Goal: Task Accomplishment & Management: Manage account settings

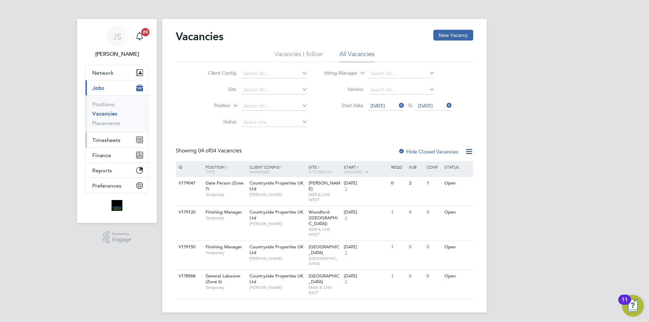
click at [107, 138] on button "Timesheets" at bounding box center [117, 139] width 63 height 15
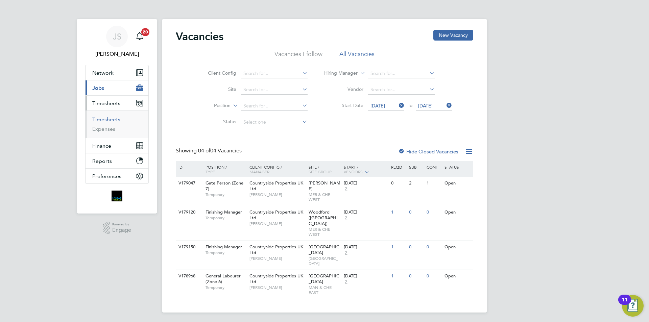
click at [104, 119] on link "Timesheets" at bounding box center [106, 119] width 28 height 6
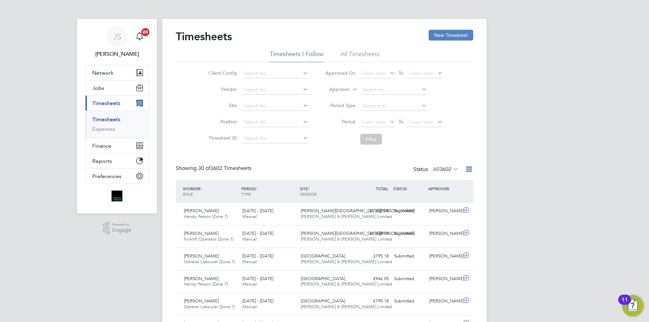
click at [438, 37] on button "New Timesheet" at bounding box center [451, 35] width 45 height 11
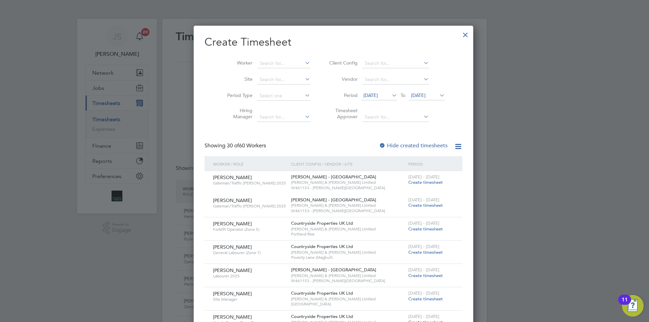
click at [429, 30] on button "New Timesheet" at bounding box center [451, 35] width 45 height 11
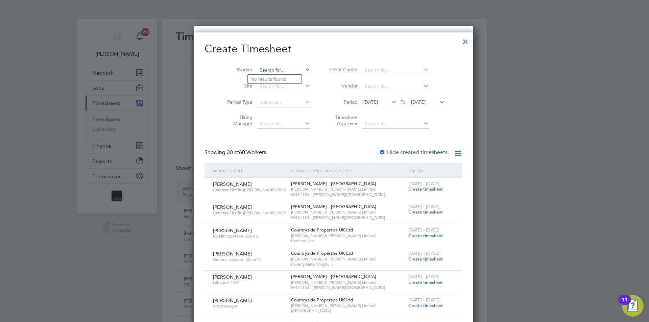
click at [265, 70] on input at bounding box center [283, 70] width 53 height 9
click at [254, 78] on b "Lee" at bounding box center [269, 79] width 39 height 6
type input "Lee Brindley"
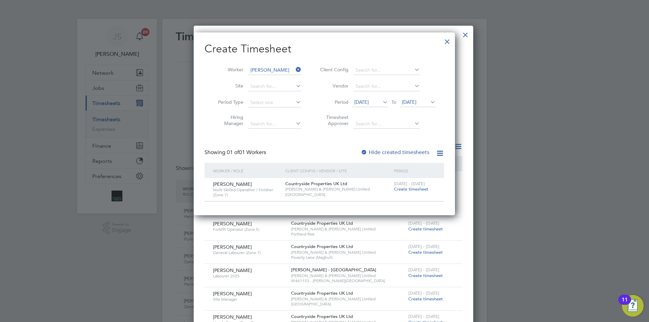
click at [417, 189] on span "Create timesheet" at bounding box center [411, 189] width 34 height 6
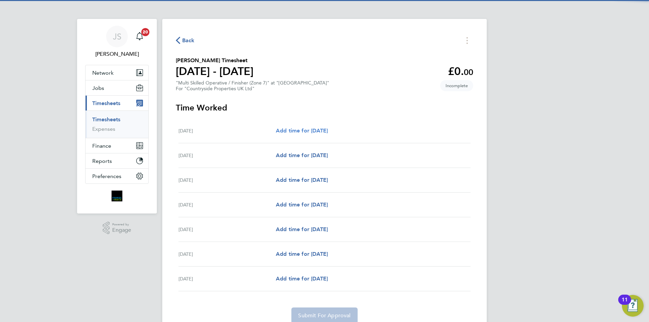
click at [316, 127] on span "Add time for [DATE]" at bounding box center [302, 130] width 52 height 6
select select "30"
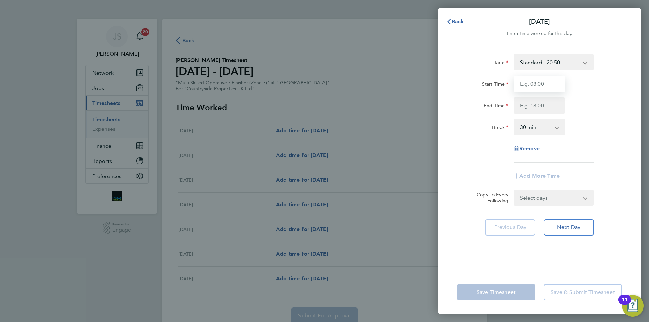
drag, startPoint x: 524, startPoint y: 85, endPoint x: 531, endPoint y: 98, distance: 14.7
click at [525, 85] on input "Start Time" at bounding box center [539, 84] width 51 height 16
type input "07:30"
click at [536, 105] on input "End Time" at bounding box center [539, 105] width 51 height 16
type input "17:00"
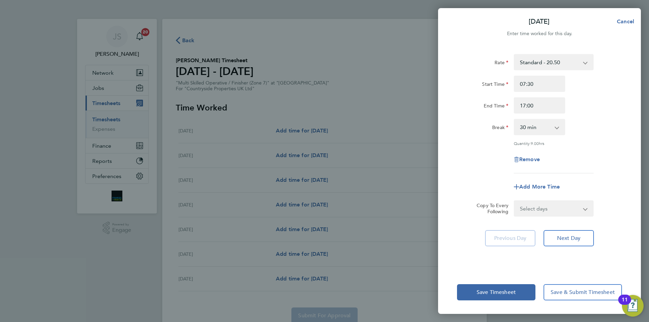
click at [490, 146] on div "Rate Standard - 20.50 Basic - 20.50 Start Time 07:30 End Time 17:00 Break 0 min…" at bounding box center [539, 113] width 165 height 119
click at [537, 208] on select "Select days Day Weekday (Mon-Fri) Weekend (Sat-Sun) [DATE] [DATE] [DATE] [DATE]…" at bounding box center [549, 208] width 71 height 15
select select "WEEKDAY"
click at [514, 201] on select "Select days Day Weekday (Mon-Fri) Weekend (Sat-Sun) [DATE] [DATE] [DATE] [DATE]…" at bounding box center [549, 208] width 71 height 15
select select "[DATE]"
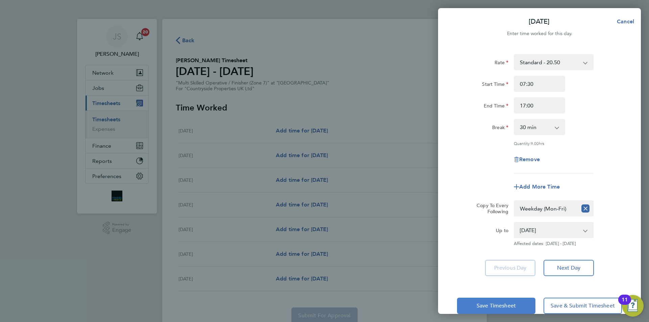
drag, startPoint x: 487, startPoint y: 304, endPoint x: 491, endPoint y: 307, distance: 4.7
click at [491, 307] on span "Save Timesheet" at bounding box center [496, 305] width 39 height 7
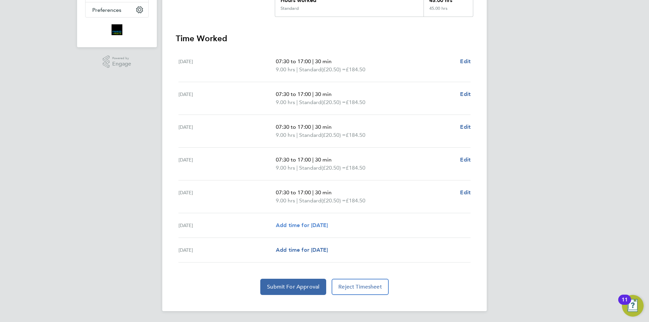
click at [311, 228] on span "Add time for [DATE]" at bounding box center [302, 225] width 52 height 6
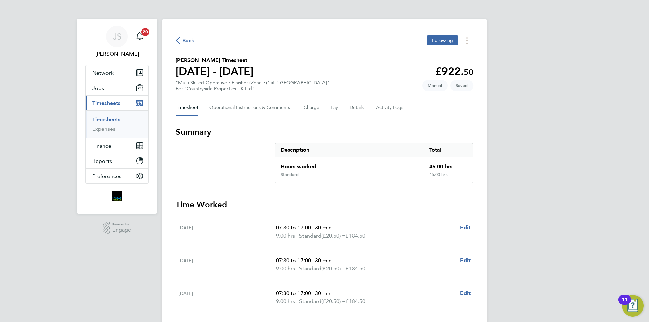
select select "30"
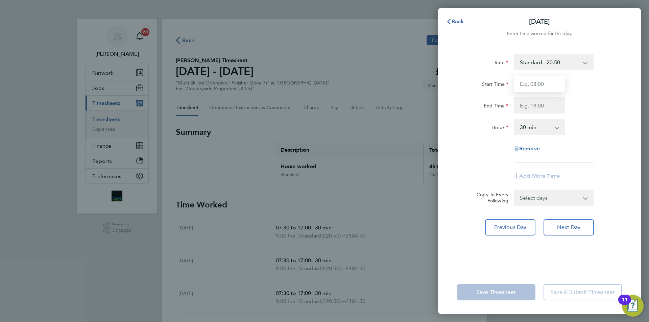
click at [544, 84] on input "Start Time" at bounding box center [539, 84] width 51 height 16
type input "08:00"
click at [538, 114] on div "Rate Standard - 20.50 Basic - 20.50 Start Time 08:00 End Time Break 0 min 15 mi…" at bounding box center [539, 108] width 165 height 108
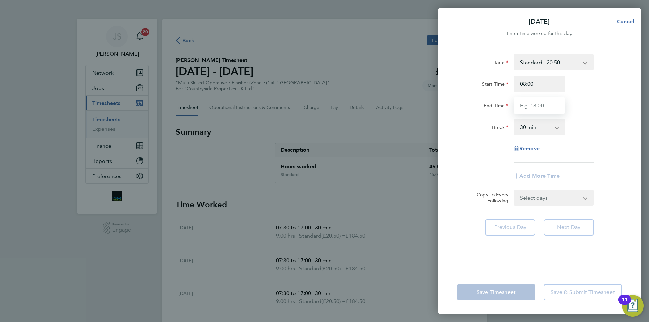
click at [530, 103] on input "End Time" at bounding box center [539, 105] width 51 height 16
type input "15:00"
click at [453, 143] on div "Rate Standard - 20.50 Basic - 20.50 Start Time 08:00 End Time 15:00 Break 0 min…" at bounding box center [539, 158] width 203 height 225
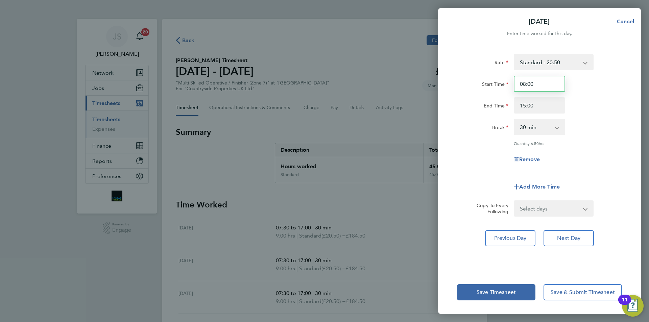
click at [548, 82] on input "08:00" at bounding box center [539, 84] width 51 height 16
drag, startPoint x: 542, startPoint y: 88, endPoint x: 503, endPoint y: 80, distance: 40.2
click at [503, 81] on div "Start Time 08:00" at bounding box center [539, 84] width 170 height 16
type input "07:30"
click at [458, 116] on div "Rate Standard - 20.50 Basic - 20.50 Start Time 07:30 End Time 15:00 Break 0 min…" at bounding box center [539, 113] width 165 height 119
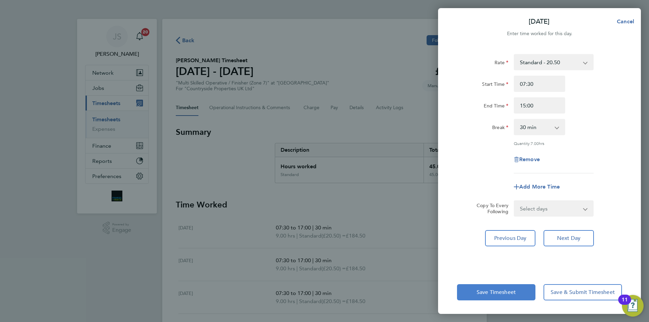
click at [506, 291] on span "Save Timesheet" at bounding box center [496, 292] width 39 height 7
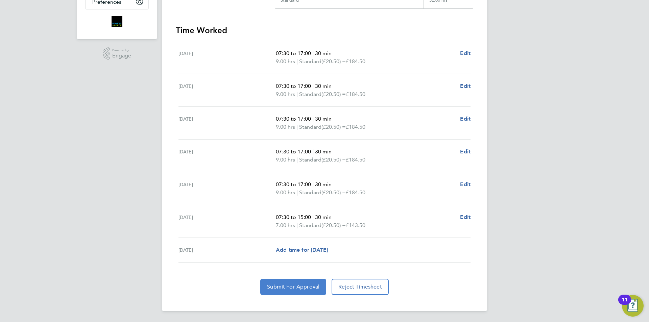
click at [303, 284] on span "Submit For Approval" at bounding box center [293, 287] width 52 height 7
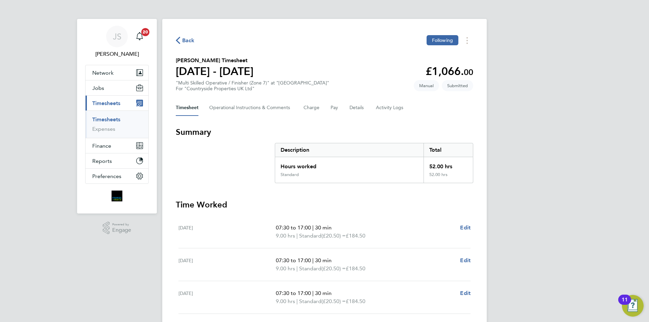
click at [176, 40] on icon "button" at bounding box center [178, 40] width 4 height 7
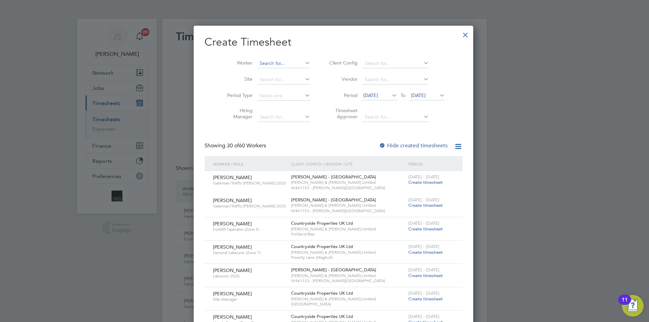
click at [270, 63] on input at bounding box center [283, 63] width 53 height 9
click at [259, 74] on b "Trist" at bounding box center [254, 73] width 9 height 6
type input "Tristan Moran"
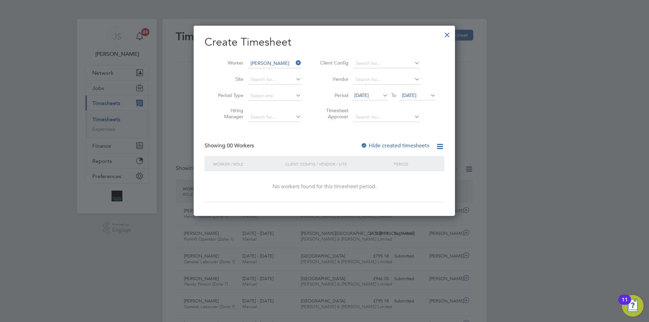
click at [383, 141] on div "Create Timesheet Worker Tristan Moran Site Period Type Hiring Manager Client Co…" at bounding box center [324, 118] width 240 height 167
click at [384, 146] on label "Hide created timesheets" at bounding box center [395, 145] width 69 height 7
click at [383, 146] on label "Hide created timesheets" at bounding box center [395, 145] width 69 height 7
click at [393, 141] on div "Create Timesheet Worker Tristan Moran Site Period Type Hiring Manager Client Co…" at bounding box center [324, 118] width 240 height 167
click at [393, 144] on label "Hide created timesheets" at bounding box center [395, 145] width 69 height 7
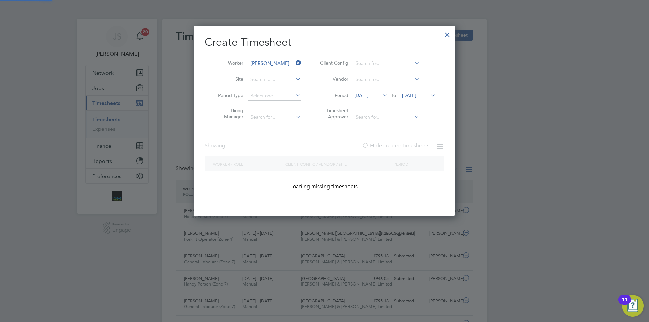
scroll to position [191, 262]
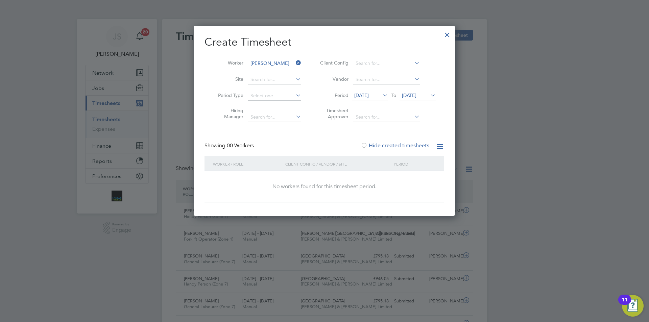
click at [390, 145] on label "Hide created timesheets" at bounding box center [395, 145] width 69 height 7
click at [369, 94] on span "[DATE]" at bounding box center [361, 95] width 15 height 6
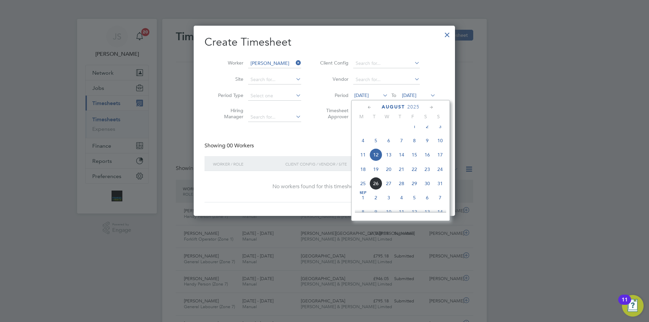
click at [361, 176] on span "18" at bounding box center [363, 169] width 13 height 13
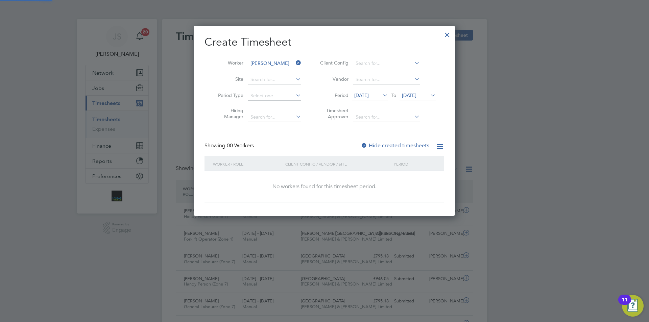
scroll to position [191, 262]
click at [416, 98] on span "[DATE]" at bounding box center [409, 95] width 15 height 6
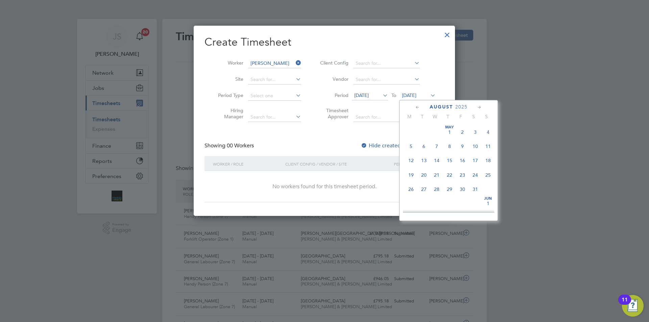
scroll to position [249, 0]
click at [488, 160] on span "24" at bounding box center [488, 154] width 13 height 13
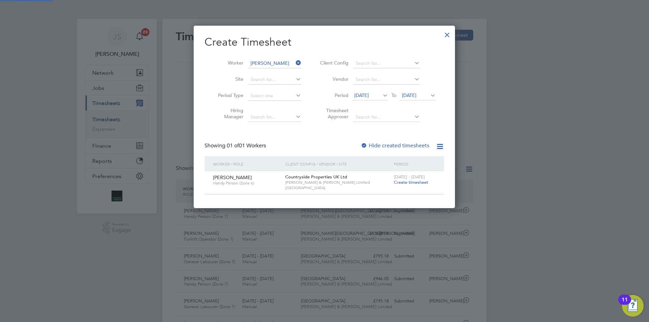
scroll to position [182, 262]
click at [401, 181] on span "Create timesheet" at bounding box center [411, 182] width 34 height 6
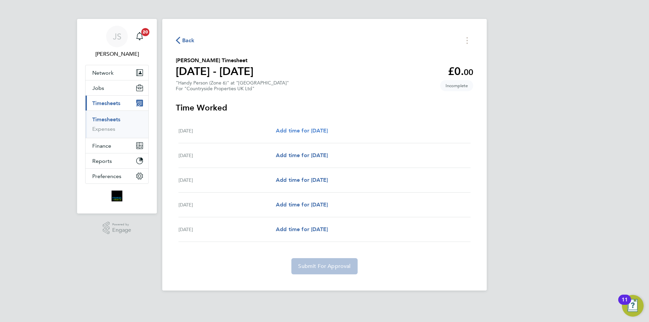
click at [310, 131] on span "Add time for [DATE]" at bounding box center [302, 130] width 52 height 6
select select "30"
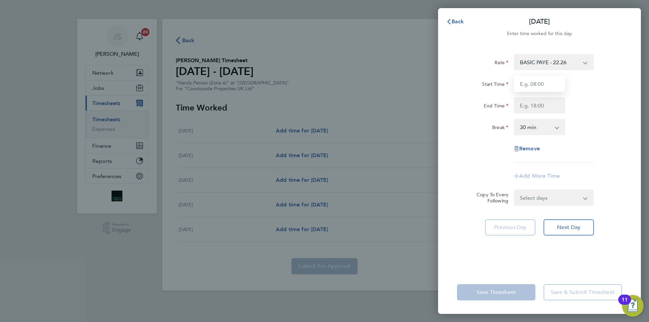
click at [542, 87] on input "Start Time" at bounding box center [539, 84] width 51 height 16
type input "07:30"
click at [540, 107] on input "End Time" at bounding box center [539, 105] width 51 height 16
type input "17:00"
click at [460, 158] on div "Rate BASIC PAYE - 22.26 Start Time 07:30 End Time 17:00 Break 0 min 15 min 30 m…" at bounding box center [539, 108] width 165 height 108
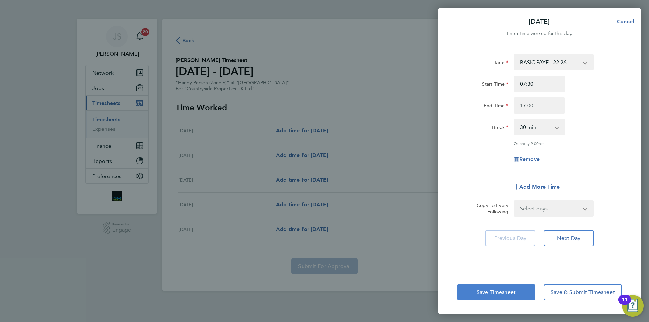
click at [504, 290] on span "Save Timesheet" at bounding box center [496, 292] width 39 height 7
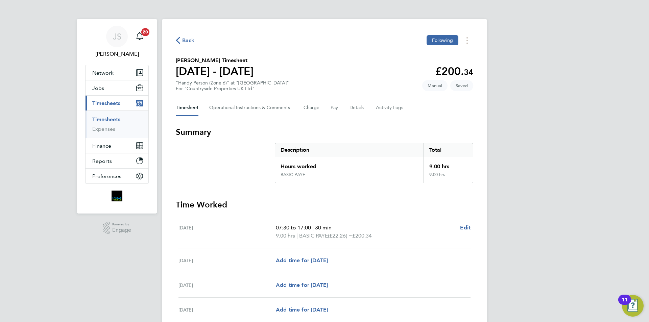
scroll to position [84, 0]
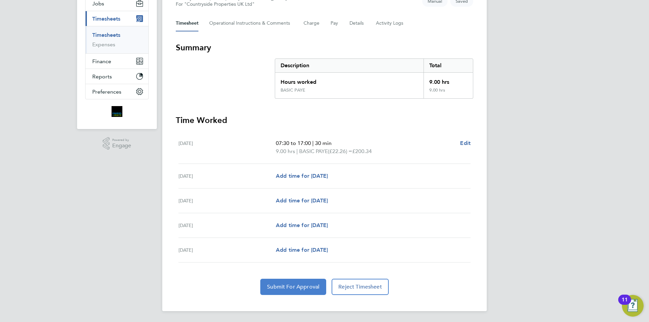
click at [273, 286] on span "Submit For Approval" at bounding box center [293, 287] width 52 height 7
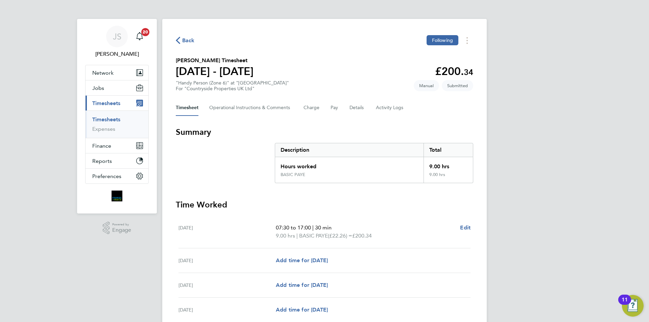
click at [182, 42] on span "Back" at bounding box center [188, 41] width 13 height 8
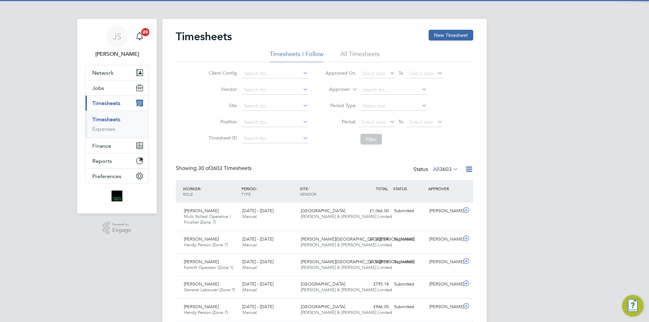
scroll to position [17, 59]
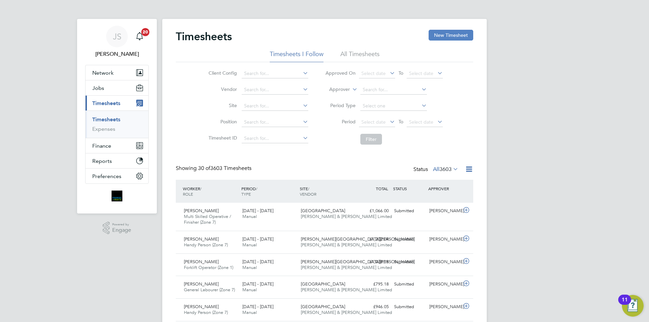
click at [433, 34] on button "New Timesheet" at bounding box center [451, 35] width 45 height 11
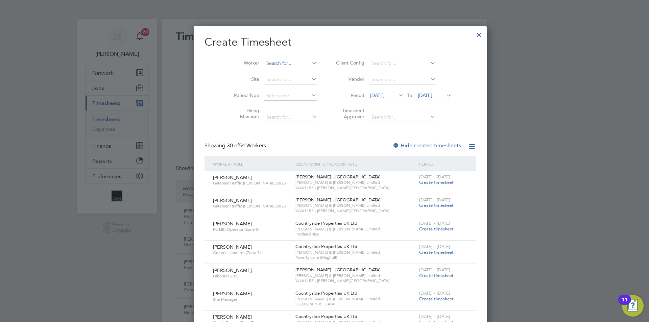
click at [273, 59] on input at bounding box center [290, 63] width 53 height 9
click at [281, 71] on li "Mark Men zies" at bounding box center [281, 72] width 67 height 9
type input "Mark Menzies"
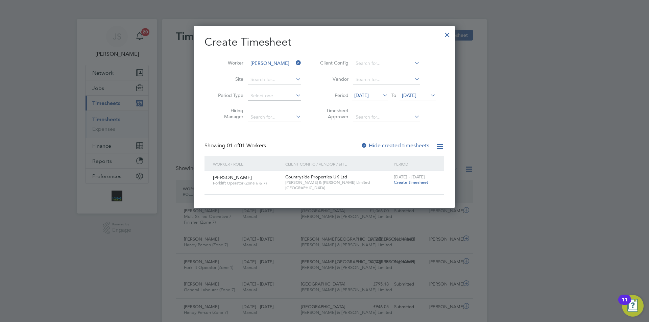
click at [406, 179] on span "[DATE] - [DATE]" at bounding box center [409, 177] width 31 height 6
click at [405, 181] on span "Create timesheet" at bounding box center [411, 182] width 34 height 6
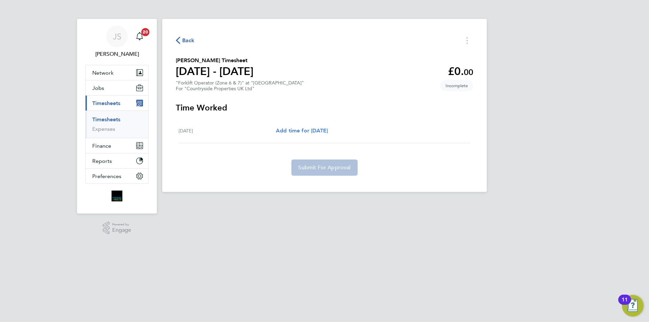
click at [321, 130] on span "Add time for [DATE]" at bounding box center [302, 130] width 52 height 6
select select "30"
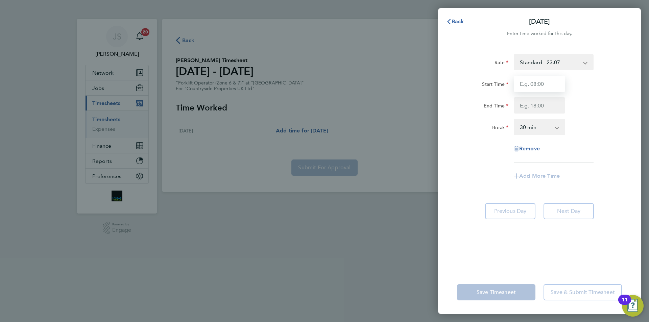
click at [531, 86] on input "Start Time" at bounding box center [539, 84] width 51 height 16
type input "07:30"
click at [539, 102] on input "End Time" at bounding box center [539, 105] width 51 height 16
type input "17:00"
click at [481, 146] on div "Rate Standard - 23.07 Start Time 07:30 End Time 17:00 Break 0 min 15 min 30 min…" at bounding box center [539, 108] width 165 height 108
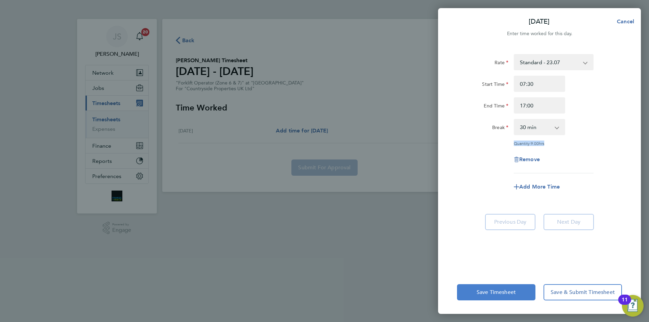
click at [498, 286] on button "Save Timesheet" at bounding box center [496, 292] width 78 height 16
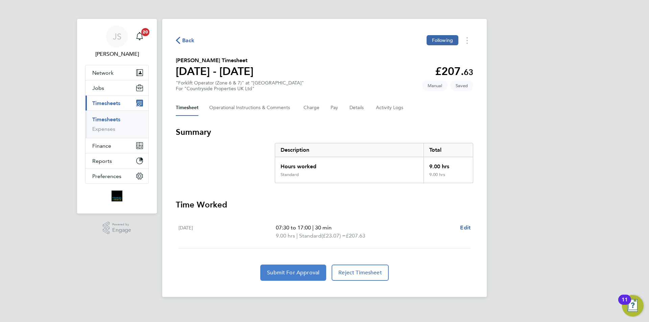
click at [298, 271] on span "Submit For Approval" at bounding box center [293, 272] width 52 height 7
click at [176, 39] on icon "button" at bounding box center [178, 40] width 4 height 7
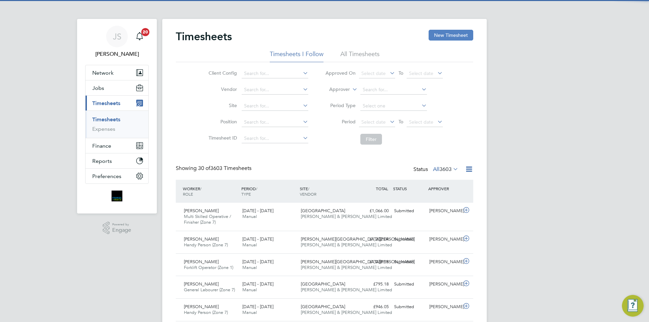
click at [444, 35] on button "New Timesheet" at bounding box center [451, 35] width 45 height 11
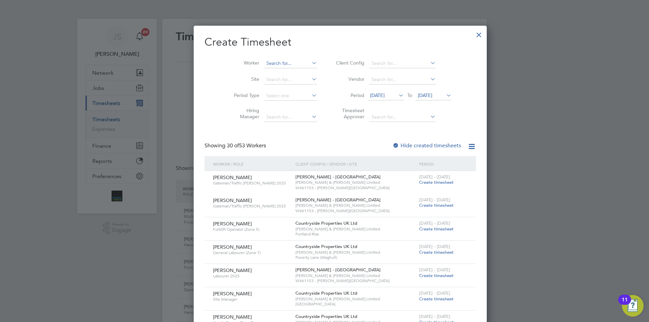
click at [264, 64] on input at bounding box center [290, 63] width 53 height 9
click at [285, 81] on li "Tri stan Moran" at bounding box center [279, 81] width 63 height 9
type input "Tristan Moran"
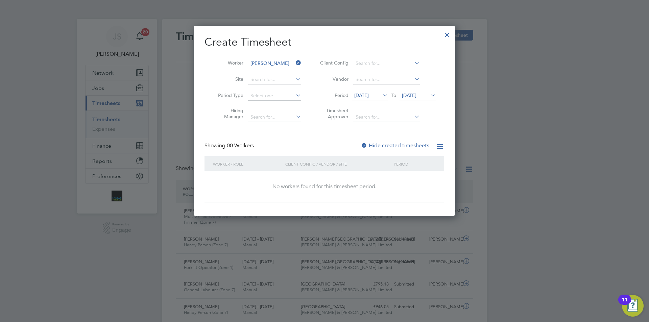
click at [379, 143] on label "Hide created timesheets" at bounding box center [395, 145] width 69 height 7
click at [376, 144] on label "Hide created timesheets" at bounding box center [395, 145] width 69 height 7
click at [369, 95] on span "[DATE]" at bounding box center [361, 95] width 15 height 6
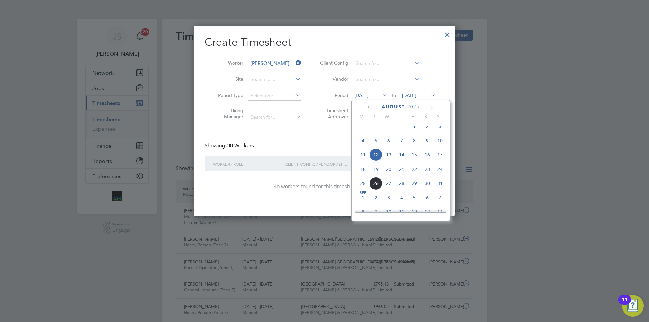
click at [365, 176] on span "18" at bounding box center [363, 169] width 13 height 13
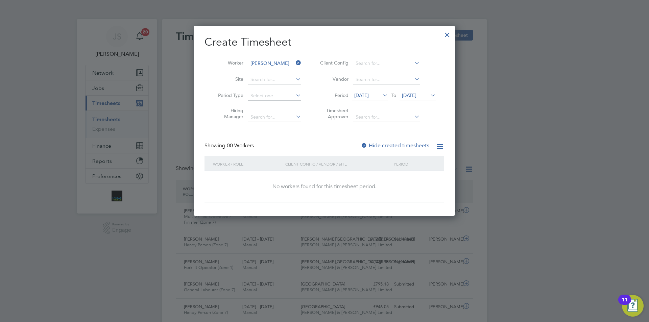
drag, startPoint x: 418, startPoint y: 94, endPoint x: 419, endPoint y: 99, distance: 5.2
click at [416, 95] on span "[DATE]" at bounding box center [409, 95] width 15 height 6
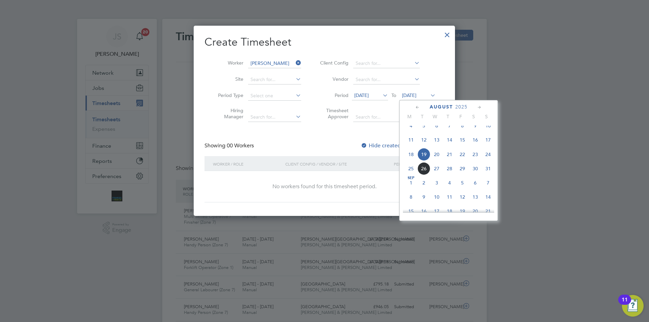
click at [488, 157] on span "24" at bounding box center [488, 154] width 13 height 13
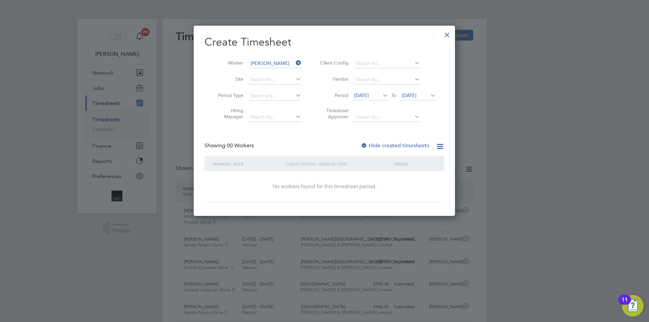
click at [379, 142] on label "Hide created timesheets" at bounding box center [395, 145] width 69 height 7
click at [372, 146] on label "Hide created timesheets" at bounding box center [395, 145] width 69 height 7
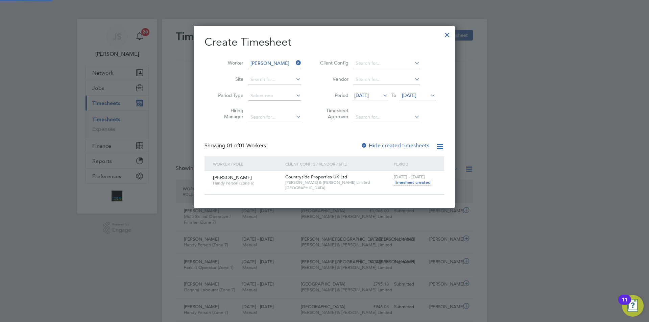
click at [372, 146] on label "Hide created timesheets" at bounding box center [395, 145] width 69 height 7
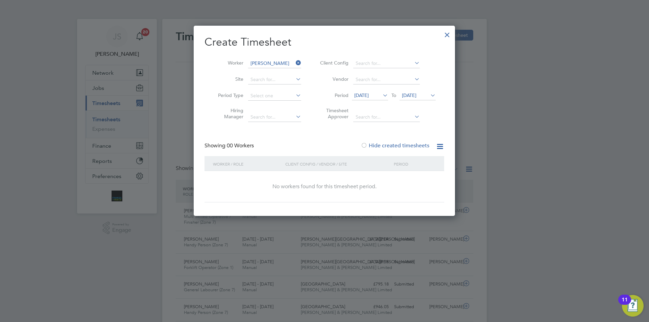
click at [446, 35] on div at bounding box center [447, 33] width 12 height 12
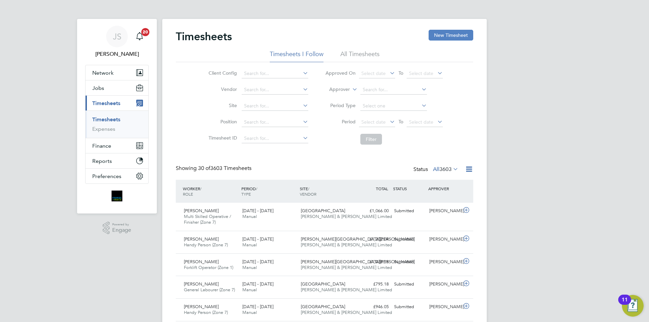
click at [442, 34] on button "New Timesheet" at bounding box center [451, 35] width 45 height 11
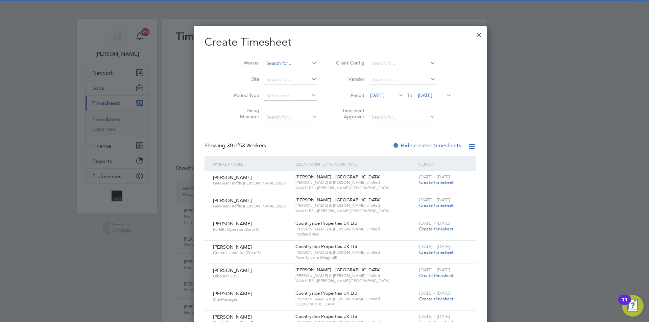
click at [264, 60] on input at bounding box center [290, 63] width 53 height 9
click at [277, 71] on li "Daniel Berh ane" at bounding box center [280, 72] width 64 height 9
type input "Daniel Berhane"
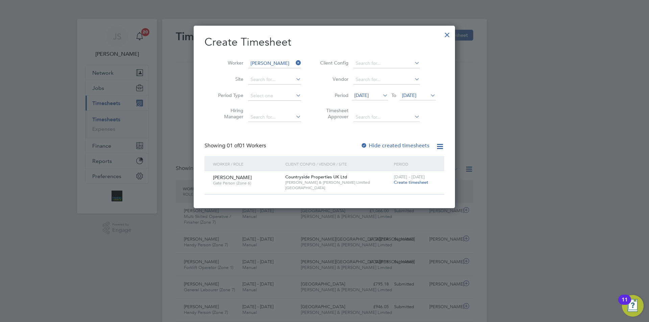
click at [411, 183] on span "Create timesheet" at bounding box center [411, 182] width 34 height 6
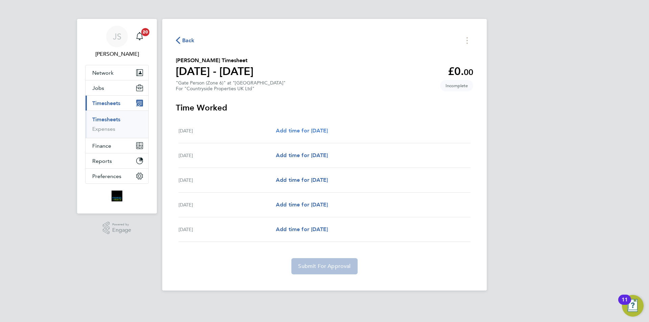
click at [301, 128] on span "Add time for [DATE]" at bounding box center [302, 130] width 52 height 6
select select "30"
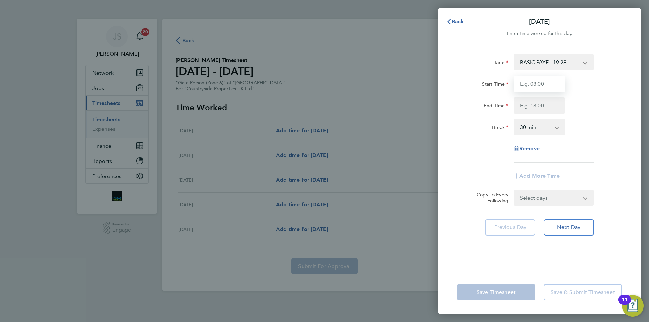
click at [539, 87] on input "Start Time" at bounding box center [539, 84] width 51 height 16
type input "07:30"
drag, startPoint x: 539, startPoint y: 102, endPoint x: 538, endPoint y: 106, distance: 4.1
click at [538, 102] on input "End Time" at bounding box center [539, 105] width 51 height 16
type input "17:00"
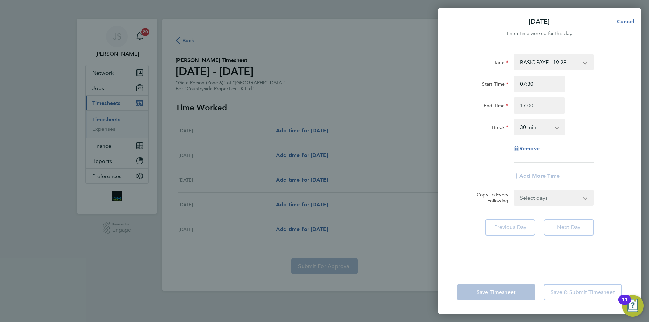
click at [487, 142] on div "Rate BASIC PAYE - 19.28 Start Time 07:30 End Time 17:00 Break 0 min 15 min 30 m…" at bounding box center [539, 108] width 165 height 108
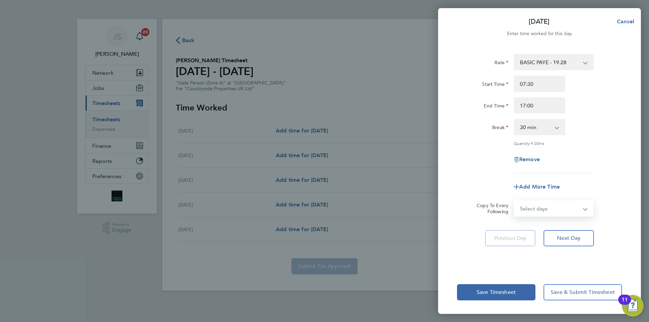
click at [532, 207] on select "Select days Day Tuesday Wednesday Thursday Friday" at bounding box center [549, 208] width 71 height 15
click at [523, 208] on select "Select days Day Tuesday Wednesday Thursday Friday" at bounding box center [549, 208] width 71 height 15
click at [527, 186] on span "Add More Time" at bounding box center [539, 187] width 41 height 6
select select "null"
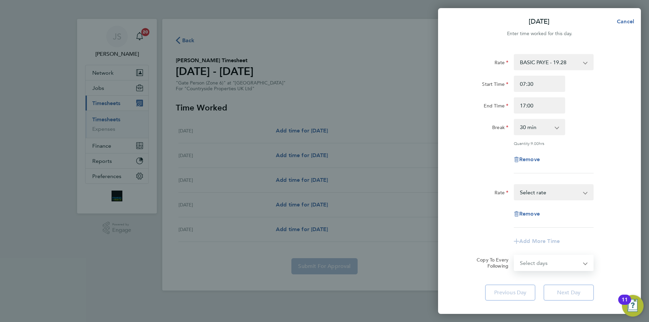
click at [542, 268] on select "Select days Day Tuesday Wednesday Thursday Friday" at bounding box center [549, 263] width 71 height 15
select select "DAY"
click at [514, 256] on select "Select days Day Tuesday Wednesday Thursday Friday" at bounding box center [549, 263] width 71 height 15
select select "2025-08-22"
click at [623, 21] on span "Cancel" at bounding box center [624, 21] width 19 height 6
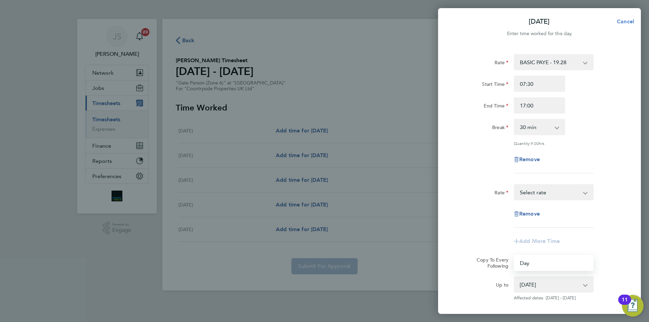
select select "0: null"
select select "30"
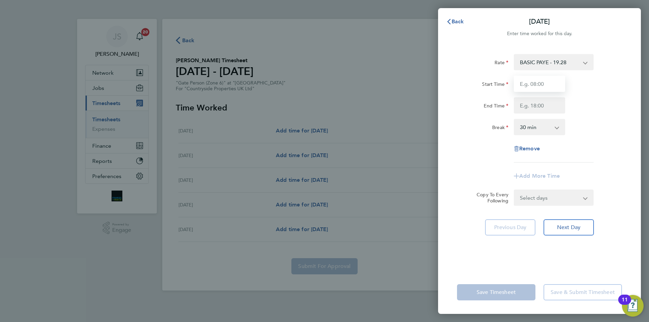
click at [530, 86] on input "Start Time" at bounding box center [539, 84] width 51 height 16
type input "07:30"
click at [534, 102] on input "End Time" at bounding box center [539, 105] width 51 height 16
type input "17:00"
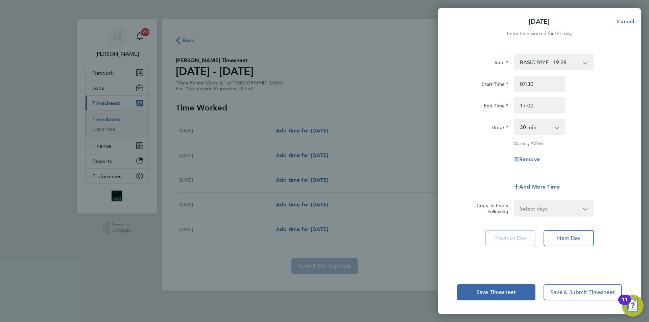
click at [488, 164] on app-timesheet-line-form-group "Rate BASIC PAYE - 19.28 Start Time 07:30 End Time 17:00 Break 0 min 15 min 30 m…" at bounding box center [539, 124] width 165 height 141
click at [563, 237] on span "Next Day" at bounding box center [568, 238] width 23 height 7
select select "30"
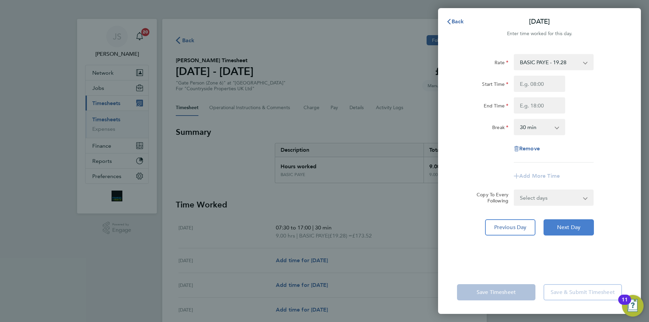
click at [561, 227] on span "Next Day" at bounding box center [568, 227] width 23 height 7
select select "30"
drag, startPoint x: 451, startPoint y: 18, endPoint x: 454, endPoint y: 26, distance: 8.7
click at [451, 19] on button "Back" at bounding box center [454, 22] width 31 height 14
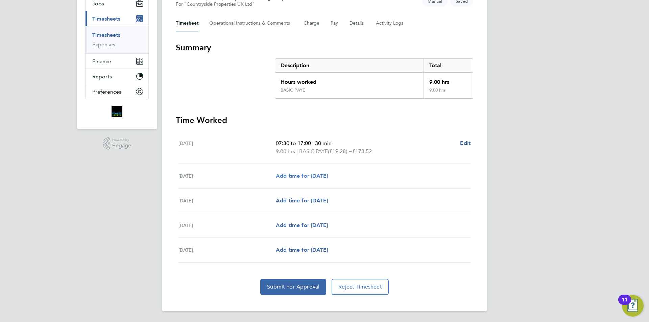
click at [311, 178] on span "Add time for [DATE]" at bounding box center [302, 176] width 52 height 6
select select "30"
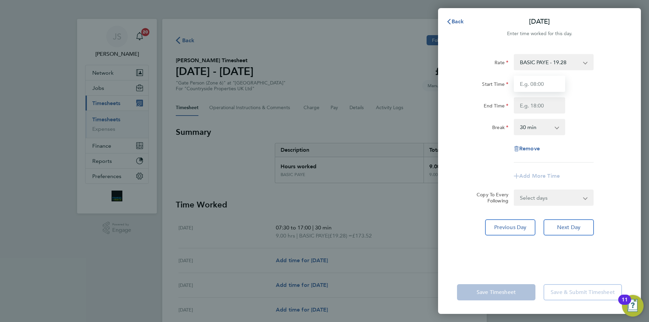
click at [539, 81] on input "Start Time" at bounding box center [539, 84] width 51 height 16
type input "07:30"
click at [538, 105] on input "End Time" at bounding box center [539, 105] width 51 height 16
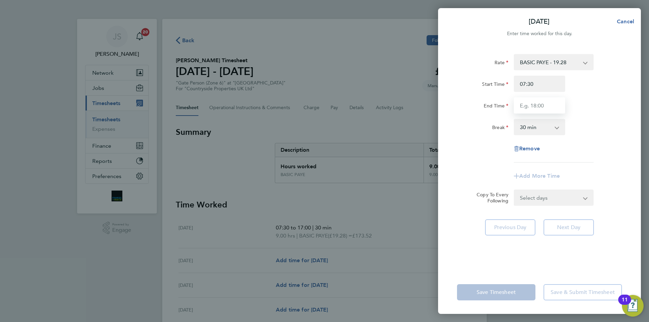
type input "17:00"
drag, startPoint x: 490, startPoint y: 147, endPoint x: 488, endPoint y: 150, distance: 4.1
click at [487, 147] on div "Rate BASIC PAYE - 19.28 Start Time 07:30 End Time 17:00 Break 0 min 15 min 30 m…" at bounding box center [539, 108] width 165 height 108
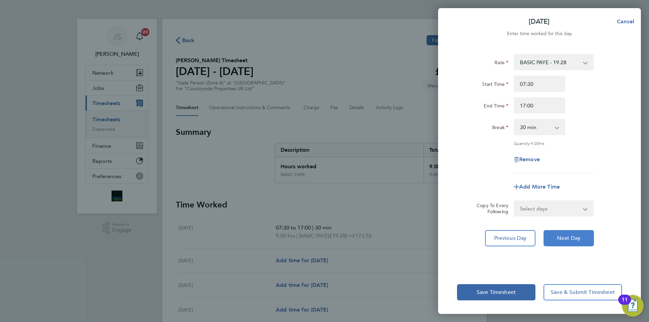
click at [561, 238] on span "Next Day" at bounding box center [568, 238] width 23 height 7
select select "30"
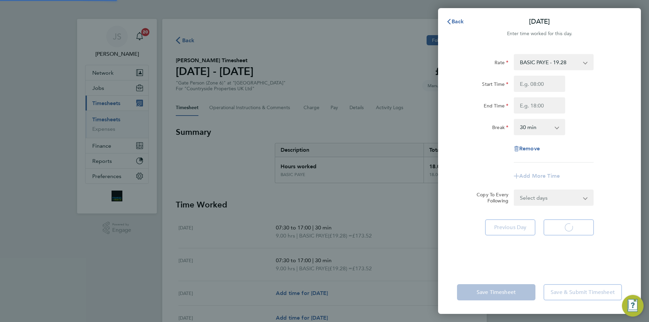
select select "30"
click at [532, 81] on input "Start Time" at bounding box center [539, 84] width 51 height 16
type input "07:30"
click at [534, 114] on div "Rate BASIC PAYE - 19.28 Start Time 07:30 End Time Break 0 min 15 min 30 min 45 …" at bounding box center [539, 108] width 165 height 108
click at [533, 104] on input "End Time" at bounding box center [539, 105] width 51 height 16
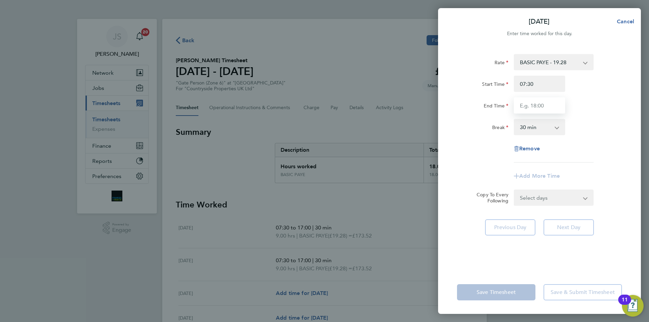
type input "17:00"
click at [474, 188] on form "Rate BASIC PAYE - 19.28 Start Time 07:30 End Time 17:00 Break 0 min 15 min 30 m…" at bounding box center [539, 130] width 165 height 152
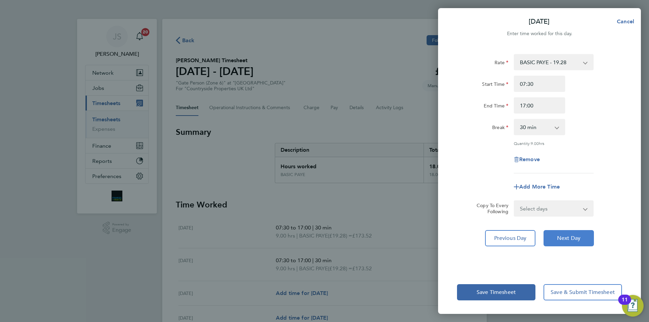
click at [558, 232] on button "Next Day" at bounding box center [568, 238] width 50 height 16
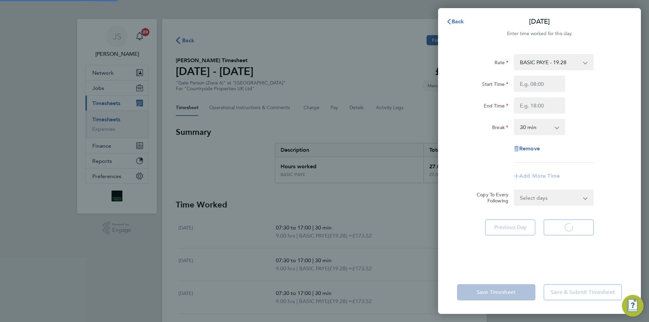
select select "30"
click at [534, 86] on input "Start Time" at bounding box center [539, 84] width 51 height 16
type input "07:30"
click at [531, 104] on input "End Time" at bounding box center [539, 105] width 51 height 16
type input "17:00"
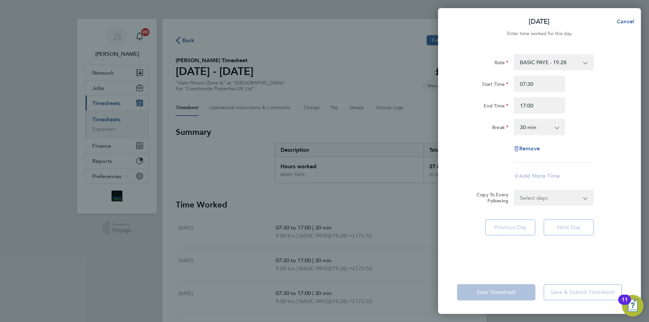
click at [481, 156] on div "Rate BASIC PAYE - 19.28 Start Time 07:30 End Time 17:00 Break 0 min 15 min 30 m…" at bounding box center [539, 108] width 165 height 108
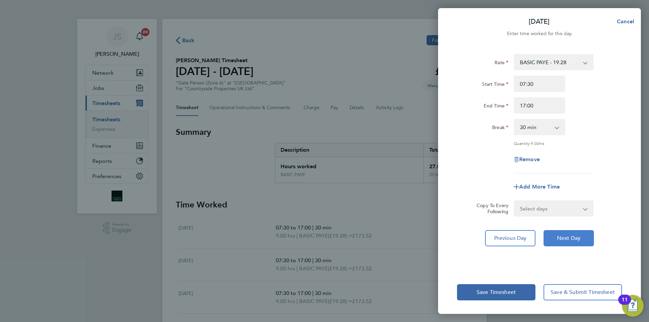
click at [559, 241] on button "Next Day" at bounding box center [568, 238] width 50 height 16
select select "30"
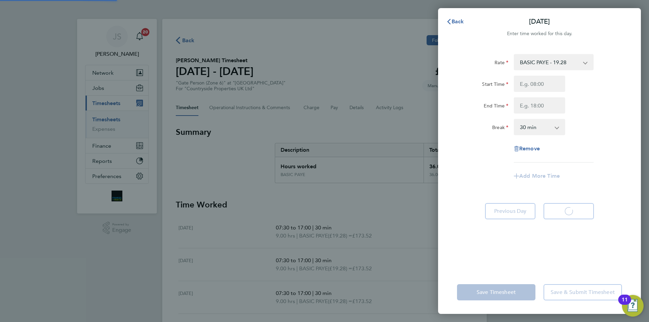
select select "30"
drag, startPoint x: 529, startPoint y: 86, endPoint x: 534, endPoint y: 90, distance: 6.7
click at [530, 86] on input "Start Time" at bounding box center [539, 84] width 51 height 16
type input "07:30"
drag, startPoint x: 534, startPoint y: 106, endPoint x: 534, endPoint y: 111, distance: 4.1
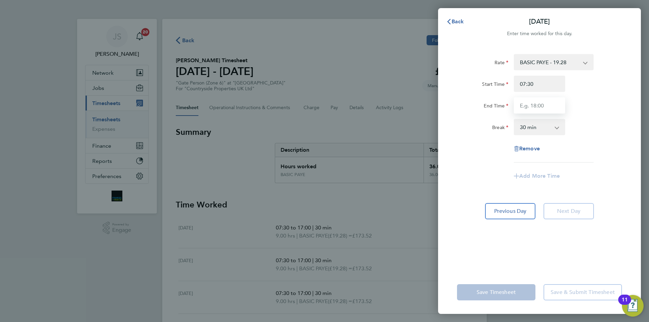
click at [534, 106] on input "End Time" at bounding box center [539, 105] width 51 height 16
type input "17:00"
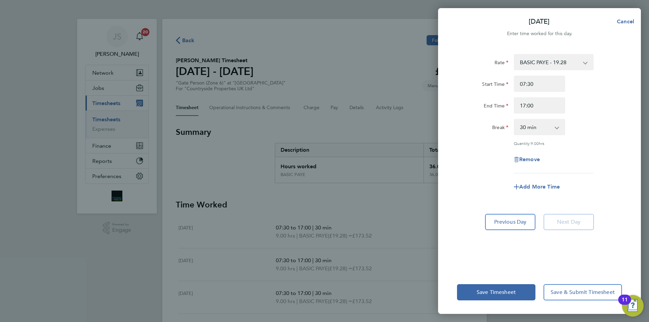
click at [470, 185] on form "Rate BASIC PAYE - 19.28 Start Time 07:30 End Time 17:00 Break 0 min 15 min 30 m…" at bounding box center [539, 127] width 165 height 146
drag, startPoint x: 565, startPoint y: 288, endPoint x: 495, endPoint y: 271, distance: 72.1
click at [495, 271] on div "Save Timesheet Save & Submit Timesheet" at bounding box center [539, 292] width 203 height 43
click at [492, 288] on button "Save Timesheet" at bounding box center [496, 292] width 78 height 16
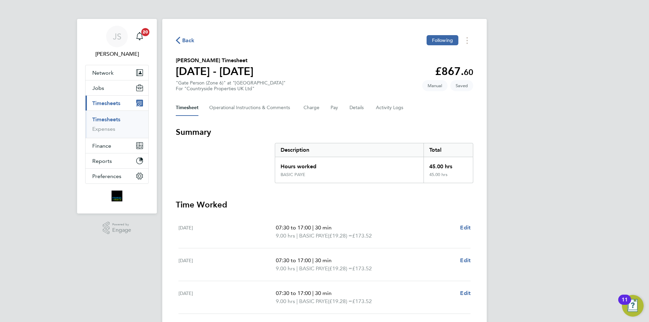
scroll to position [117, 0]
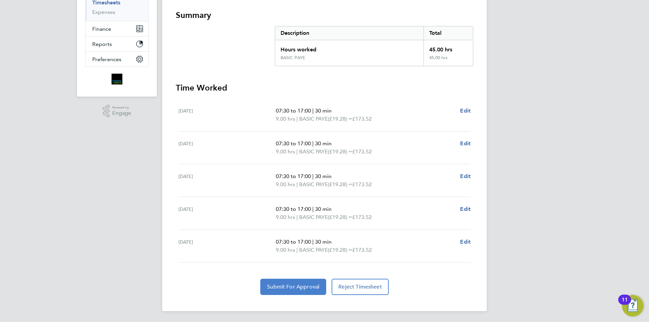
click at [310, 283] on button "Submit For Approval" at bounding box center [293, 287] width 66 height 16
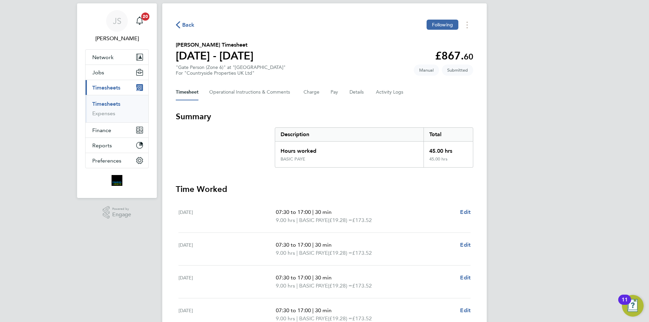
scroll to position [0, 0]
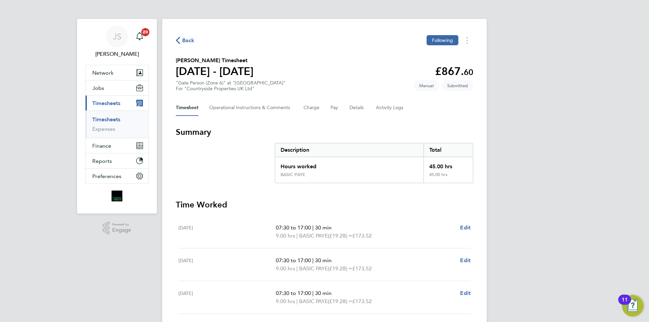
click at [180, 41] on span "Back" at bounding box center [185, 40] width 19 height 6
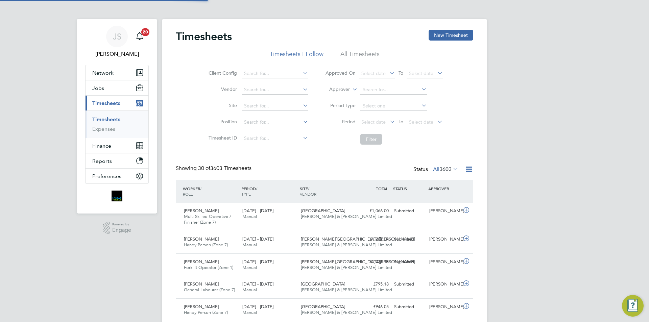
scroll to position [17, 59]
click at [448, 32] on button "New Timesheet" at bounding box center [451, 35] width 45 height 11
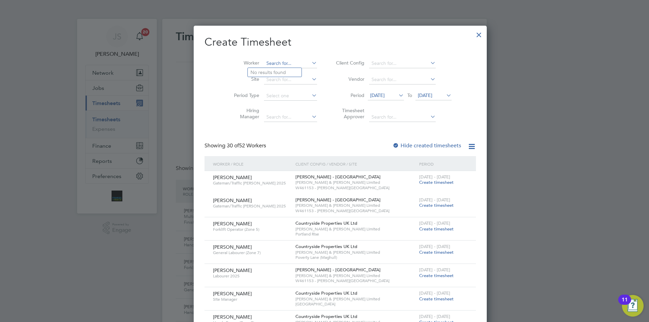
click at [275, 62] on input at bounding box center [290, 63] width 53 height 9
click at [262, 73] on b "Florin" at bounding box center [256, 73] width 13 height 6
type input "Florin Dragomir"
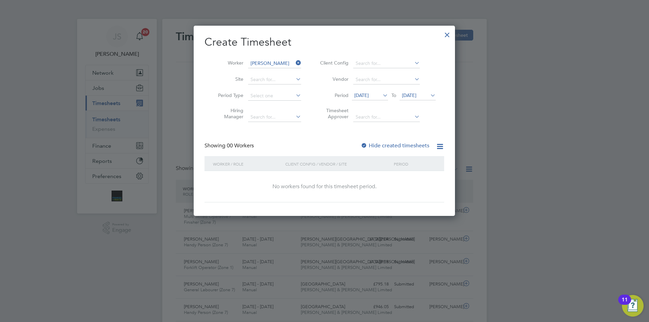
click at [381, 95] on icon at bounding box center [381, 95] width 0 height 9
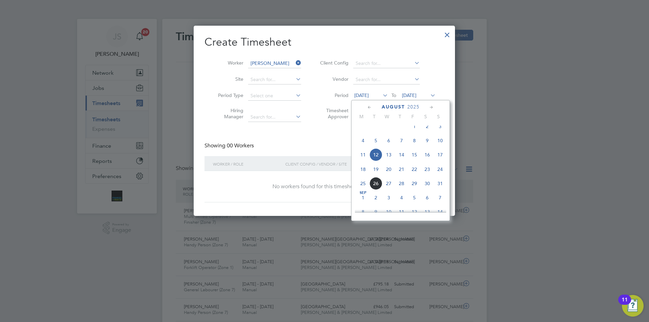
click at [364, 176] on span "18" at bounding box center [363, 169] width 13 height 13
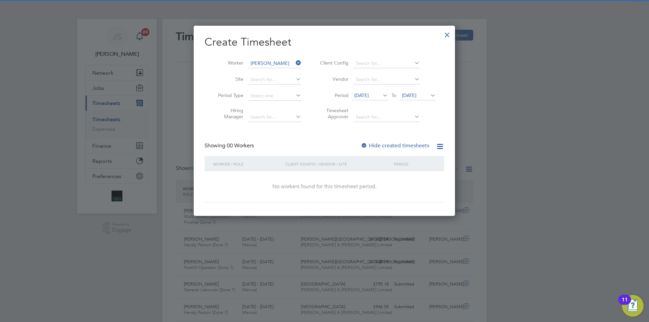
click at [416, 97] on span "[DATE]" at bounding box center [409, 95] width 15 height 6
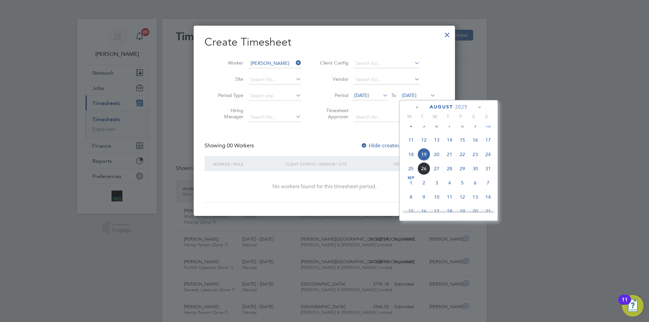
click at [484, 161] on span "24" at bounding box center [488, 154] width 13 height 13
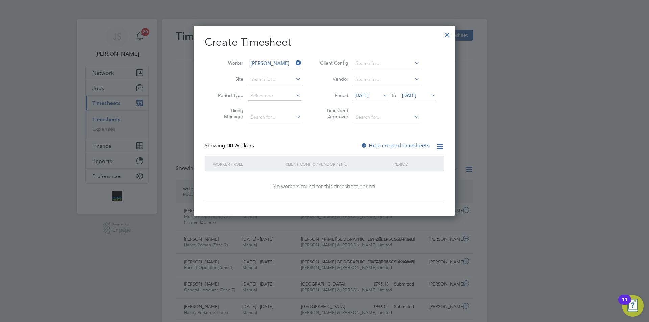
click at [383, 145] on label "Hide created timesheets" at bounding box center [395, 145] width 69 height 7
click at [382, 145] on label "Hide created timesheets" at bounding box center [395, 145] width 69 height 7
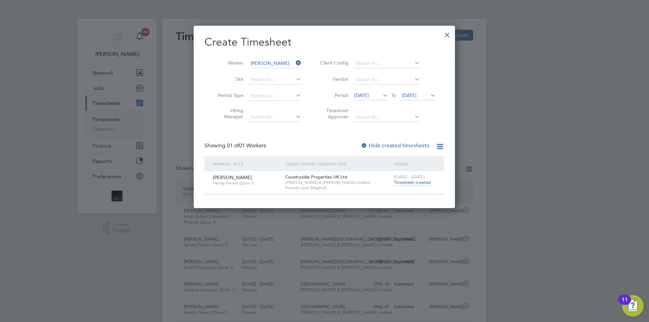
click at [407, 182] on span "Timesheet created" at bounding box center [412, 182] width 37 height 6
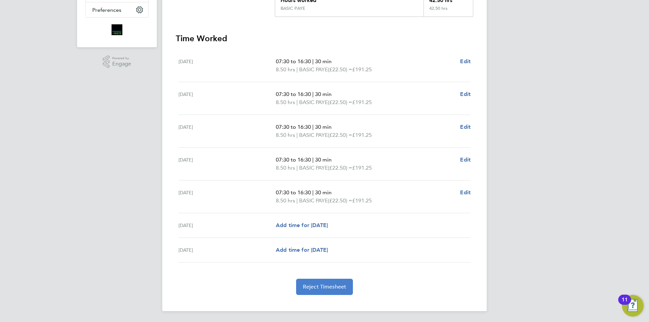
drag, startPoint x: 319, startPoint y: 292, endPoint x: 318, endPoint y: 287, distance: 5.5
click at [318, 291] on button "Reject Timesheet" at bounding box center [324, 287] width 57 height 16
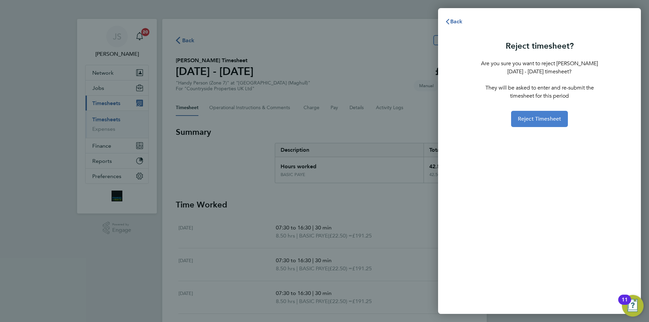
click at [541, 118] on span "Reject Timesheet" at bounding box center [540, 119] width 44 height 7
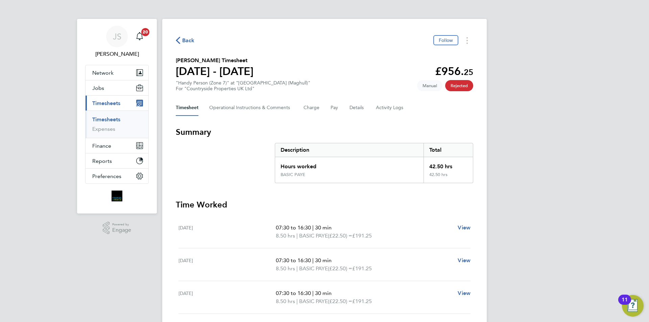
click at [175, 40] on div "Back Follow Florin Dragomir's Timesheet 18 - 24 Aug 2025 £956. 25 "Handy Person…" at bounding box center [324, 232] width 324 height 426
click at [180, 41] on icon "button" at bounding box center [178, 40] width 4 height 7
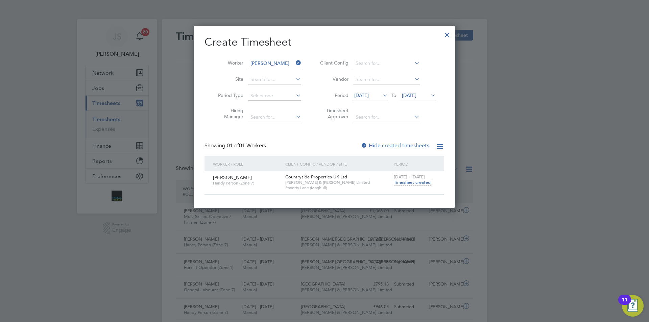
click at [407, 181] on span "Timesheet created" at bounding box center [412, 182] width 37 height 6
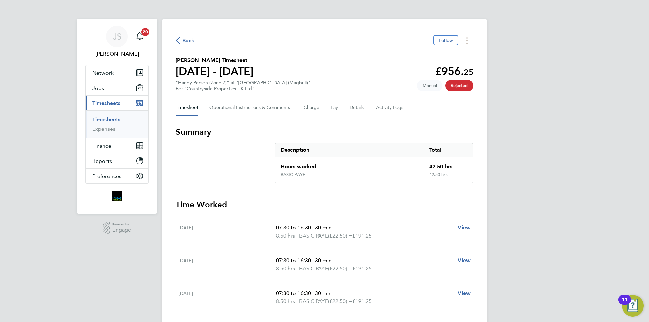
click at [176, 42] on icon "button" at bounding box center [178, 40] width 4 height 7
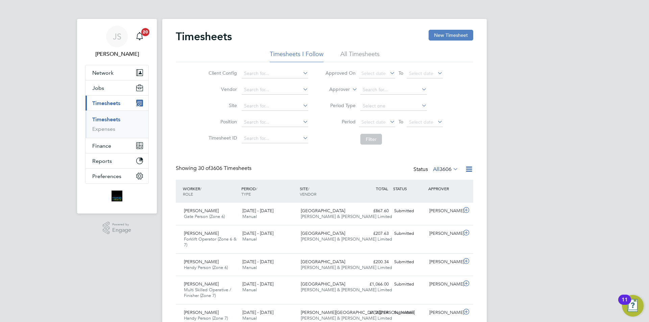
click at [458, 31] on button "New Timesheet" at bounding box center [451, 35] width 45 height 11
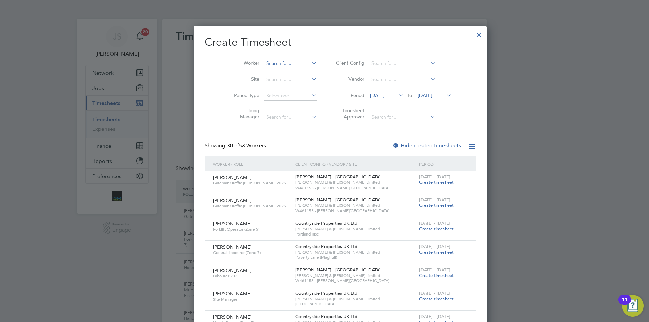
click at [271, 63] on input at bounding box center [290, 63] width 53 height 9
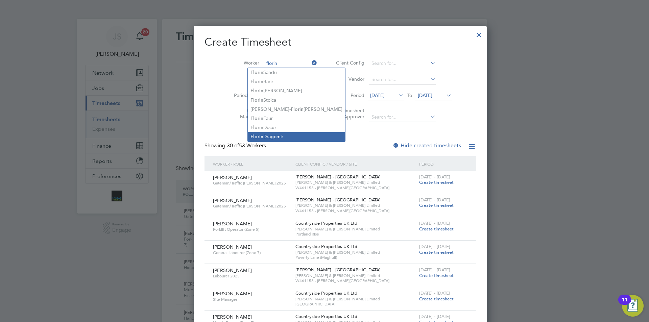
click at [276, 136] on li "Florin Dragomir" at bounding box center [296, 136] width 97 height 9
type input "Florin Dragomir"
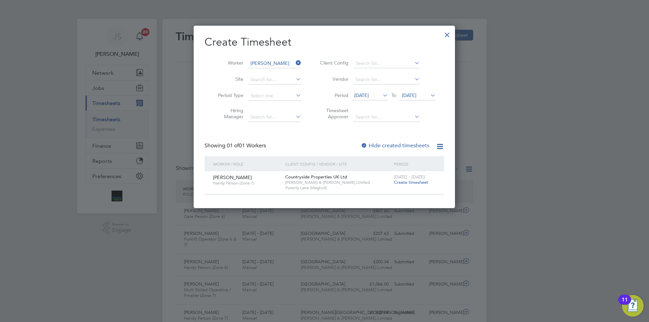
drag, startPoint x: 391, startPoint y: 142, endPoint x: 405, endPoint y: 186, distance: 46.2
click at [405, 186] on div "Create Timesheet Worker Florin Dragomir Site Period Type Hiring Manager Client …" at bounding box center [324, 115] width 240 height 160
drag, startPoint x: 409, startPoint y: 183, endPoint x: 407, endPoint y: 178, distance: 4.7
click at [409, 182] on span "Create timesheet" at bounding box center [411, 182] width 34 height 6
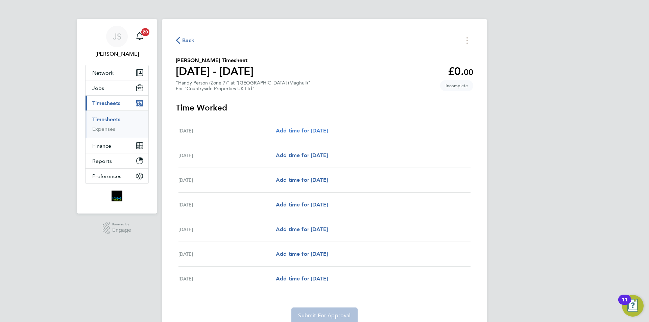
click at [320, 130] on span "Add time for [DATE]" at bounding box center [302, 130] width 52 height 6
select select "30"
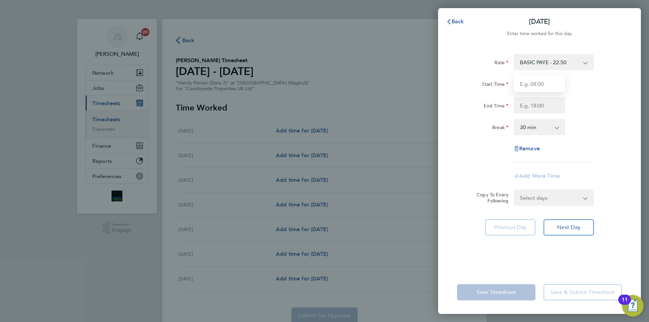
click at [530, 82] on input "Start Time" at bounding box center [539, 84] width 51 height 16
type input "08:00"
click at [538, 109] on input "End Time" at bounding box center [539, 105] width 51 height 16
type input "17:00"
click at [467, 139] on div "Rate BASIC PAYE - 22.50 Start Time 08:00 End Time 17:00 Break 0 min 15 min 30 m…" at bounding box center [539, 108] width 165 height 108
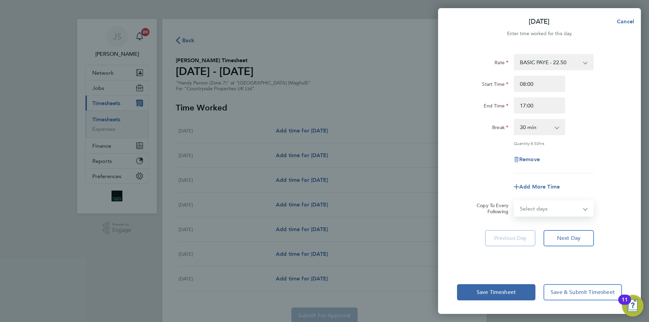
click at [537, 205] on select "Select days Day Weekday (Mon-Fri) Weekend (Sat-Sun) [DATE] [DATE] [DATE] [DATE]…" at bounding box center [549, 208] width 71 height 15
select select "WEEKDAY"
click at [514, 201] on select "Select days Day Weekday (Mon-Fri) Weekend (Sat-Sun) [DATE] [DATE] [DATE] [DATE]…" at bounding box center [549, 208] width 71 height 15
select select "[DATE]"
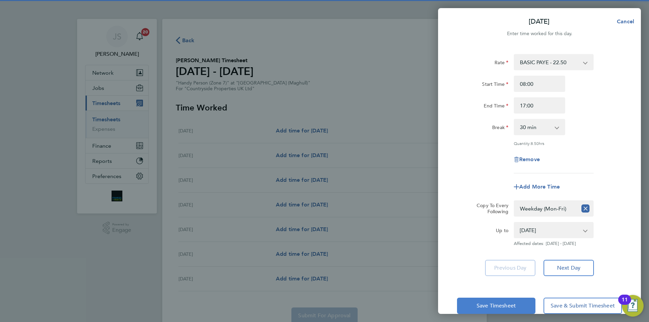
click at [509, 305] on span "Save Timesheet" at bounding box center [496, 305] width 39 height 7
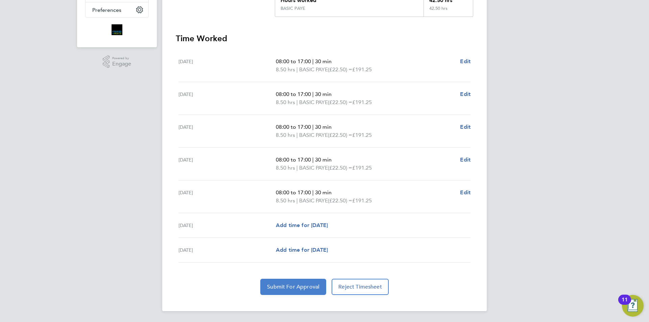
click at [296, 290] on span "Submit For Approval" at bounding box center [293, 287] width 52 height 7
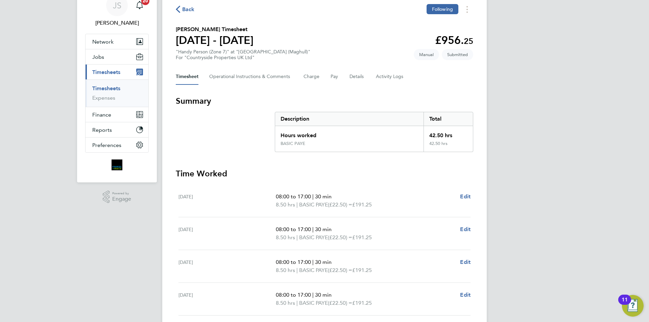
click at [179, 12] on icon "button" at bounding box center [178, 9] width 4 height 7
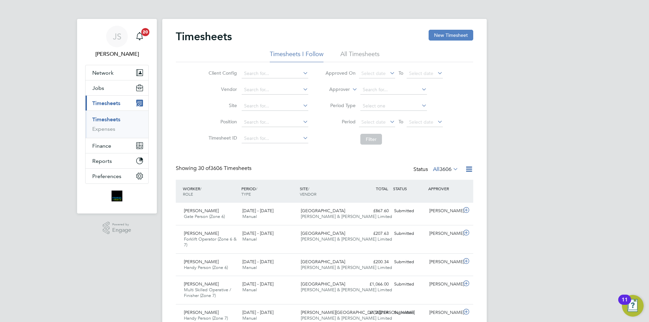
click at [441, 33] on button "New Timesheet" at bounding box center [451, 35] width 45 height 11
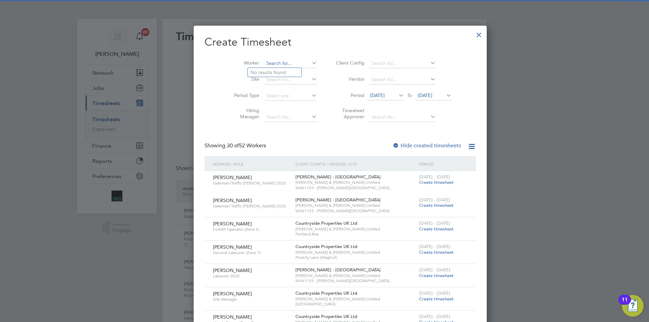
click at [264, 64] on input at bounding box center [290, 63] width 53 height 9
type input "trevor smith"
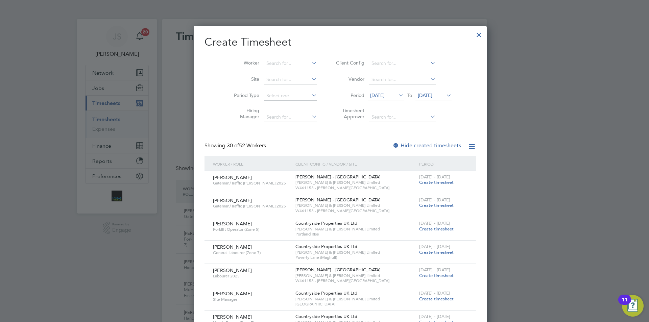
click at [284, 69] on li "Worker" at bounding box center [272, 63] width 105 height 16
click at [279, 64] on input at bounding box center [290, 63] width 53 height 9
click at [270, 79] on li "Trevor Smith" at bounding box center [289, 81] width 83 height 9
type input "[PERSON_NAME]"
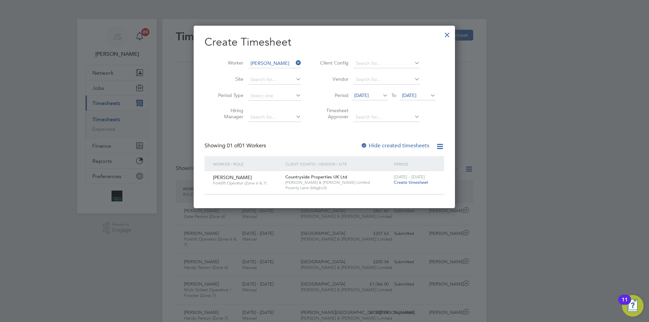
click at [410, 180] on span "Create timesheet" at bounding box center [411, 182] width 34 height 6
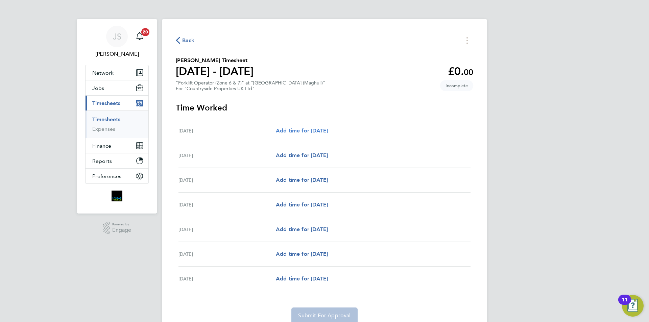
click at [315, 131] on span "Add time for [DATE]" at bounding box center [302, 130] width 52 height 6
select select "30"
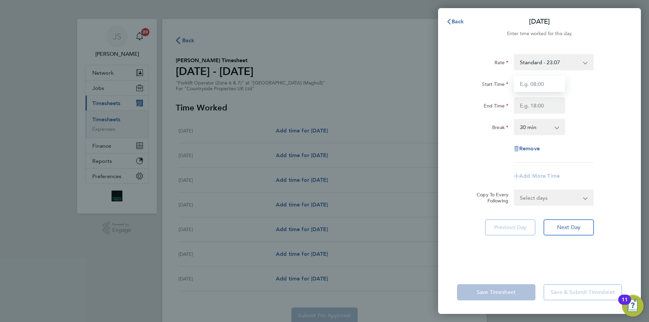
click at [534, 84] on input "Start Time" at bounding box center [539, 84] width 51 height 16
type input "07:30"
click at [536, 104] on input "End Time" at bounding box center [539, 105] width 51 height 16
type input "17:00"
click at [486, 138] on div "Rate Standard - 23.07 Start Time 07:30 End Time 17:00 Break 0 min 15 min 30 min…" at bounding box center [539, 108] width 165 height 108
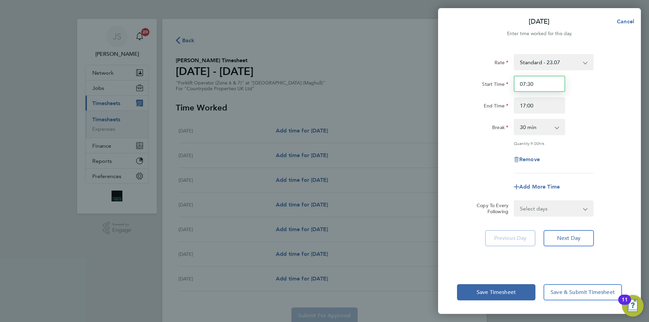
click at [526, 88] on input "07:30" at bounding box center [539, 84] width 51 height 16
drag, startPoint x: 538, startPoint y: 86, endPoint x: 505, endPoint y: 85, distance: 33.1
click at [505, 85] on div "Start Time 07:30" at bounding box center [539, 84] width 170 height 16
type input "8"
type input "08:00"
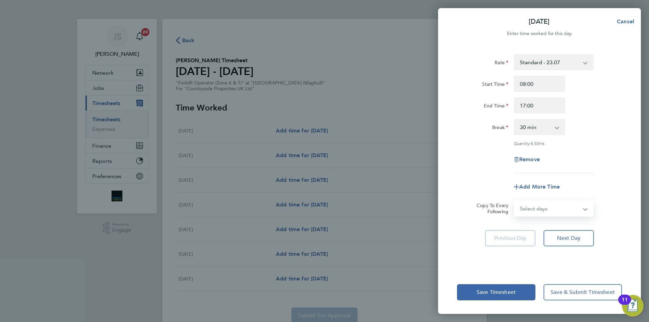
drag, startPoint x: 519, startPoint y: 212, endPoint x: 521, endPoint y: 215, distance: 3.9
click at [519, 213] on select "Select days Day Weekday (Mon-Fri) Weekend (Sat-Sun) [DATE] [DATE] [DATE] [DATE]…" at bounding box center [549, 208] width 71 height 15
select select "WEEKDAY"
click at [514, 201] on select "Select days Day Weekday (Mon-Fri) Weekend (Sat-Sun) [DATE] [DATE] [DATE] [DATE]…" at bounding box center [549, 208] width 71 height 15
select select "[DATE]"
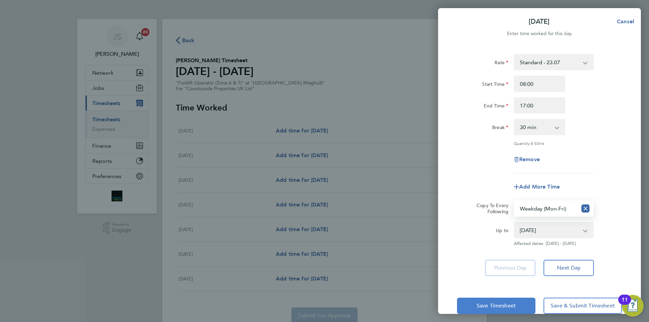
click at [506, 306] on span "Save Timesheet" at bounding box center [496, 305] width 39 height 7
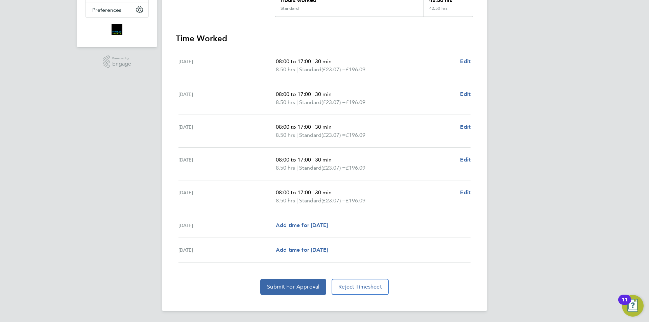
click at [343, 198] on span "(£23.07) =" at bounding box center [333, 200] width 24 height 6
click at [470, 192] on span "Edit" at bounding box center [465, 192] width 10 height 6
select select "30"
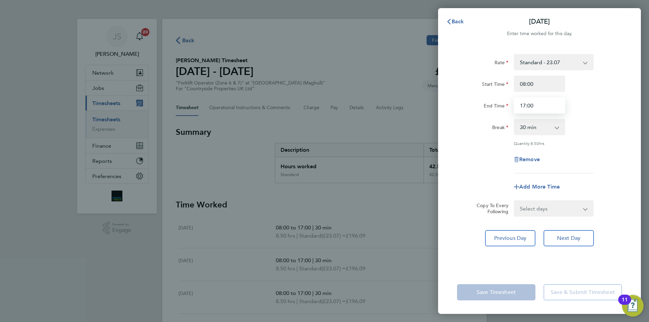
click at [540, 104] on input "17:00" at bounding box center [539, 105] width 51 height 16
type input "15:30"
click at [491, 133] on div "Break" at bounding box center [482, 127] width 57 height 16
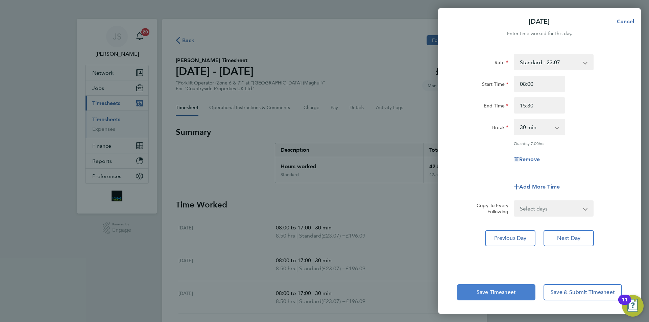
click at [492, 287] on button "Save Timesheet" at bounding box center [496, 292] width 78 height 16
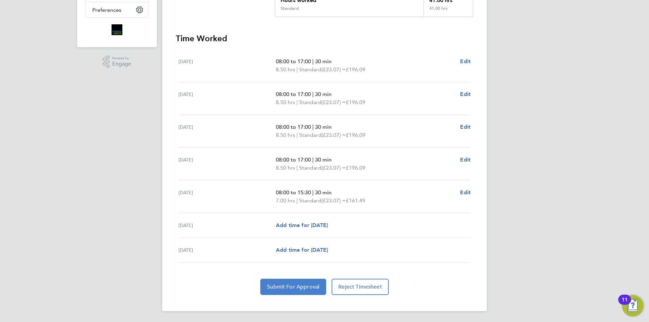
click at [281, 290] on button "Submit For Approval" at bounding box center [293, 287] width 66 height 16
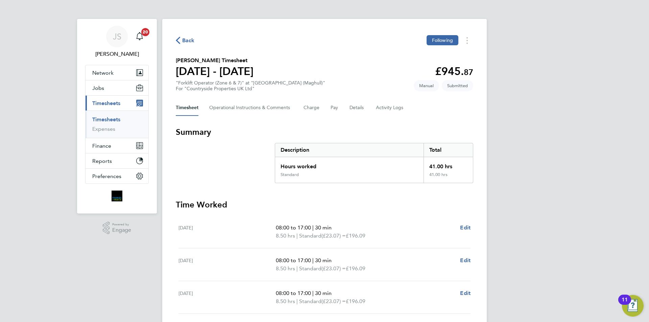
click at [181, 41] on span "Back" at bounding box center [185, 40] width 19 height 6
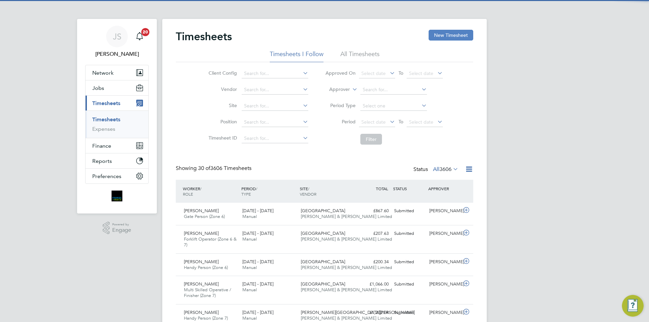
click at [436, 37] on button "New Timesheet" at bounding box center [451, 35] width 45 height 11
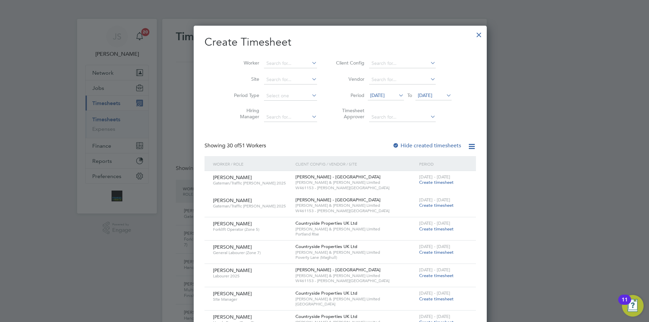
click at [429, 30] on button "New Timesheet" at bounding box center [451, 35] width 45 height 11
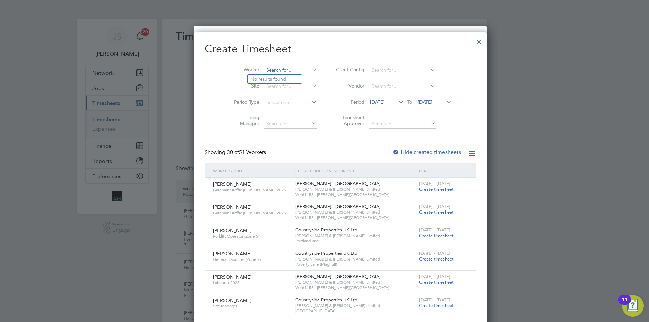
click at [264, 70] on input at bounding box center [290, 70] width 53 height 9
click at [258, 80] on b "David" at bounding box center [269, 79] width 39 height 6
type input "David Neal"
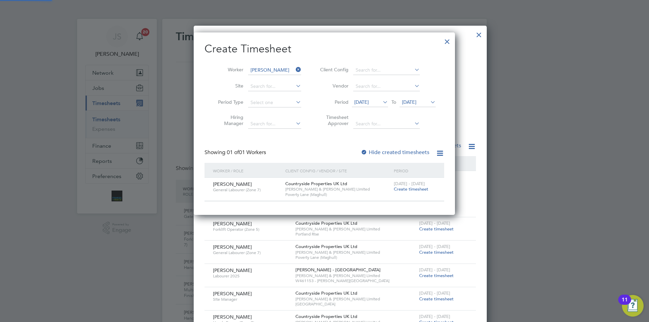
scroll to position [182, 262]
click at [403, 191] on span "Create timesheet" at bounding box center [411, 189] width 34 height 6
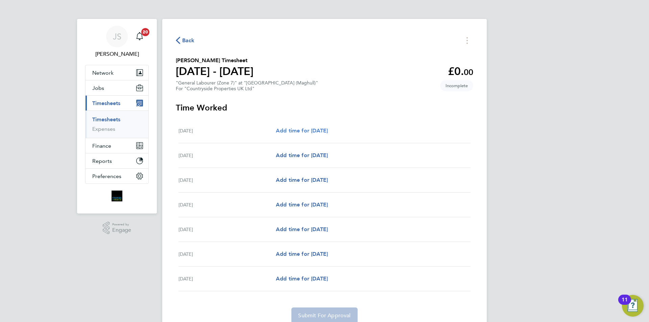
click at [328, 127] on span "Add time for [DATE]" at bounding box center [302, 130] width 52 height 6
select select "30"
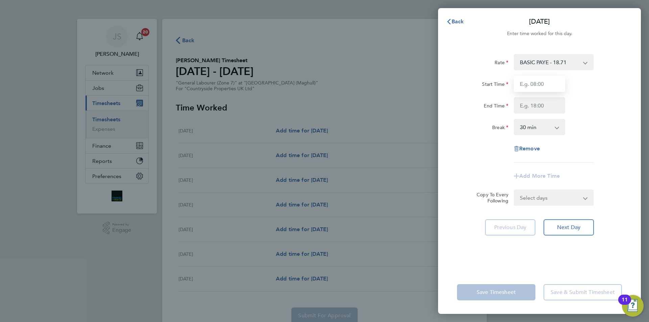
click at [527, 83] on input "Start Time" at bounding box center [539, 84] width 51 height 16
type input "07:30"
click at [539, 105] on input "End Time" at bounding box center [539, 105] width 51 height 16
type input "16:30"
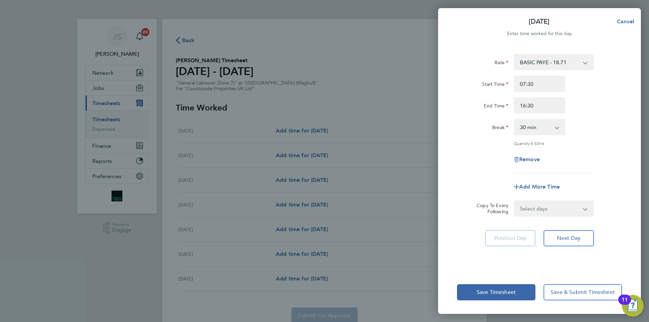
drag, startPoint x: 488, startPoint y: 137, endPoint x: 489, endPoint y: 142, distance: 5.2
click at [486, 138] on div "Rate BASIC PAYE - 18.71 Start Time 07:30 End Time 16:30 Break 0 min 15 min 30 m…" at bounding box center [539, 113] width 165 height 119
click at [536, 84] on input "07:30" at bounding box center [539, 84] width 51 height 16
click at [530, 206] on select "Select days Day Weekday (Mon-Fri) Weekend (Sat-Sun) [DATE] [DATE] [DATE] [DATE]…" at bounding box center [549, 208] width 71 height 15
select select "WEEKDAY"
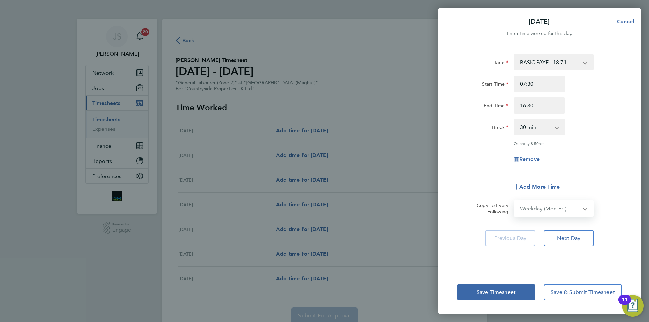
click at [514, 201] on select "Select days Day Weekday (Mon-Fri) Weekend (Sat-Sun) [DATE] [DATE] [DATE] [DATE]…" at bounding box center [549, 208] width 71 height 15
select select "[DATE]"
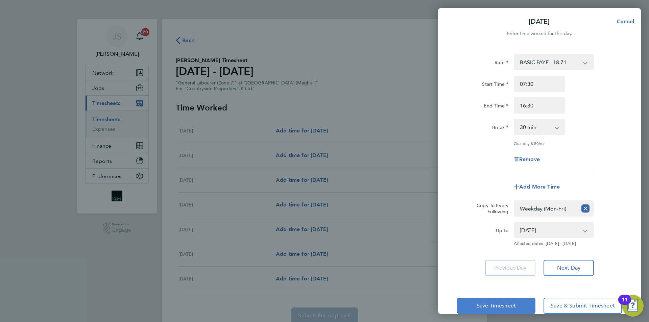
click at [502, 302] on button "Save Timesheet" at bounding box center [496, 306] width 78 height 16
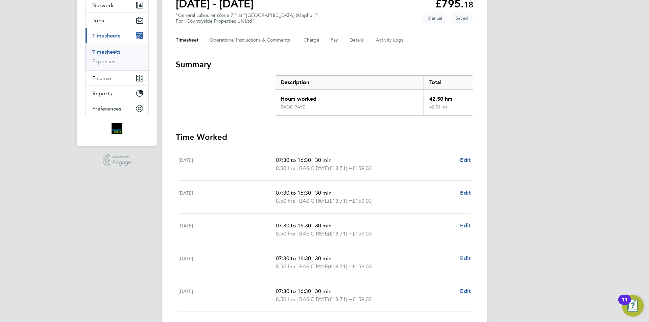
scroll to position [135, 0]
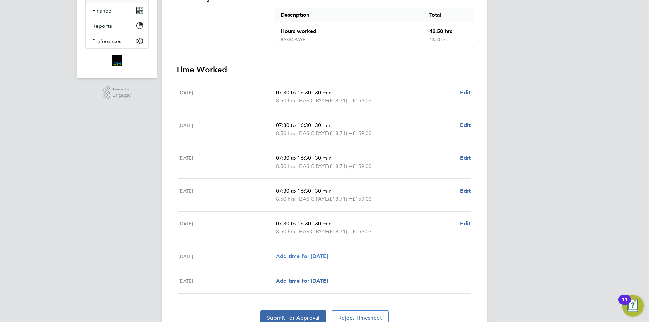
click at [305, 257] on span "Add time for [DATE]" at bounding box center [302, 256] width 52 height 6
select select "30"
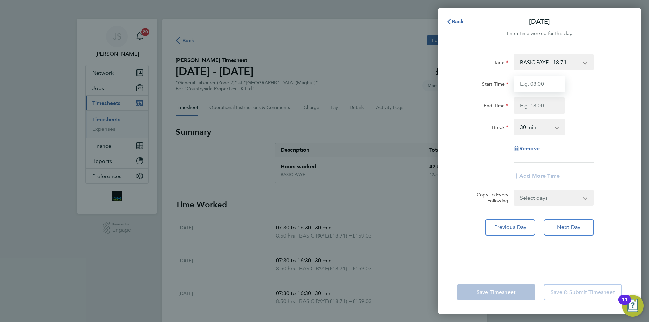
drag, startPoint x: 523, startPoint y: 87, endPoint x: 529, endPoint y: 90, distance: 7.3
click at [523, 87] on input "Start Time" at bounding box center [539, 84] width 51 height 16
type input "08:00"
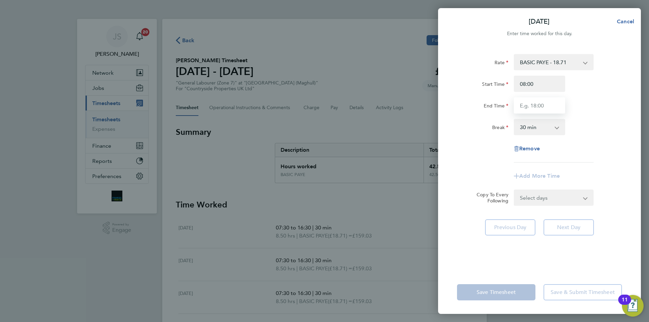
click at [535, 107] on input "End Time" at bounding box center [539, 105] width 51 height 16
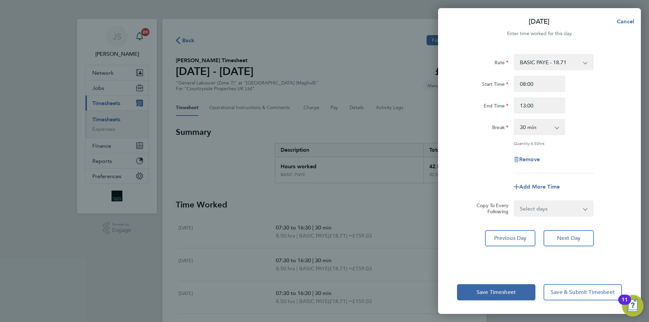
click at [482, 138] on div "Rate BASIC PAYE - 18.71 Start Time 08:00 End Time 13:00 Break 0 min 15 min 30 m…" at bounding box center [539, 113] width 165 height 119
drag, startPoint x: 537, startPoint y: 99, endPoint x: 539, endPoint y: 102, distance: 3.8
click at [539, 102] on input "13:00" at bounding box center [539, 105] width 51 height 16
click at [535, 106] on input "13:00" at bounding box center [539, 105] width 51 height 16
drag, startPoint x: 487, startPoint y: 144, endPoint x: 485, endPoint y: 146, distance: 3.6
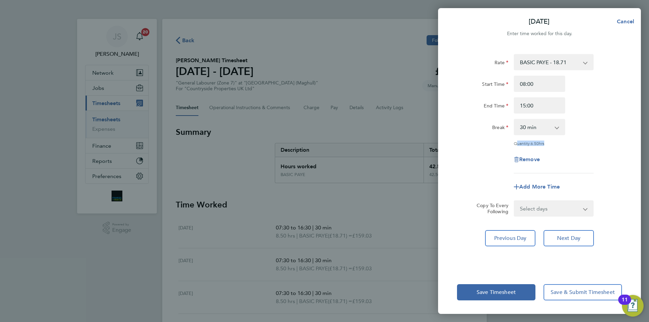
click at [485, 146] on div "Rate BASIC PAYE - 18.71 Start Time 08:00 End Time 15:00 Break 0 min 15 min 30 m…" at bounding box center [539, 113] width 165 height 119
drag, startPoint x: 464, startPoint y: 180, endPoint x: 484, endPoint y: 151, distance: 35.0
click at [464, 179] on div "Add More Time" at bounding box center [539, 187] width 170 height 16
click at [542, 107] on input "15:00" at bounding box center [539, 105] width 51 height 16
type input "14:30"
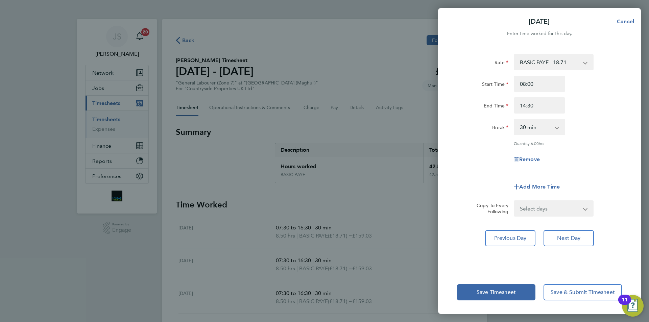
drag, startPoint x: 494, startPoint y: 146, endPoint x: 502, endPoint y: 177, distance: 32.4
click at [494, 148] on div "Rate BASIC PAYE - 18.71 Start Time 08:00 End Time 14:30 Break 0 min 15 min 30 m…" at bounding box center [539, 113] width 165 height 119
drag, startPoint x: 502, startPoint y: 288, endPoint x: 502, endPoint y: 292, distance: 4.1
click at [502, 292] on button "Save Timesheet" at bounding box center [496, 292] width 78 height 16
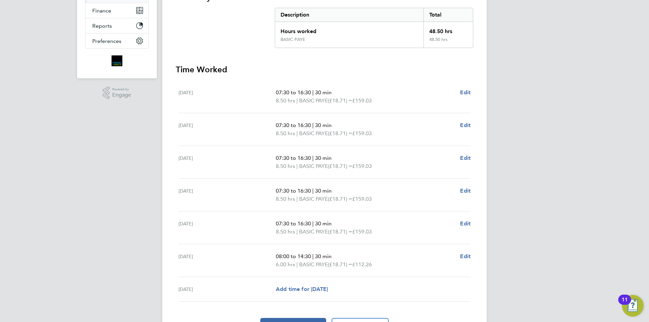
scroll to position [174, 0]
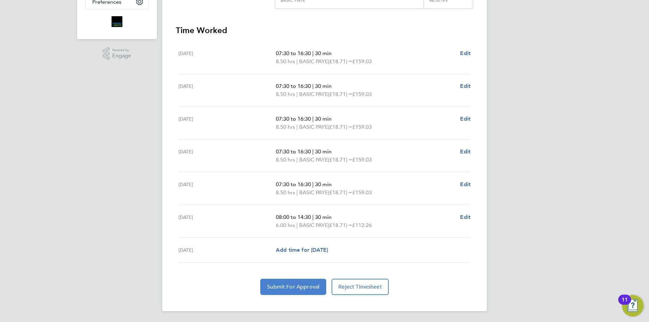
click at [293, 290] on span "Submit For Approval" at bounding box center [293, 287] width 52 height 7
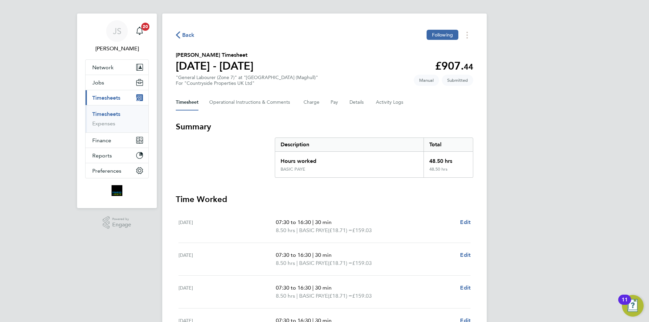
scroll to position [0, 0]
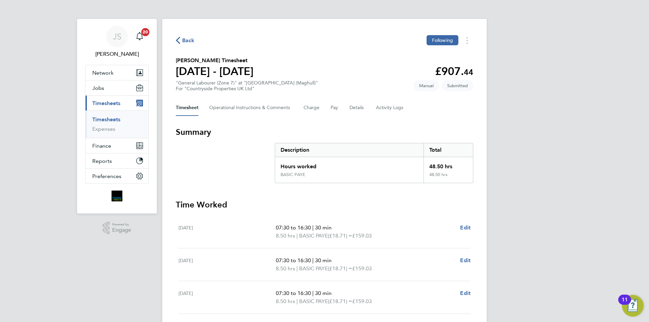
click at [191, 39] on span "Back" at bounding box center [188, 41] width 13 height 8
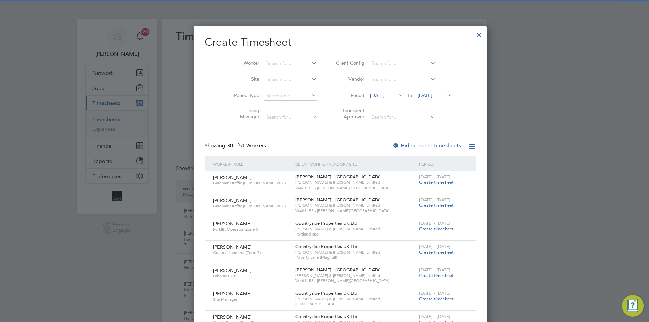
scroll to position [17, 59]
click at [473, 34] on div at bounding box center [479, 33] width 12 height 12
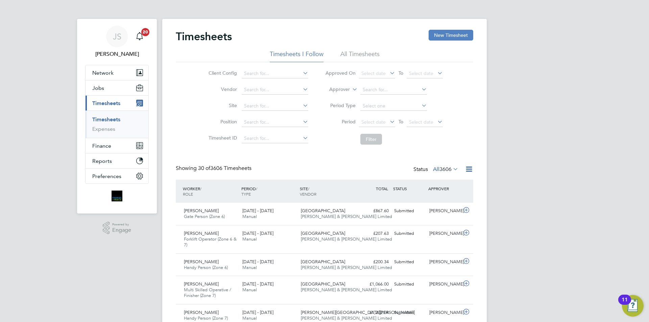
click at [437, 38] on button "New Timesheet" at bounding box center [451, 35] width 45 height 11
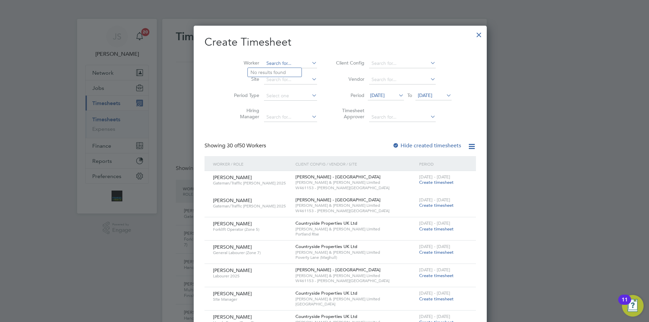
click at [273, 63] on input at bounding box center [290, 63] width 53 height 9
click at [279, 70] on li "Ziedinos Mitrovskis" at bounding box center [275, 72] width 54 height 9
type input "Ziedinos Mitrovskis"
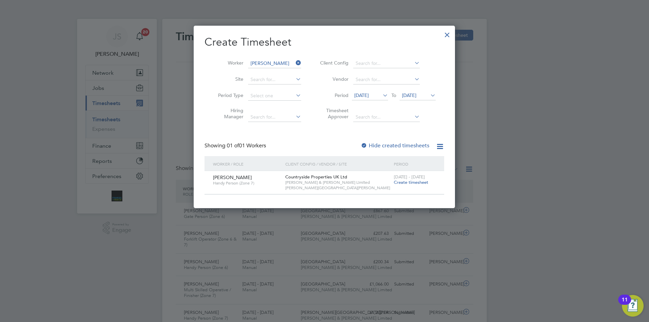
click at [414, 184] on span "Create timesheet" at bounding box center [411, 182] width 34 height 6
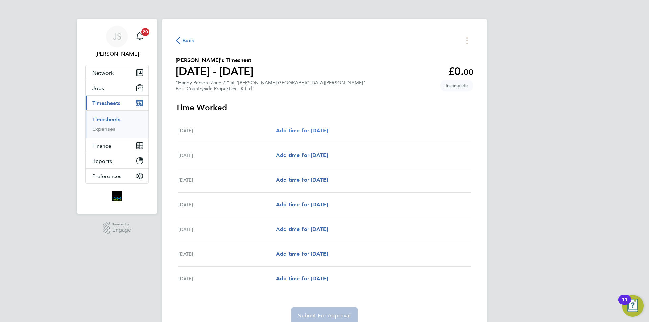
click at [304, 134] on link "Add time for [DATE]" at bounding box center [302, 131] width 52 height 8
select select "30"
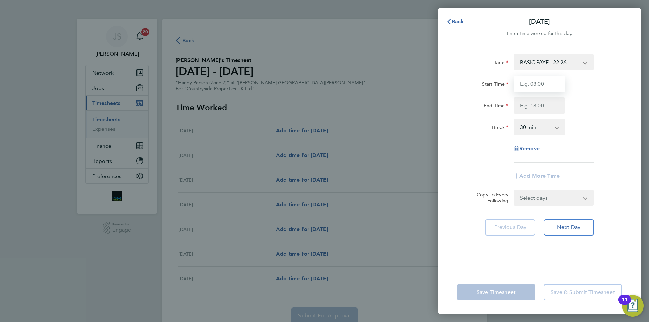
click at [545, 84] on input "Start Time" at bounding box center [539, 84] width 51 height 16
type input "07:30"
click at [536, 101] on input "End Time" at bounding box center [539, 105] width 51 height 16
type input "17:00"
drag, startPoint x: 474, startPoint y: 162, endPoint x: 479, endPoint y: 167, distance: 7.2
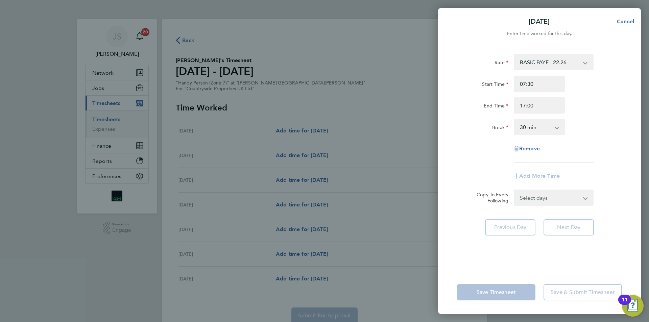
click at [476, 163] on div "Rate BASIC PAYE - 22.26 Start Time 07:30 End Time 17:00 Break 0 min 15 min 30 m…" at bounding box center [539, 108] width 165 height 108
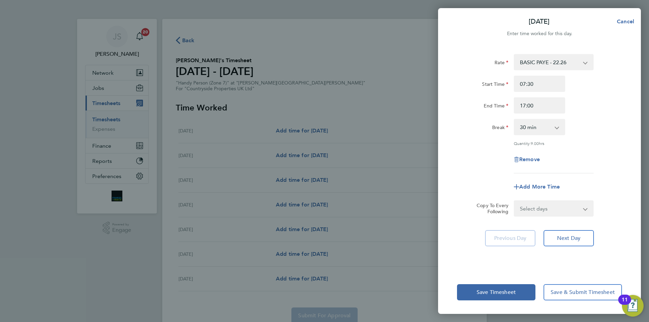
click at [532, 204] on select "Select days Day Weekday (Mon-Fri) Weekend (Sat-Sun) [DATE] [DATE] [DATE] [DATE]…" at bounding box center [549, 208] width 71 height 15
select select "WEEKDAY"
click at [514, 201] on select "Select days Day Weekday (Mon-Fri) Weekend (Sat-Sun) [DATE] [DATE] [DATE] [DATE]…" at bounding box center [549, 208] width 71 height 15
select select "[DATE]"
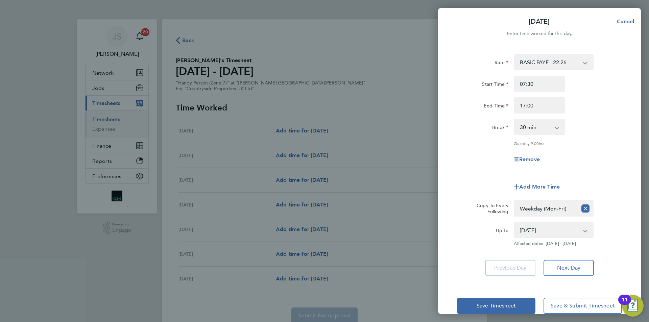
drag, startPoint x: 449, startPoint y: 237, endPoint x: 452, endPoint y: 244, distance: 6.7
click at [449, 238] on div "Rate BASIC PAYE - 22.26 Start Time 07:30 End Time 17:00 Break 0 min 15 min 30 m…" at bounding box center [539, 165] width 203 height 238
click at [506, 300] on button "Save Timesheet" at bounding box center [496, 306] width 78 height 16
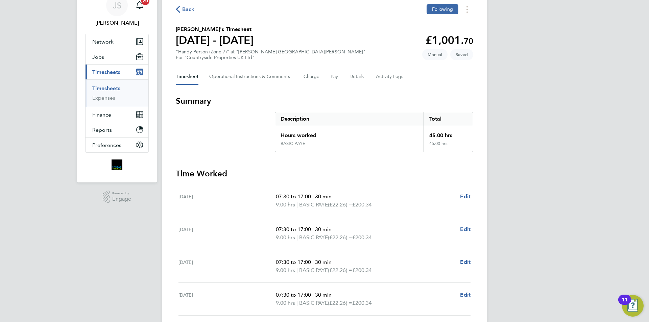
scroll to position [166, 0]
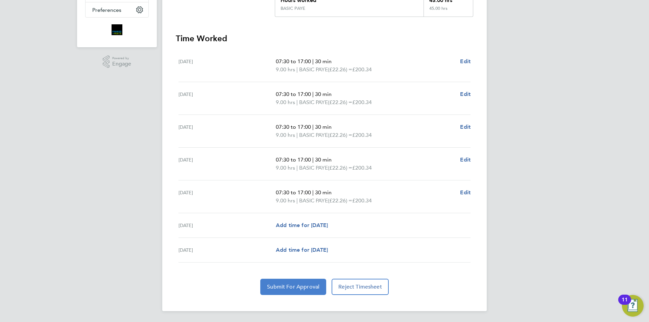
click at [297, 289] on span "Submit For Approval" at bounding box center [293, 287] width 52 height 7
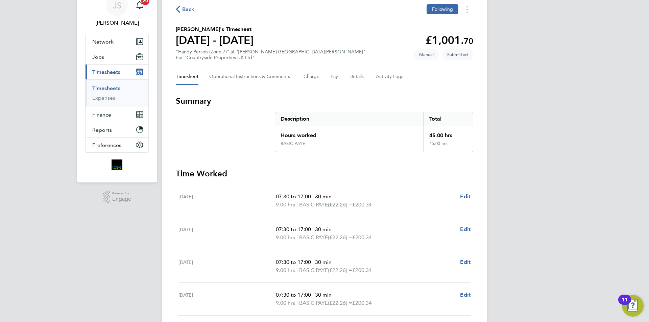
scroll to position [0, 0]
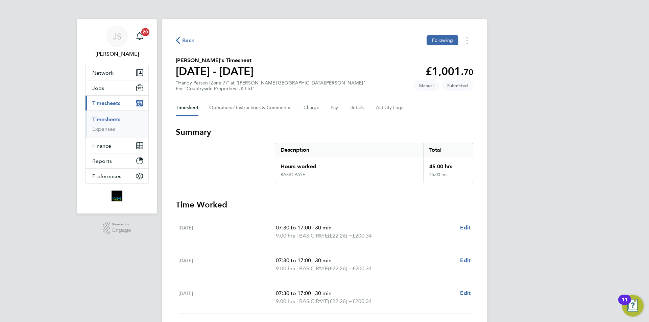
click at [186, 42] on span "Back" at bounding box center [188, 41] width 13 height 8
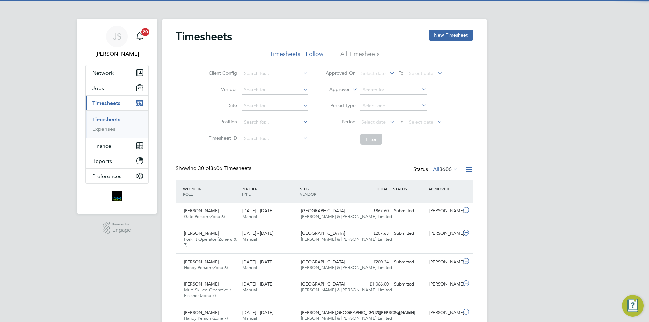
scroll to position [17, 59]
drag, startPoint x: 424, startPoint y: 35, endPoint x: 428, endPoint y: 35, distance: 3.7
click at [426, 35] on div "Timesheets New Timesheet" at bounding box center [324, 40] width 297 height 20
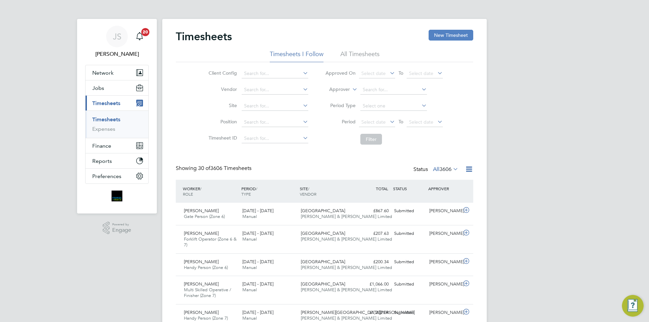
click at [433, 35] on button "New Timesheet" at bounding box center [451, 35] width 45 height 11
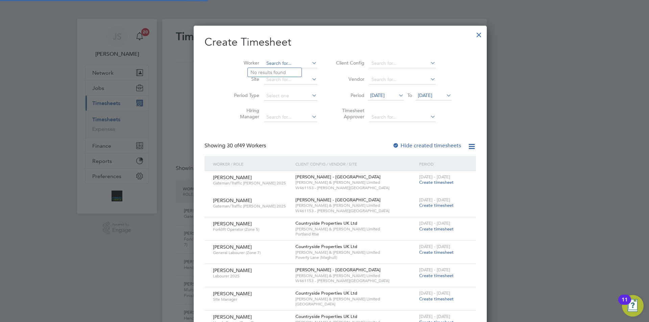
click at [274, 62] on input at bounding box center [290, 63] width 53 height 9
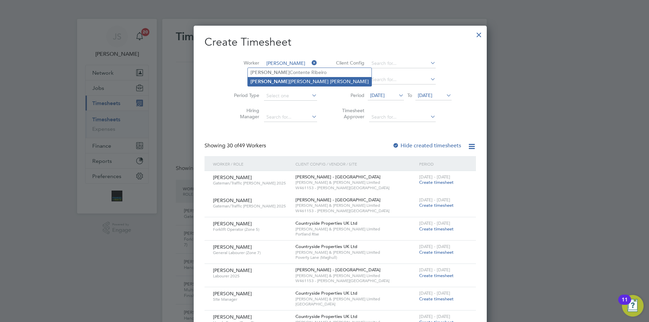
click at [283, 78] on li "Luis Armando Torres Navarro" at bounding box center [310, 81] width 124 height 9
type input "Luis Armando Torres Navarro"
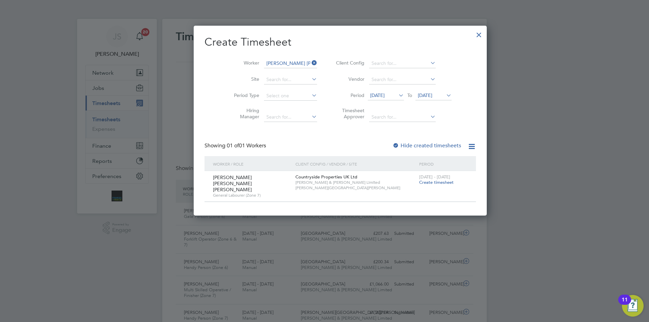
click at [419, 183] on span "Create timesheet" at bounding box center [436, 182] width 34 height 6
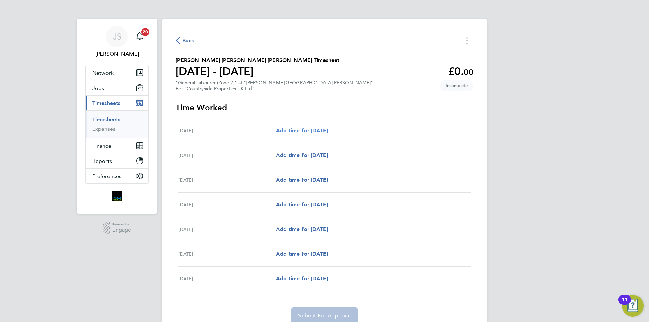
click at [328, 128] on span "Add time for [DATE]" at bounding box center [302, 130] width 52 height 6
select select "30"
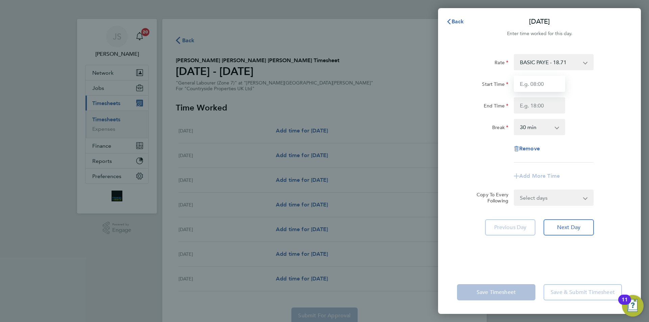
click at [531, 85] on input "Start Time" at bounding box center [539, 84] width 51 height 16
type input "07:30"
click at [534, 100] on input "End Time" at bounding box center [539, 105] width 51 height 16
type input "17:00"
drag, startPoint x: 434, startPoint y: 150, endPoint x: 448, endPoint y: 155, distance: 14.6
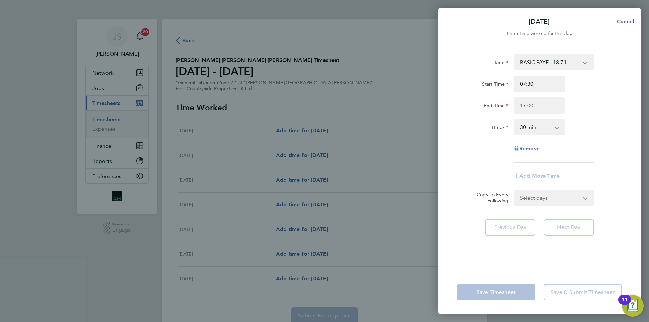
click at [438, 152] on div "Mon 18 Aug Cancel Enter time worked for this day. Rate BASIC PAYE - 18.71 Start…" at bounding box center [324, 161] width 649 height 322
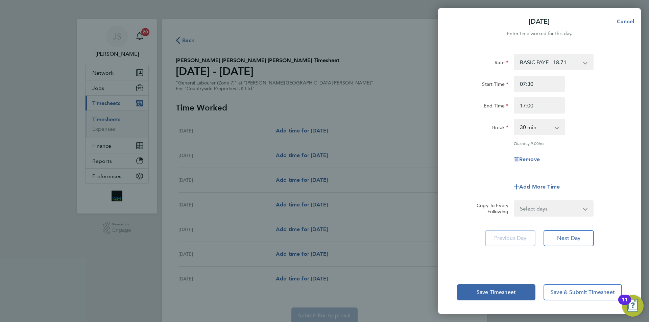
drag, startPoint x: 524, startPoint y: 200, endPoint x: 527, endPoint y: 205, distance: 6.0
click at [527, 205] on div "Select days Day Weekday (Mon-Fri) Weekend (Sat-Sun) [DATE] [DATE] [DATE] [DATE]…" at bounding box center [554, 208] width 80 height 16
click at [527, 206] on select "Select days Day Weekday (Mon-Fri) Weekend (Sat-Sun) [DATE] [DATE] [DATE] [DATE]…" at bounding box center [549, 208] width 71 height 15
select select "WEEKDAY"
click at [514, 201] on select "Select days Day Weekday (Mon-Fri) Weekend (Sat-Sun) [DATE] [DATE] [DATE] [DATE]…" at bounding box center [549, 208] width 71 height 15
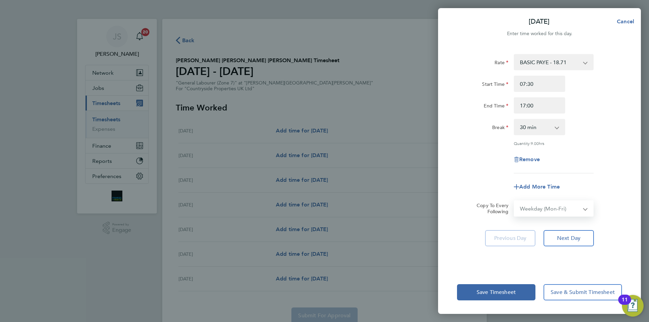
select select "[DATE]"
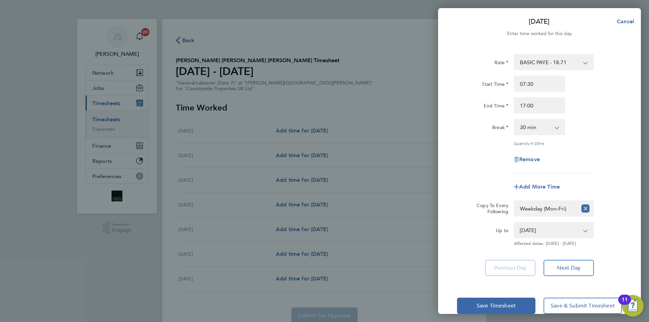
click at [450, 197] on div "Rate BASIC PAYE - 18.71 Start Time 07:30 End Time 17:00 Break 0 min 15 min 30 m…" at bounding box center [539, 165] width 203 height 238
click at [503, 306] on span "Save Timesheet" at bounding box center [496, 305] width 39 height 7
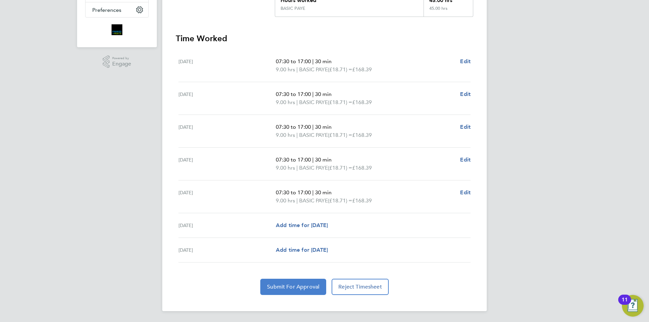
click at [294, 291] on button "Submit For Approval" at bounding box center [293, 287] width 66 height 16
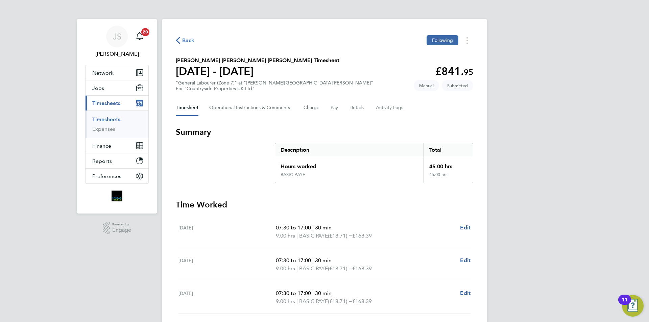
click at [182, 42] on span "Back" at bounding box center [188, 41] width 13 height 8
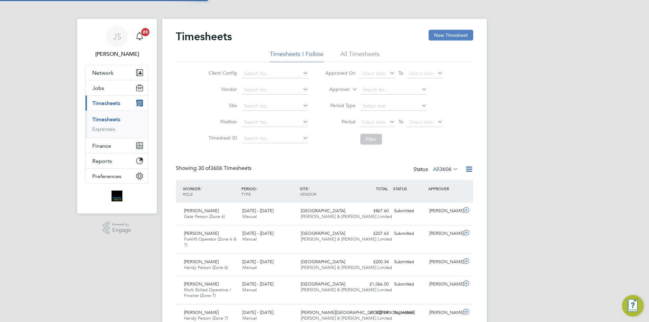
click at [446, 39] on button "New Timesheet" at bounding box center [451, 35] width 45 height 11
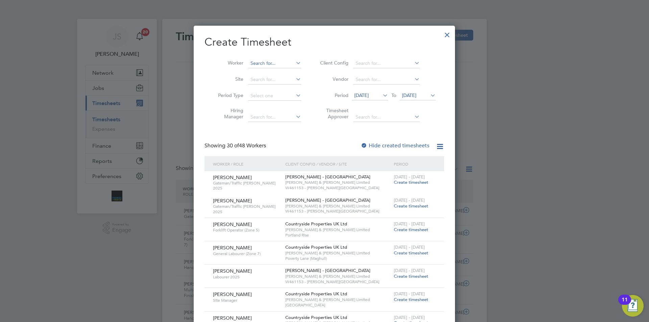
click at [278, 65] on input at bounding box center [274, 63] width 53 height 9
click at [291, 71] on b "Cairns" at bounding box center [298, 73] width 14 height 6
type input "[PERSON_NAME]"
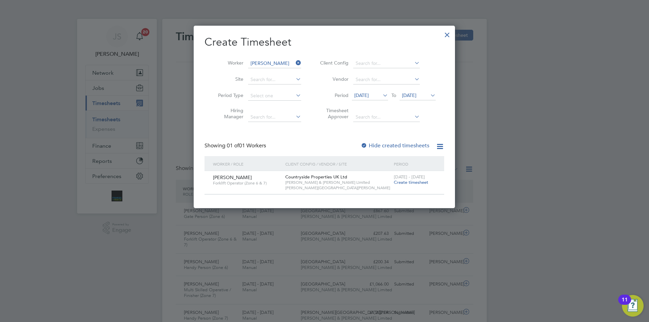
click at [415, 180] on span "Create timesheet" at bounding box center [411, 182] width 34 height 6
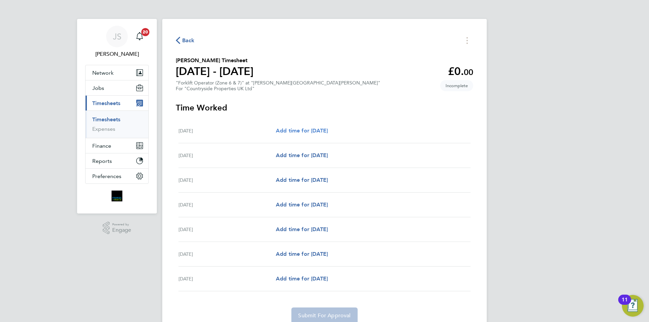
click at [320, 130] on span "Add time for [DATE]" at bounding box center [302, 130] width 52 height 6
select select "30"
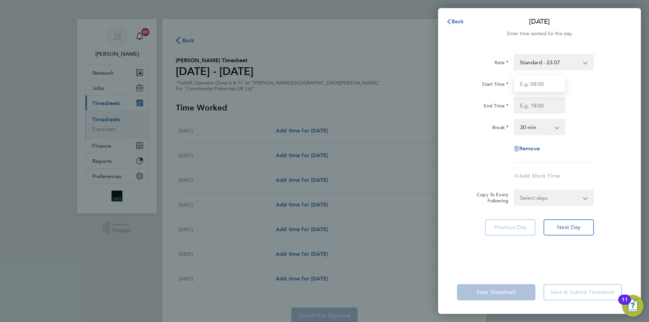
drag, startPoint x: 528, startPoint y: 82, endPoint x: 534, endPoint y: 89, distance: 8.8
click at [529, 82] on input "Start Time" at bounding box center [539, 84] width 51 height 16
type input "07:30"
drag, startPoint x: 542, startPoint y: 101, endPoint x: 542, endPoint y: 111, distance: 9.8
click at [542, 101] on input "End Time" at bounding box center [539, 105] width 51 height 16
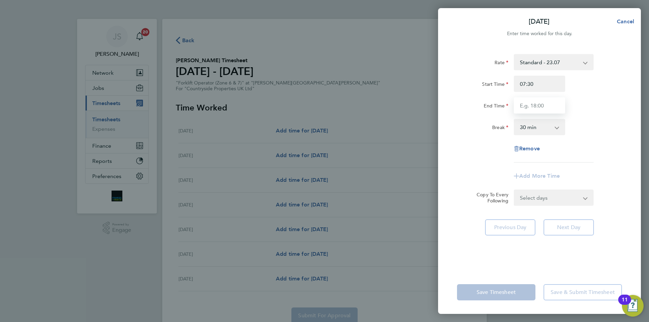
type input "17:00"
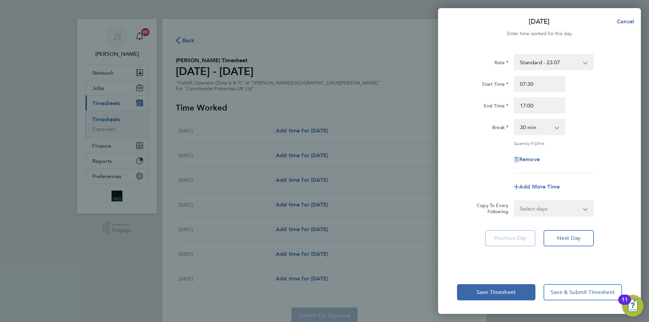
drag, startPoint x: 496, startPoint y: 151, endPoint x: 511, endPoint y: 182, distance: 34.8
click at [497, 152] on div "Remove" at bounding box center [539, 159] width 170 height 16
click at [522, 212] on select "Select days Day Weekday (Mon-Fri) Weekend (Sat-Sun) [DATE] [DATE] [DATE] [DATE]…" at bounding box center [549, 208] width 71 height 15
select select "WEEKDAY"
click at [514, 201] on select "Select days Day Weekday (Mon-Fri) Weekend (Sat-Sun) [DATE] [DATE] [DATE] [DATE]…" at bounding box center [549, 208] width 71 height 15
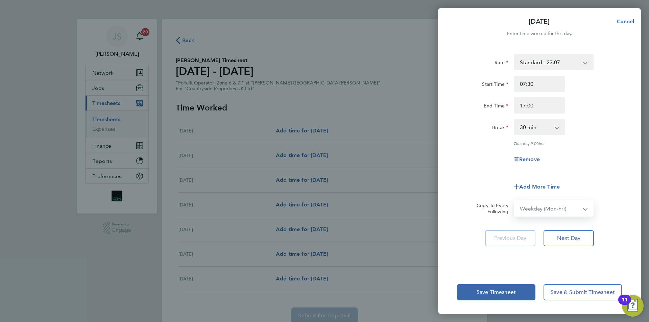
select select "[DATE]"
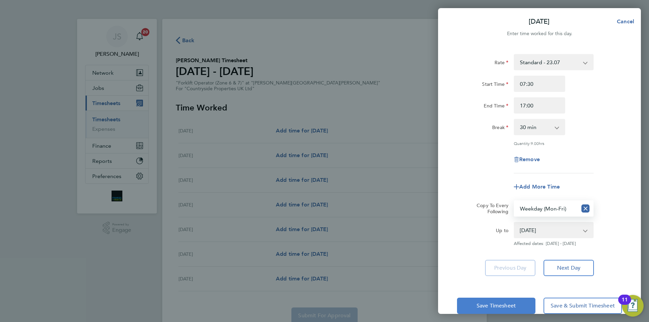
click at [486, 304] on span "Save Timesheet" at bounding box center [496, 305] width 39 height 7
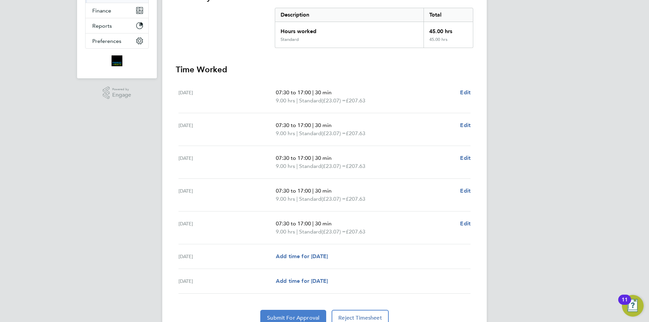
click at [293, 319] on span "Submit For Approval" at bounding box center [293, 318] width 52 height 7
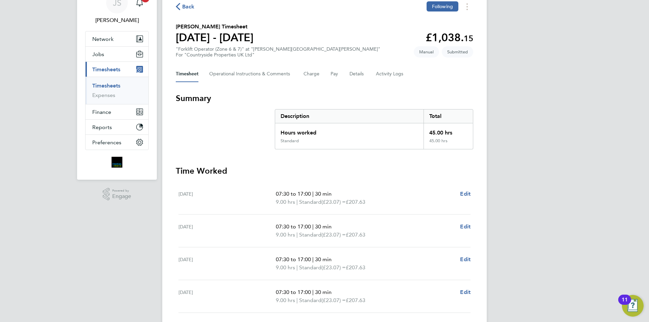
click at [178, 3] on button "Back" at bounding box center [185, 6] width 19 height 8
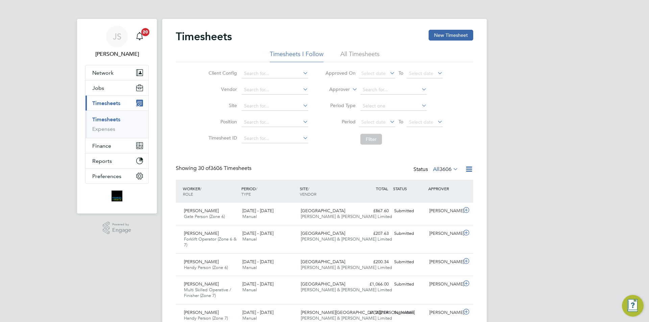
click at [428, 34] on div "Timesheets New Timesheet" at bounding box center [324, 40] width 297 height 20
click at [430, 34] on button "New Timesheet" at bounding box center [451, 35] width 45 height 11
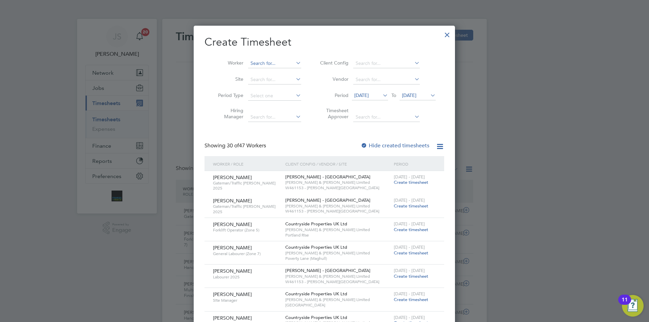
click at [271, 65] on input at bounding box center [274, 63] width 53 height 9
click at [268, 75] on b "Hammed" at bounding box center [260, 73] width 20 height 6
type input "Hammed Omolaoye"
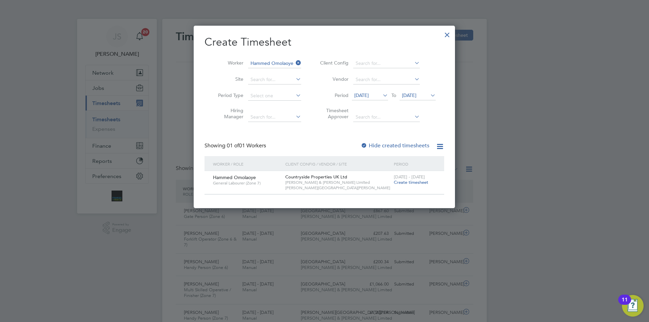
click at [413, 184] on span "Create timesheet" at bounding box center [411, 182] width 34 height 6
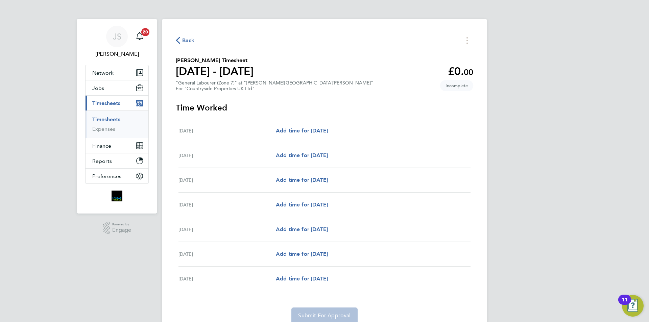
drag, startPoint x: 311, startPoint y: 122, endPoint x: 310, endPoint y: 126, distance: 3.4
click at [310, 126] on div "Mon 18 Aug Add time for Mon 18 Aug Add time for Mon 18 Aug" at bounding box center [324, 131] width 292 height 25
click at [309, 129] on span "Add time for [DATE]" at bounding box center [302, 130] width 52 height 6
select select "30"
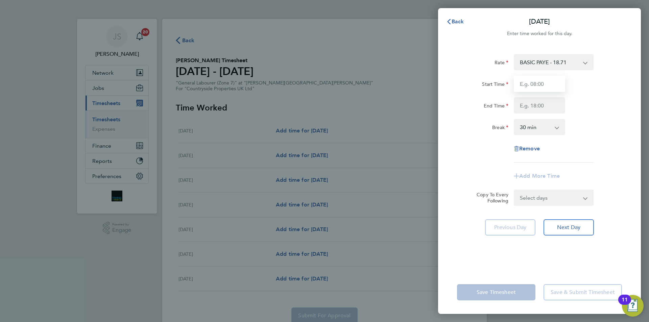
click at [526, 82] on input "Start Time" at bounding box center [539, 84] width 51 height 16
type input "07:30"
click at [537, 105] on input "End Time" at bounding box center [539, 105] width 51 height 16
type input "17:00"
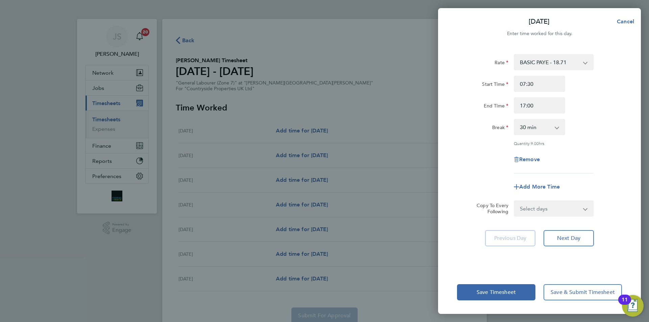
drag, startPoint x: 484, startPoint y: 149, endPoint x: 487, endPoint y: 154, distance: 6.6
click at [484, 151] on div "Remove" at bounding box center [539, 159] width 170 height 16
drag, startPoint x: 537, startPoint y: 201, endPoint x: 540, endPoint y: 205, distance: 5.3
click at [540, 205] on div "Select days Day Weekday (Mon-Fri) Weekend (Sat-Sun) [DATE] [DATE] [DATE] [DATE]…" at bounding box center [554, 208] width 80 height 16
drag, startPoint x: 541, startPoint y: 207, endPoint x: 541, endPoint y: 212, distance: 5.4
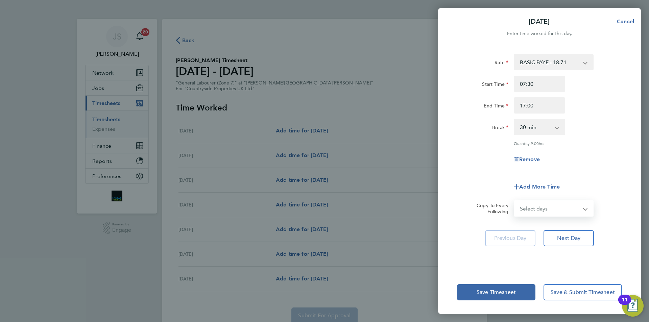
click at [541, 207] on select "Select days Day Weekday (Mon-Fri) Weekend (Sat-Sun) [DATE] [DATE] [DATE] [DATE]…" at bounding box center [549, 208] width 71 height 15
select select "WEEKDAY"
click at [514, 201] on select "Select days Day Weekday (Mon-Fri) Weekend (Sat-Sun) [DATE] [DATE] [DATE] [DATE]…" at bounding box center [549, 208] width 71 height 15
select select "[DATE]"
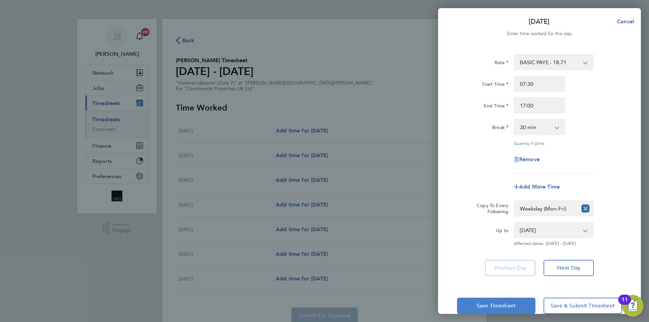
click at [501, 299] on button "Save Timesheet" at bounding box center [496, 306] width 78 height 16
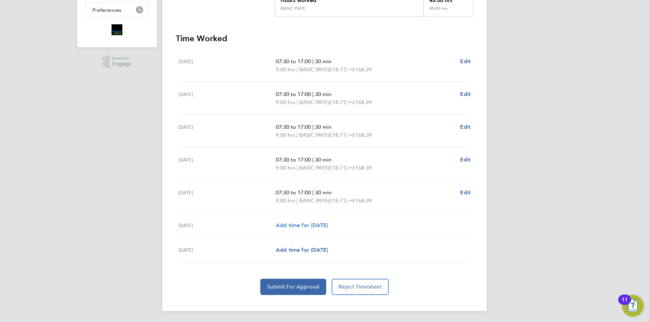
click at [310, 224] on span "Add time for [DATE]" at bounding box center [302, 225] width 52 height 6
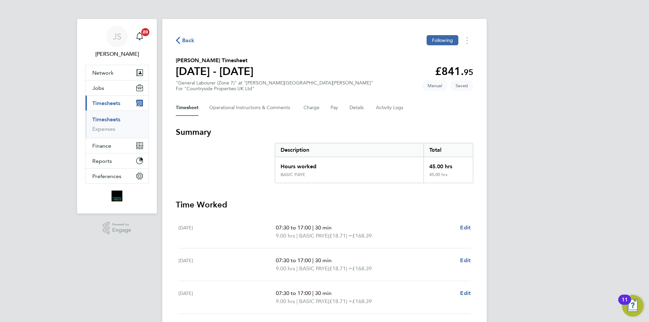
select select "30"
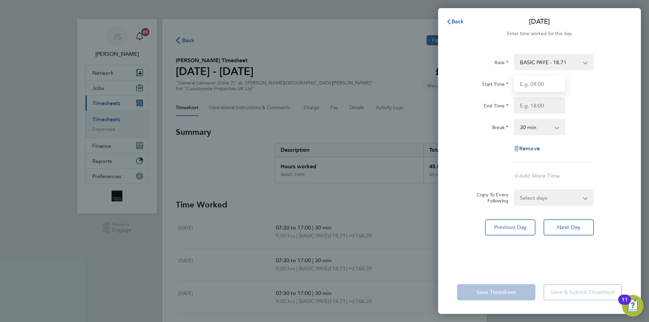
click at [548, 81] on input "Start Time" at bounding box center [539, 84] width 51 height 16
type input "07:30"
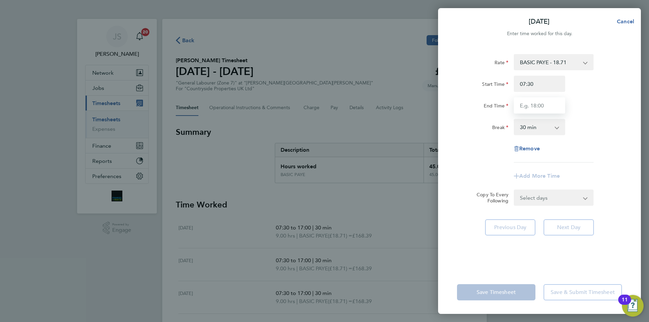
click at [540, 108] on input "End Time" at bounding box center [539, 105] width 51 height 16
type input "15:00"
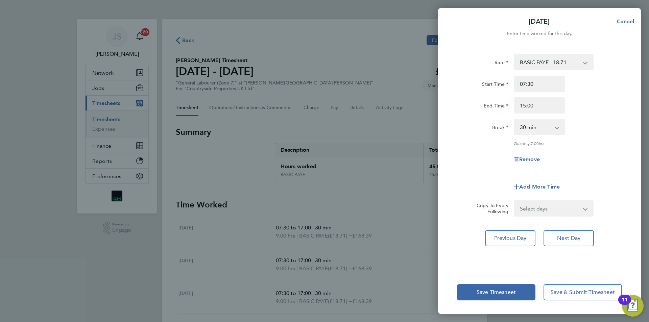
drag, startPoint x: 488, startPoint y: 160, endPoint x: 480, endPoint y: 163, distance: 9.2
click at [480, 162] on div "Rate BASIC PAYE - 18.71 Start Time 07:30 End Time 15:00 Break 0 min 15 min 30 m…" at bounding box center [539, 113] width 165 height 119
click at [529, 213] on select "Select days Sunday" at bounding box center [549, 208] width 71 height 15
select select "SUN"
click at [514, 201] on select "Select days Sunday" at bounding box center [549, 208] width 71 height 15
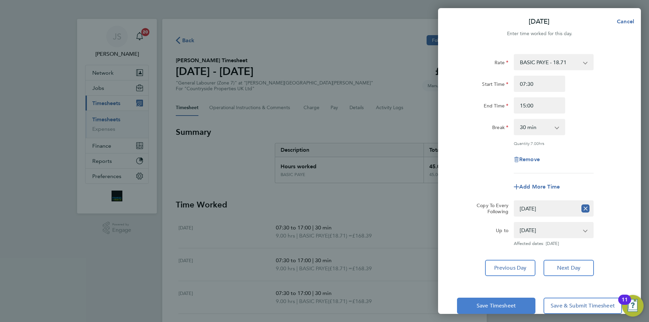
click at [500, 302] on button "Save Timesheet" at bounding box center [496, 306] width 78 height 16
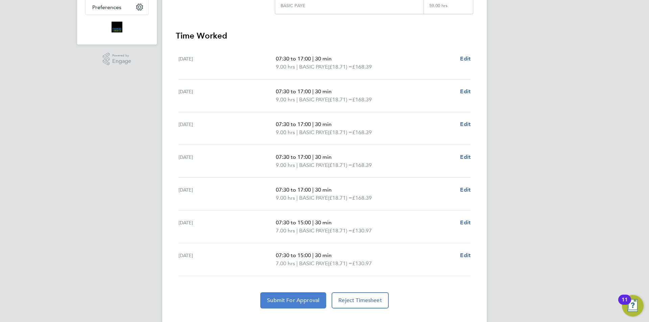
click at [293, 299] on span "Submit For Approval" at bounding box center [293, 300] width 52 height 7
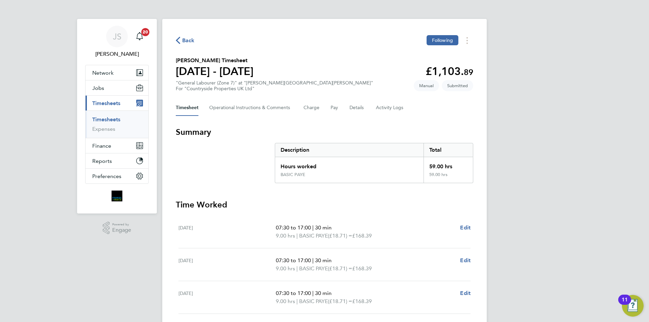
click at [189, 42] on span "Back" at bounding box center [188, 41] width 13 height 8
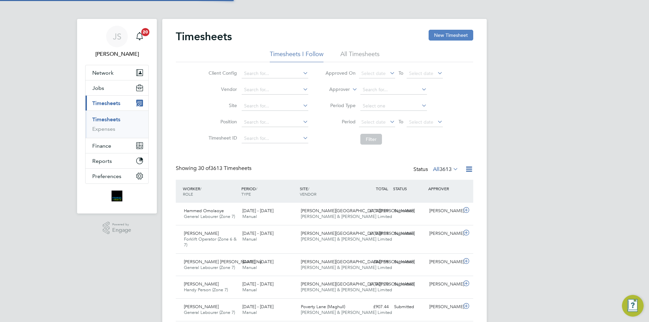
click at [454, 40] on button "New Timesheet" at bounding box center [451, 35] width 45 height 11
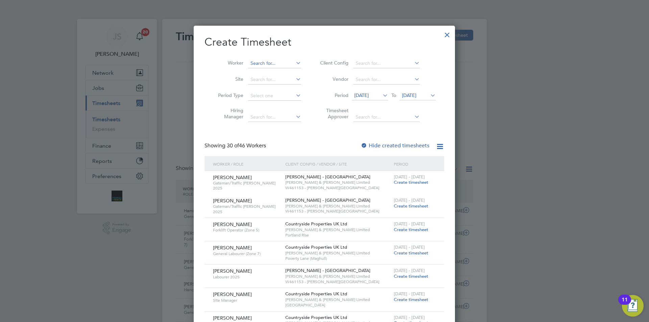
click at [284, 62] on input at bounding box center [274, 63] width 53 height 9
click at [268, 76] on li "Pawel Bielski" at bounding box center [277, 72] width 59 height 9
type input "Pawel Bielski"
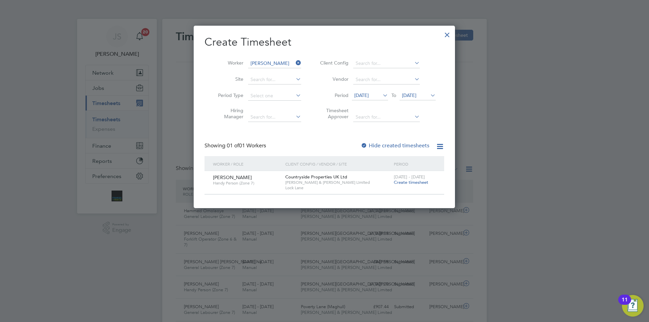
click at [410, 181] on span "Create timesheet" at bounding box center [411, 182] width 34 height 6
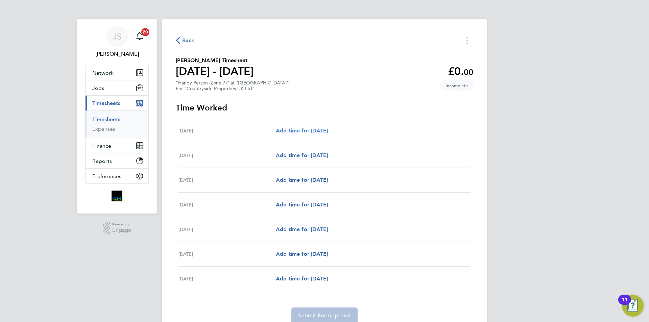
click at [314, 133] on span "Add time for [DATE]" at bounding box center [302, 130] width 52 height 6
select select "30"
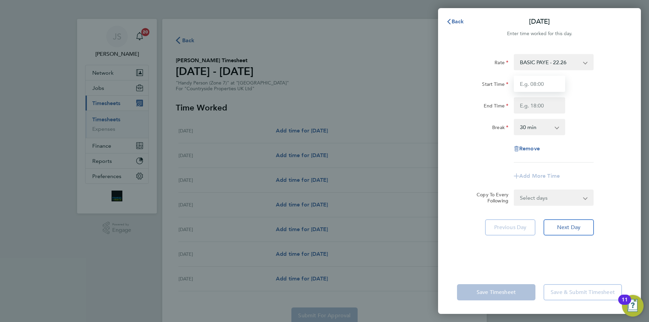
click at [533, 82] on input "Start Time" at bounding box center [539, 84] width 51 height 16
type input "07:30"
click at [536, 102] on input "End Time" at bounding box center [539, 105] width 51 height 16
type input "17:00"
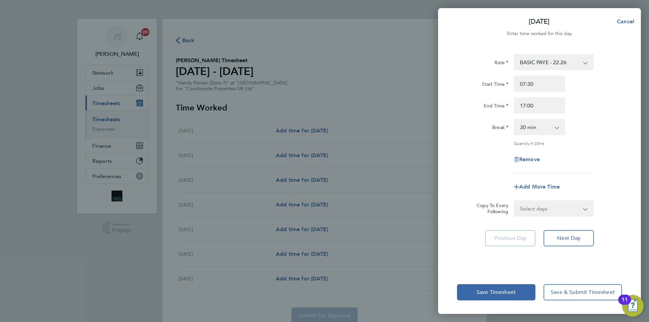
drag, startPoint x: 482, startPoint y: 153, endPoint x: 503, endPoint y: 168, distance: 25.9
click at [483, 153] on div "Remove" at bounding box center [539, 159] width 170 height 16
click at [532, 205] on select "Select days Day Weekday (Mon-Fri) Weekend (Sat-Sun) [DATE] [DATE] [DATE] [DATE]…" at bounding box center [549, 208] width 71 height 15
select select "WEEKDAY"
click at [514, 201] on select "Select days Day Weekday (Mon-Fri) Weekend (Sat-Sun) [DATE] [DATE] [DATE] [DATE]…" at bounding box center [549, 208] width 71 height 15
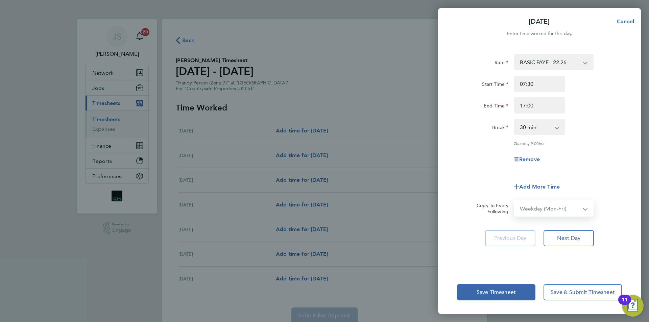
select select "[DATE]"
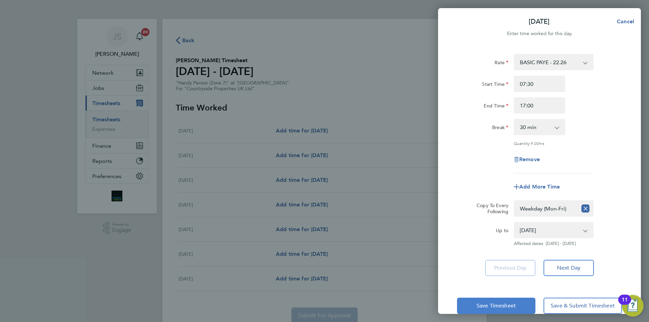
drag, startPoint x: 502, startPoint y: 304, endPoint x: 498, endPoint y: 302, distance: 4.4
click at [501, 304] on span "Save Timesheet" at bounding box center [496, 305] width 39 height 7
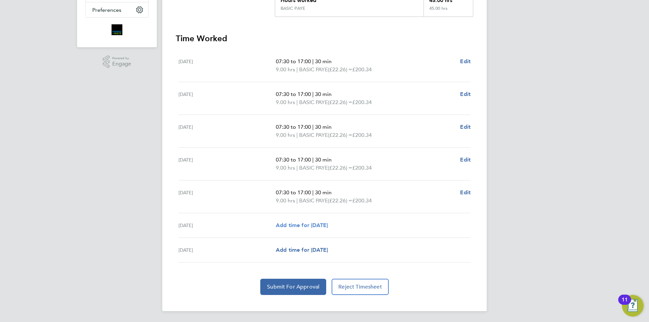
click at [290, 223] on span "Add time for [DATE]" at bounding box center [302, 225] width 52 height 6
select select "30"
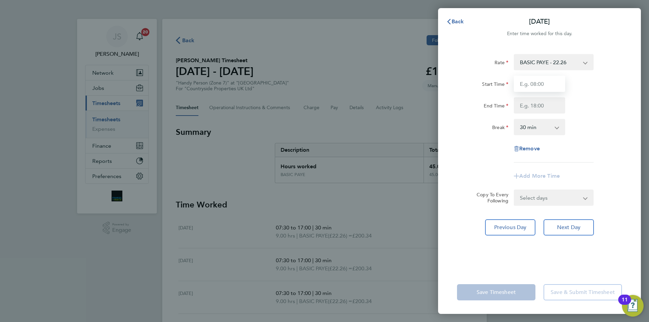
drag, startPoint x: 551, startPoint y: 85, endPoint x: 546, endPoint y: 92, distance: 8.5
click at [549, 86] on input "Start Time" at bounding box center [539, 84] width 51 height 16
type input "07:30"
click at [542, 106] on input "End Time" at bounding box center [539, 105] width 51 height 16
click at [479, 125] on div "Break" at bounding box center [482, 126] width 51 height 14
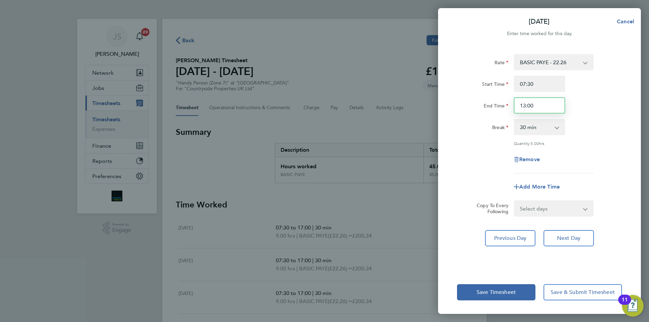
click at [539, 107] on input "13:00" at bounding box center [539, 105] width 51 height 16
type input "15:00"
click at [451, 142] on div "Rate BASIC PAYE - 22.26 Start Time 07:30 End Time 15:00 Break 0 min 15 min 30 m…" at bounding box center [539, 158] width 203 height 225
click at [508, 294] on span "Save Timesheet" at bounding box center [496, 292] width 39 height 7
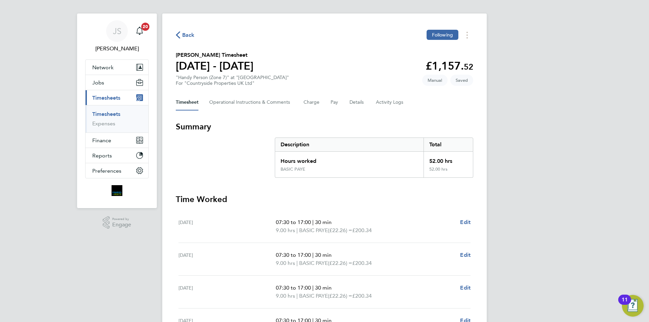
scroll to position [174, 0]
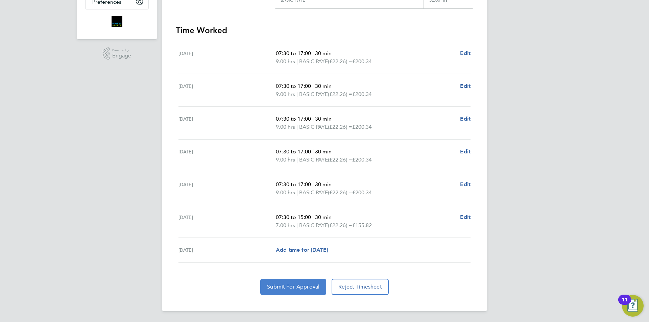
click at [299, 287] on span "Submit For Approval" at bounding box center [293, 287] width 52 height 7
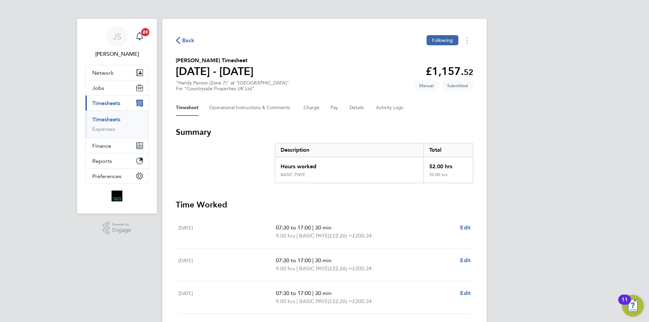
click at [181, 38] on span "Back" at bounding box center [185, 40] width 19 height 6
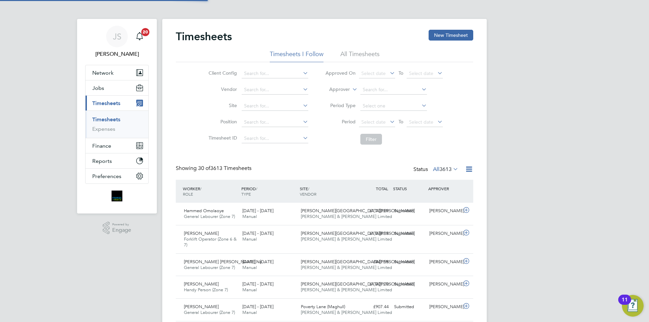
scroll to position [17, 59]
click at [435, 32] on button "New Timesheet" at bounding box center [451, 35] width 45 height 11
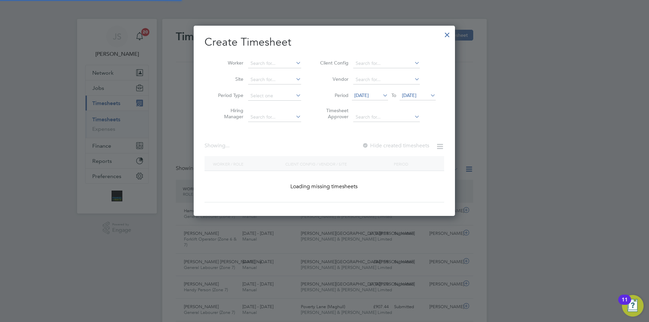
scroll to position [994, 262]
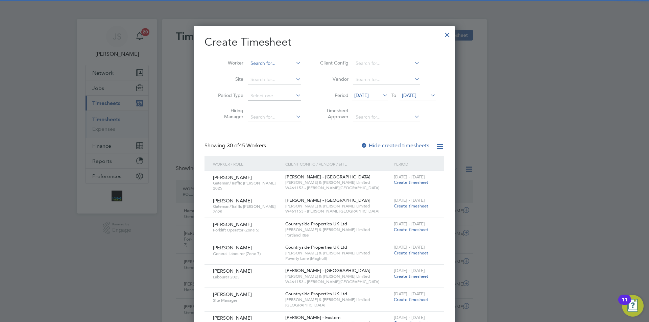
click at [248, 60] on input at bounding box center [274, 63] width 53 height 9
click at [276, 87] on li "Deni s Daniels" at bounding box center [277, 90] width 58 height 9
type input "Denis Daniels"
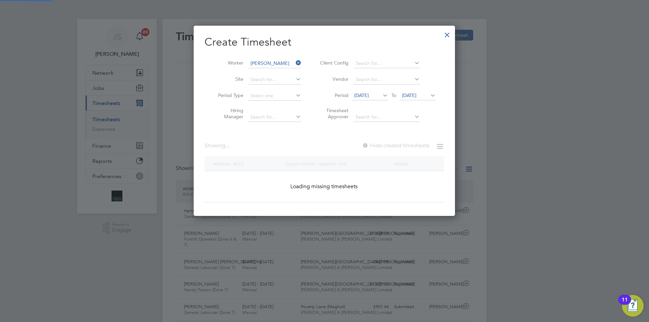
scroll to position [182, 262]
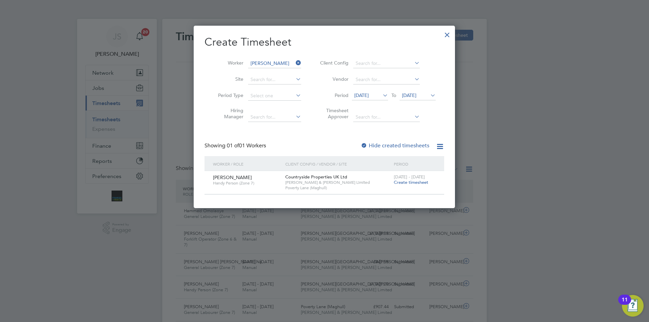
click at [407, 181] on span "Create timesheet" at bounding box center [411, 182] width 34 height 6
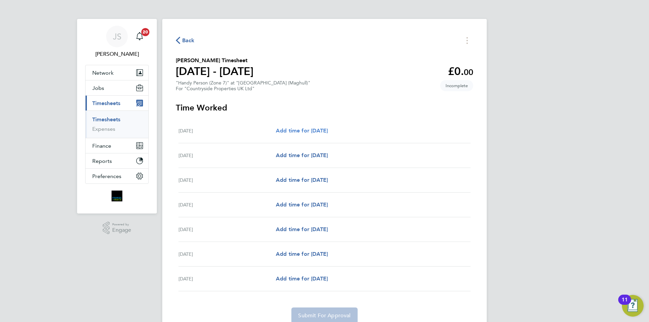
click at [307, 131] on span "Add time for [DATE]" at bounding box center [302, 130] width 52 height 6
select select "30"
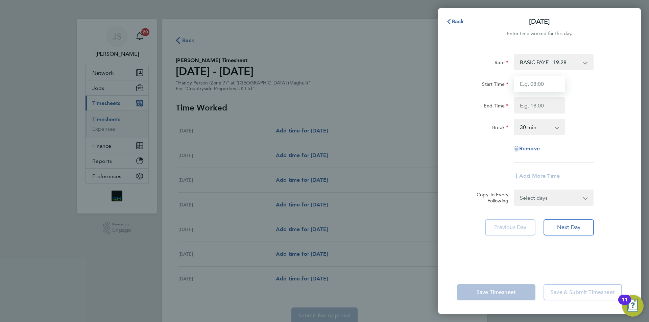
click at [537, 82] on input "Start Time" at bounding box center [539, 84] width 51 height 16
type input "07:30"
click at [538, 110] on input "End Time" at bounding box center [539, 105] width 51 height 16
type input "17:00"
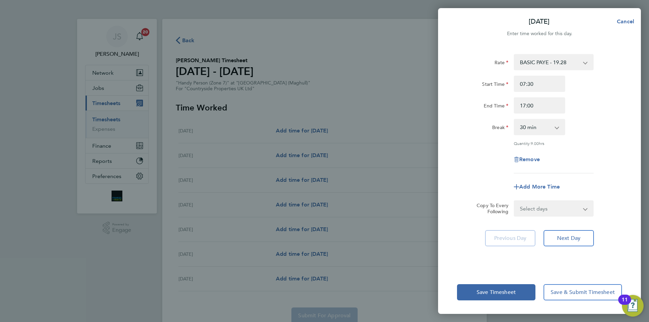
click at [489, 135] on div "Break" at bounding box center [482, 127] width 57 height 16
click at [526, 204] on select "Select days Day Weekday (Mon-Fri) Weekend (Sat-Sun) [DATE] [DATE] [DATE] [DATE]…" at bounding box center [549, 208] width 71 height 15
select select "WEEKDAY"
click at [514, 201] on select "Select days Day Weekday (Mon-Fri) Weekend (Sat-Sun) [DATE] [DATE] [DATE] [DATE]…" at bounding box center [549, 208] width 71 height 15
select select "[DATE]"
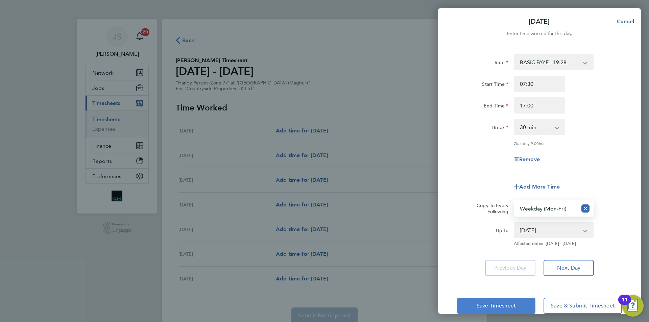
click at [501, 308] on span "Save Timesheet" at bounding box center [496, 305] width 39 height 7
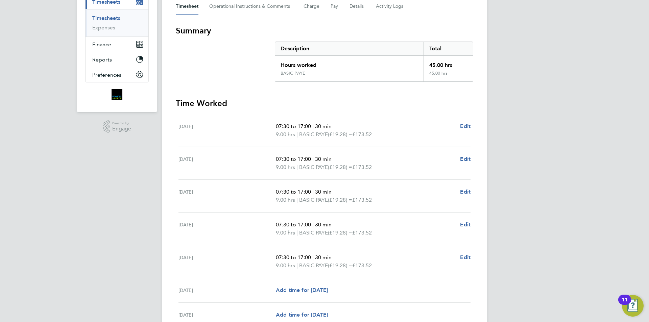
scroll to position [135, 0]
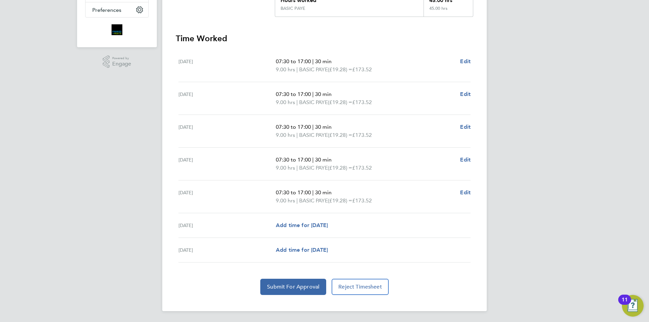
drag, startPoint x: 326, startPoint y: 162, endPoint x: 318, endPoint y: 193, distance: 32.7
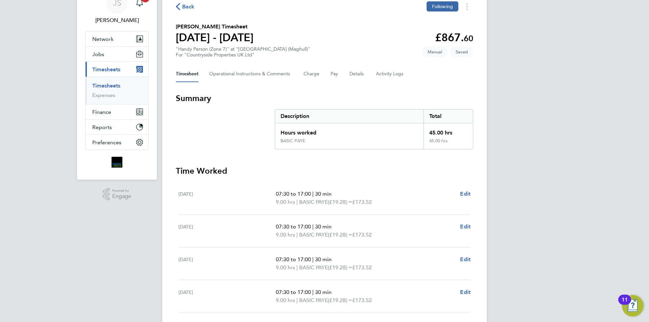
scroll to position [166, 0]
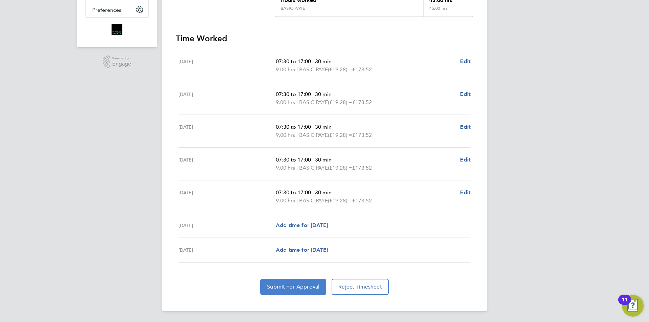
click at [302, 284] on button "Submit For Approval" at bounding box center [293, 287] width 66 height 16
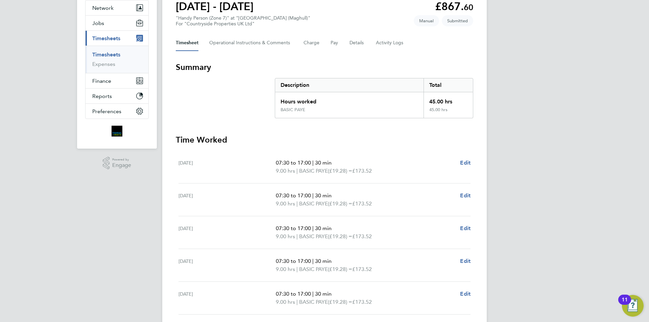
scroll to position [0, 0]
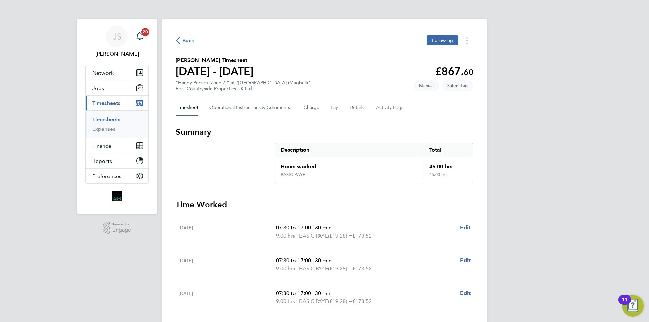
click at [182, 39] on span "Back" at bounding box center [188, 41] width 13 height 8
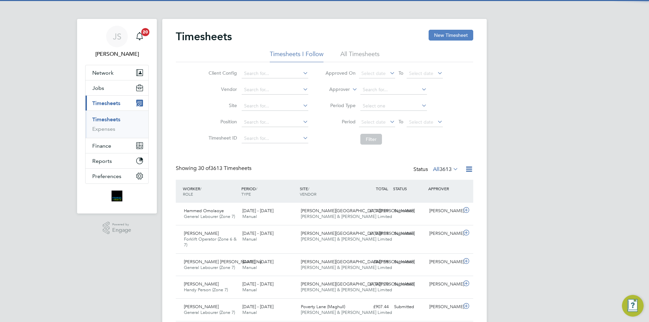
scroll to position [17, 59]
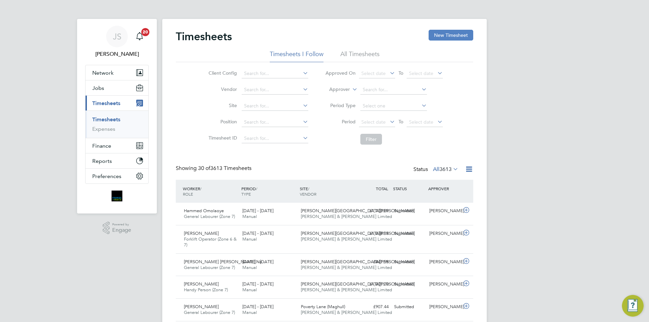
click at [454, 34] on button "New Timesheet" at bounding box center [451, 35] width 45 height 11
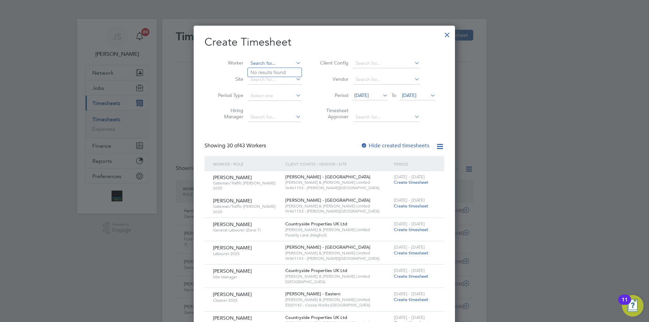
click at [275, 66] on input at bounding box center [274, 63] width 53 height 9
click at [279, 70] on li "Nicholas Bus ow" at bounding box center [278, 72] width 60 height 9
type input "Nicholas Busow"
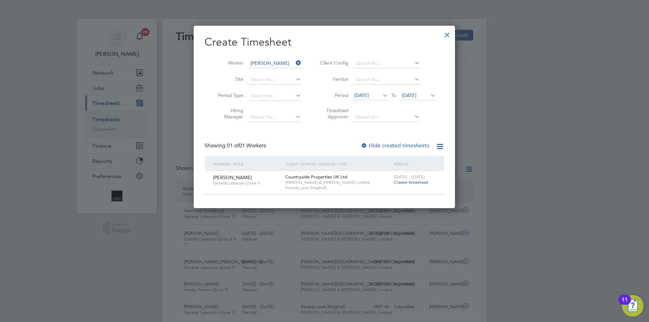
click at [400, 181] on span "Create timesheet" at bounding box center [411, 182] width 34 height 6
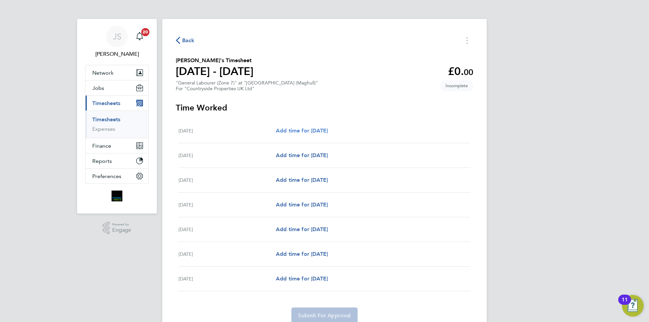
click at [323, 128] on span "Add time for [DATE]" at bounding box center [302, 130] width 52 height 6
select select "30"
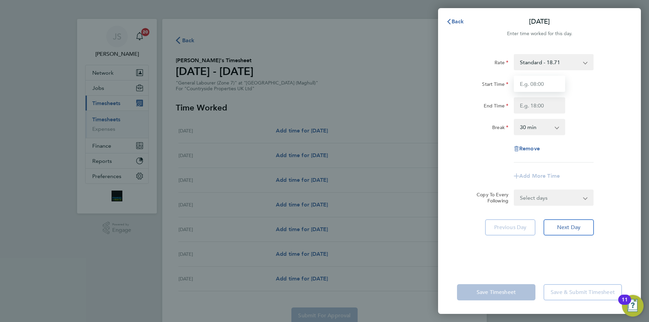
drag, startPoint x: 518, startPoint y: 89, endPoint x: 524, endPoint y: 87, distance: 6.2
click at [521, 88] on input "Start Time" at bounding box center [539, 84] width 51 height 16
type input "07:30"
click at [530, 103] on input "End Time" at bounding box center [539, 105] width 51 height 16
type input "16:30"
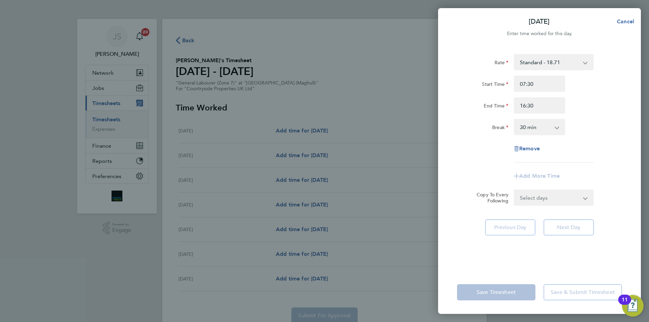
click at [457, 165] on div "Rate Standard - 18.71 Start Time 07:30 End Time 16:30 Break 0 min 15 min 30 min…" at bounding box center [539, 158] width 203 height 225
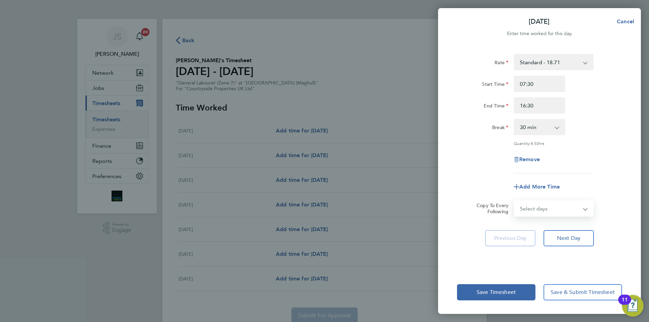
drag, startPoint x: 533, startPoint y: 205, endPoint x: 534, endPoint y: 214, distance: 8.5
click at [533, 205] on select "Select days Day Weekday (Mon-Fri) Weekend (Sat-Sun) [DATE] [DATE] [DATE] [DATE]…" at bounding box center [549, 208] width 71 height 15
select select "WEEKDAY"
click at [514, 201] on select "Select days Day Weekday (Mon-Fri) Weekend (Sat-Sun) [DATE] [DATE] [DATE] [DATE]…" at bounding box center [549, 208] width 71 height 15
select select "[DATE]"
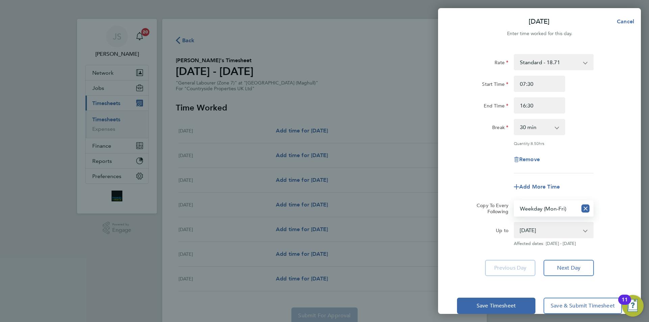
click at [455, 183] on div "Add More Time" at bounding box center [539, 187] width 170 height 16
click at [496, 305] on span "Save Timesheet" at bounding box center [496, 305] width 39 height 7
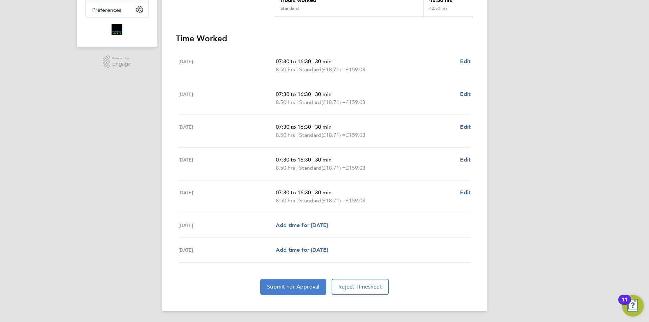
click at [291, 288] on span "Submit For Approval" at bounding box center [293, 287] width 52 height 7
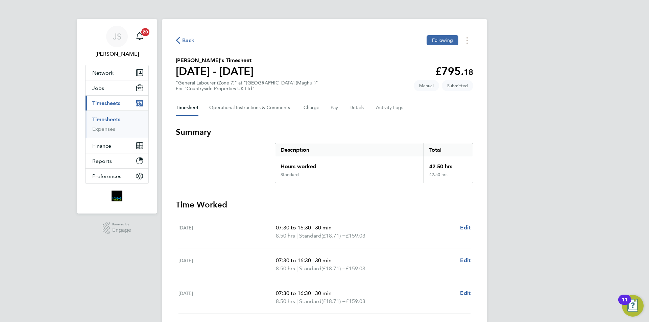
click at [176, 40] on icon "button" at bounding box center [178, 40] width 4 height 7
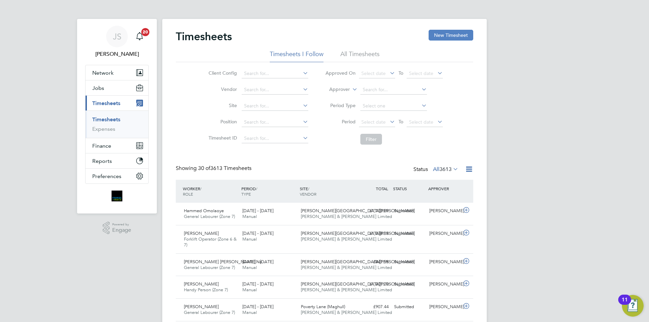
click at [454, 39] on button "New Timesheet" at bounding box center [451, 35] width 45 height 11
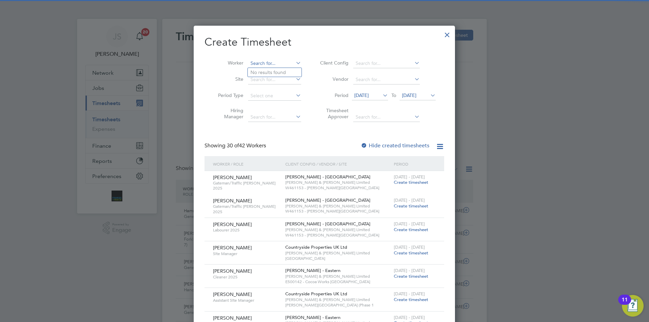
click at [261, 64] on input at bounding box center [274, 63] width 53 height 9
click at [285, 73] on li "Olek sandr Tkachenko" at bounding box center [275, 72] width 55 height 9
type input "Oleksandr Tkachenko"
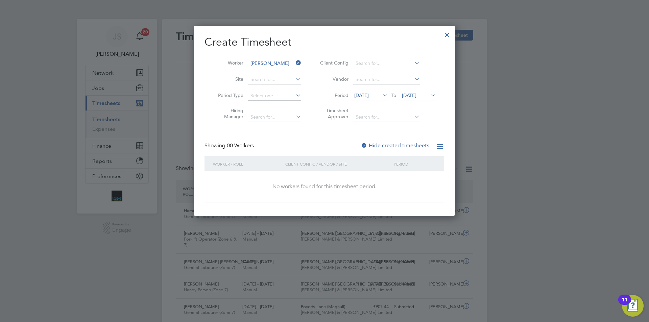
click at [369, 95] on span "[DATE]" at bounding box center [361, 95] width 15 height 6
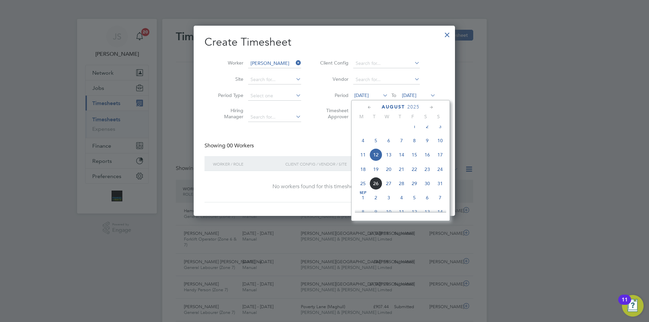
drag, startPoint x: 363, startPoint y: 179, endPoint x: 365, endPoint y: 176, distance: 3.7
click at [363, 176] on span "18" at bounding box center [363, 169] width 13 height 13
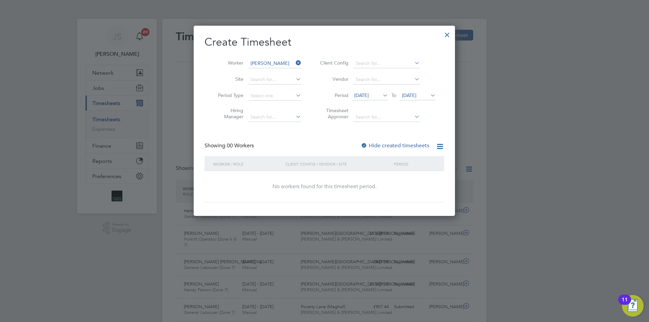
drag, startPoint x: 407, startPoint y: 96, endPoint x: 414, endPoint y: 114, distance: 18.5
click at [407, 96] on span "[DATE]" at bounding box center [409, 95] width 15 height 6
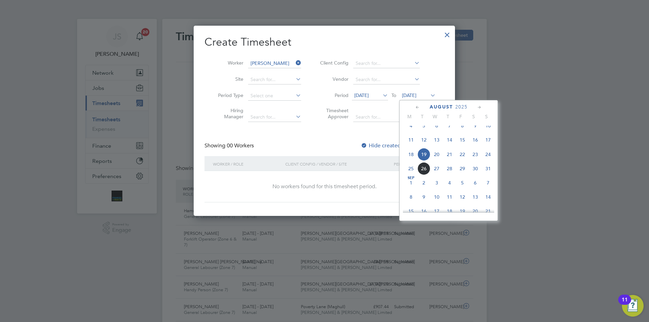
click at [491, 161] on span "24" at bounding box center [488, 154] width 13 height 13
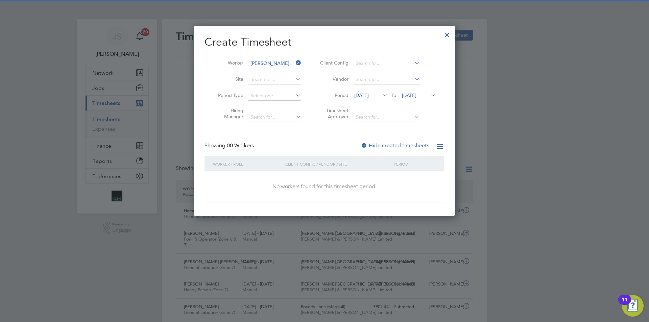
click at [388, 147] on label "Hide created timesheets" at bounding box center [395, 145] width 69 height 7
click at [388, 146] on label "Hide created timesheets" at bounding box center [395, 145] width 69 height 7
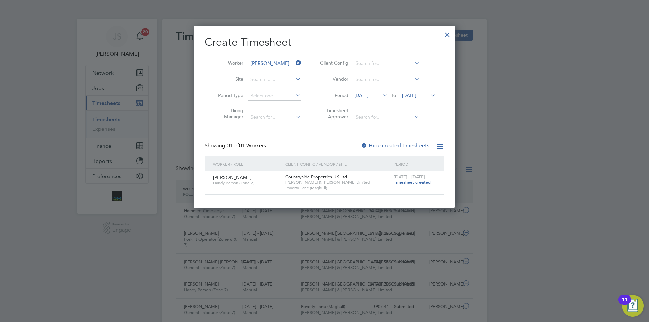
click at [414, 184] on span "Timesheet created" at bounding box center [412, 182] width 37 height 6
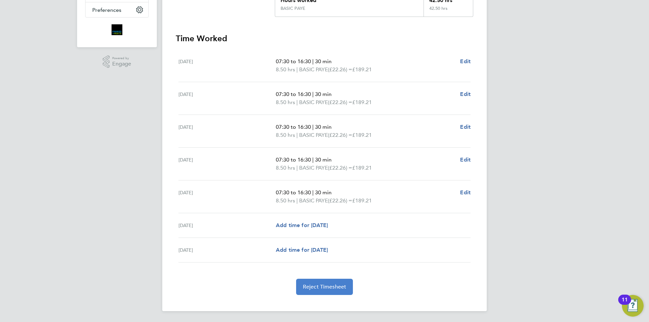
click at [332, 285] on span "Reject Timesheet" at bounding box center [325, 287] width 44 height 7
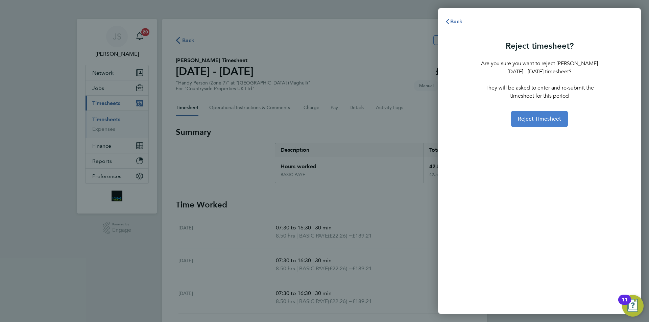
drag, startPoint x: 535, startPoint y: 125, endPoint x: 531, endPoint y: 123, distance: 4.4
click at [535, 125] on button "Reject Timesheet" at bounding box center [539, 119] width 57 height 16
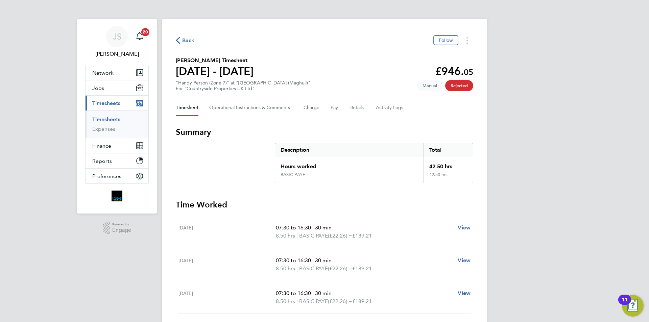
click at [184, 33] on div "Back Follow Oleksandr Tkachenko's Timesheet 18 - 24 Aug 2025 £946. 05 "Handy Pe…" at bounding box center [324, 232] width 324 height 426
click at [181, 40] on span "Back" at bounding box center [185, 40] width 19 height 6
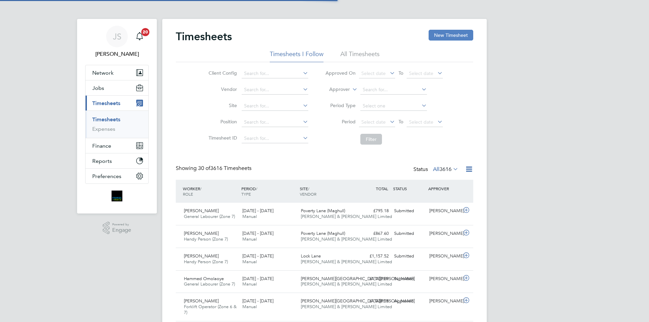
click at [461, 35] on button "New Timesheet" at bounding box center [451, 35] width 45 height 11
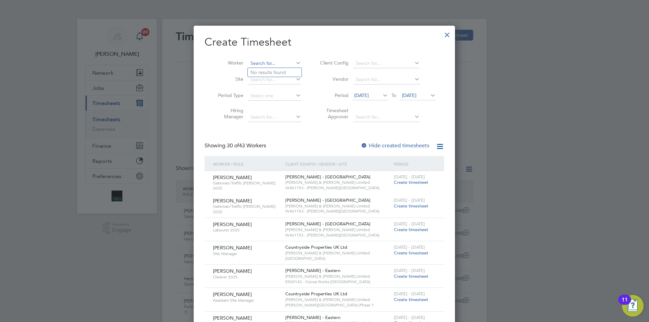
click at [273, 64] on input at bounding box center [274, 63] width 53 height 9
click at [270, 72] on li "Olek [PERSON_NAME]" at bounding box center [275, 72] width 55 height 9
type input "[PERSON_NAME]"
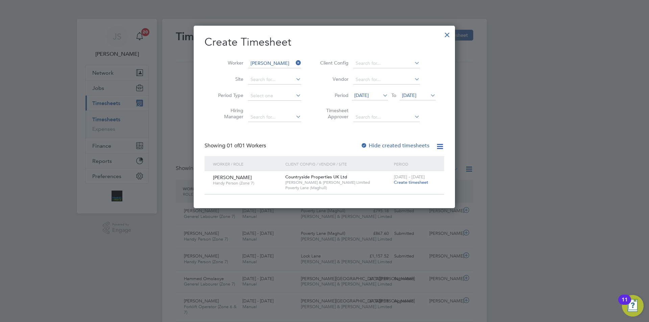
click at [407, 186] on div "18 - 24 Aug 2025 Create timesheet" at bounding box center [414, 180] width 45 height 18
click at [407, 184] on span "Create timesheet" at bounding box center [411, 182] width 34 height 6
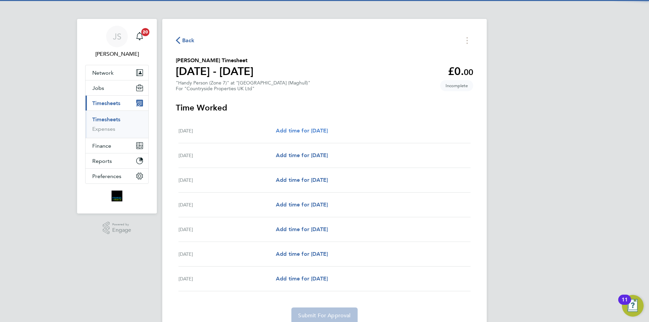
click at [302, 132] on span "Add time for [DATE]" at bounding box center [302, 130] width 52 height 6
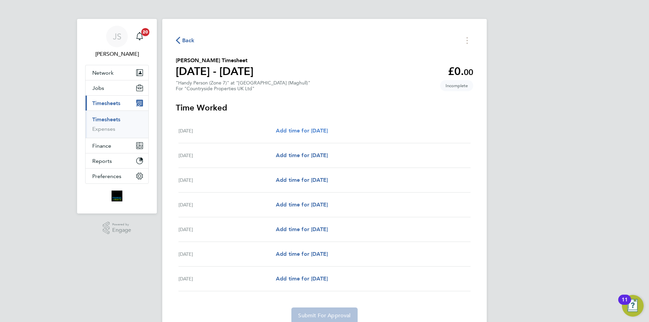
select select "30"
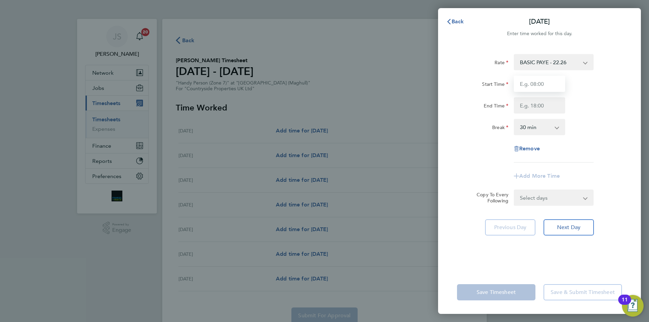
click at [536, 90] on input "Start Time" at bounding box center [539, 84] width 51 height 16
type input "07:30"
click at [536, 105] on input "End Time" at bounding box center [539, 105] width 51 height 16
type input "16:30"
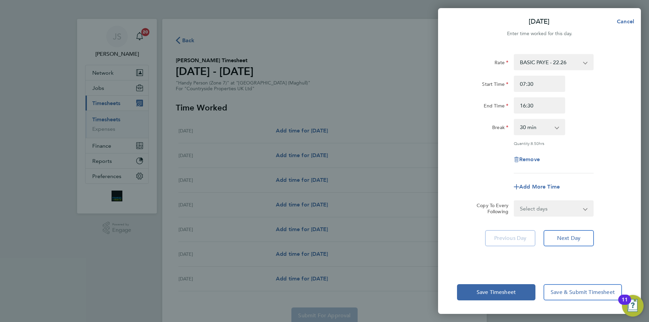
drag, startPoint x: 476, startPoint y: 163, endPoint x: 492, endPoint y: 180, distance: 24.2
click at [477, 162] on app-timesheet-line-form-group "Rate BASIC PAYE - 22.26 Start Time 07:30 End Time 16:30 Break 0 min 15 min 30 m…" at bounding box center [539, 124] width 165 height 141
click at [532, 205] on select "Select days Day Weekday (Mon-Fri) Weekend (Sat-Sun) [DATE] [DATE] [DATE] [DATE]…" at bounding box center [549, 208] width 71 height 15
select select "WEEKDAY"
click at [514, 201] on select "Select days Day Weekday (Mon-Fri) Weekend (Sat-Sun) [DATE] [DATE] [DATE] [DATE]…" at bounding box center [549, 208] width 71 height 15
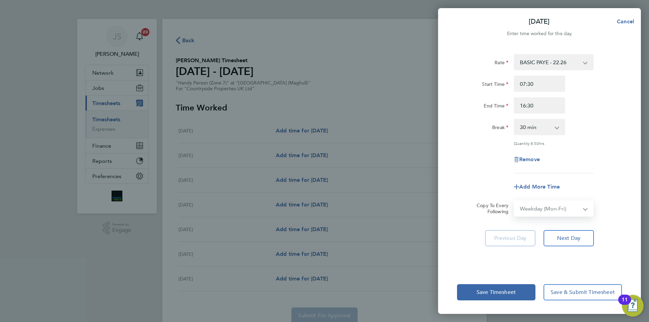
select select "[DATE]"
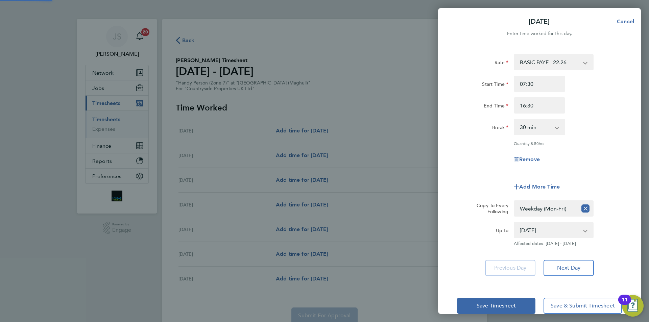
drag, startPoint x: 480, startPoint y: 238, endPoint x: 480, endPoint y: 274, distance: 35.8
click at [479, 240] on div "Up to" at bounding box center [482, 234] width 57 height 24
click at [478, 307] on span "Save Timesheet" at bounding box center [496, 305] width 39 height 7
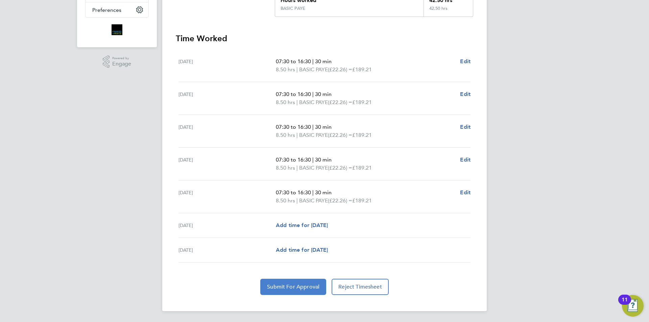
click at [302, 287] on span "Submit For Approval" at bounding box center [293, 287] width 52 height 7
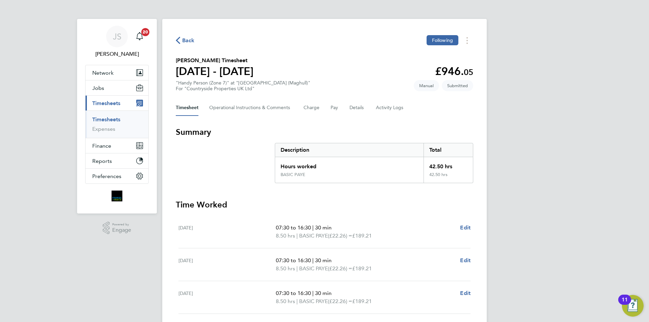
click at [175, 38] on div "Back Following Oleksandr Tkachenko's Timesheet 18 - 24 Aug 2025 £946. 05 "Handy…" at bounding box center [324, 248] width 324 height 459
click at [178, 41] on icon "button" at bounding box center [178, 40] width 4 height 7
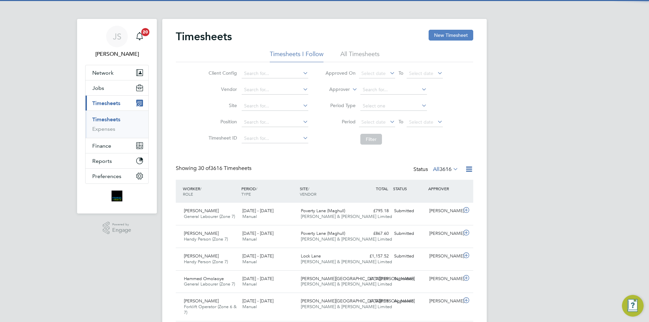
click at [431, 37] on button "New Timesheet" at bounding box center [451, 35] width 45 height 11
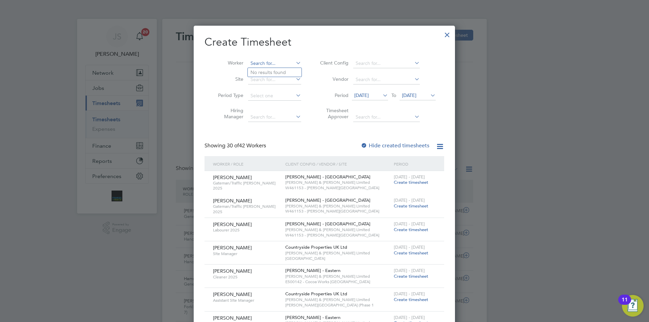
click at [270, 64] on input at bounding box center [274, 63] width 53 height 9
drag, startPoint x: 270, startPoint y: 72, endPoint x: 290, endPoint y: 82, distance: 21.8
click at [291, 72] on b "Powell" at bounding box center [310, 73] width 39 height 6
type input "John Powell"
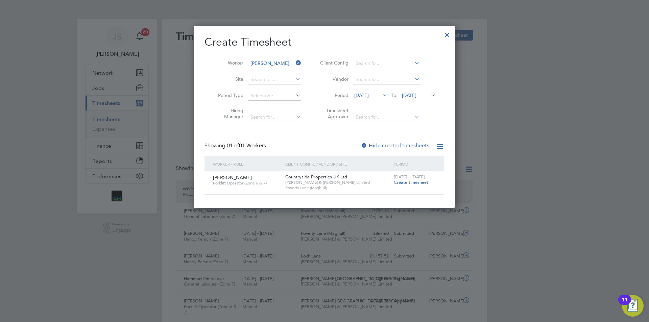
click at [417, 181] on span "Create timesheet" at bounding box center [411, 182] width 34 height 6
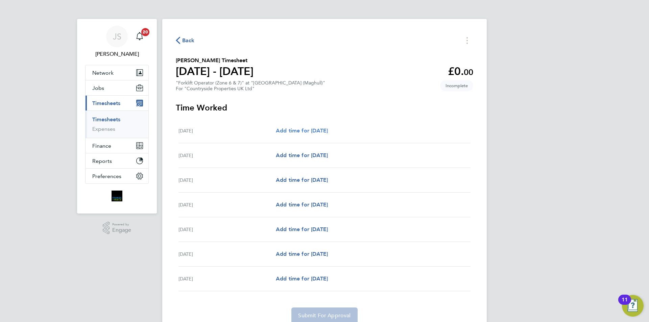
click at [300, 130] on span "Add time for [DATE]" at bounding box center [302, 130] width 52 height 6
select select "30"
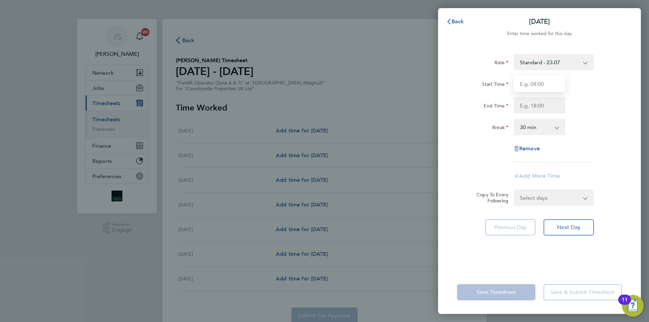
click at [528, 86] on input "Start Time" at bounding box center [539, 84] width 51 height 16
type input "07:30"
click at [534, 103] on input "End Time" at bounding box center [539, 105] width 51 height 16
type input "16:30"
drag, startPoint x: 452, startPoint y: 140, endPoint x: 457, endPoint y: 140, distance: 4.7
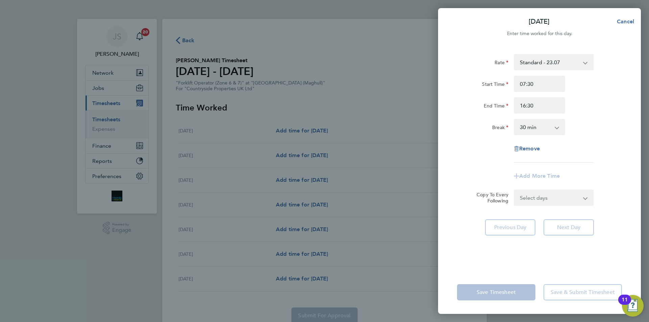
click at [457, 140] on div "Rate Standard - 23.07 Start Time 07:30 End Time 16:30 Break 0 min 15 min 30 min…" at bounding box center [539, 158] width 203 height 225
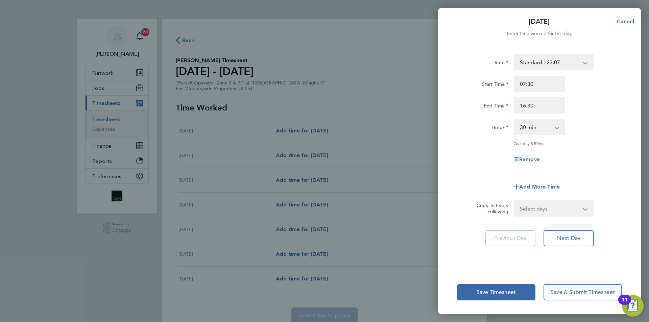
click at [529, 213] on select "Select days Day Weekday (Mon-Fri) Weekend (Sat-Sun) [DATE] [DATE] [DATE] [DATE]…" at bounding box center [549, 208] width 71 height 15
select select "WEEKDAY"
click at [514, 201] on select "Select days Day Weekday (Mon-Fri) Weekend (Sat-Sun) [DATE] [DATE] [DATE] [DATE]…" at bounding box center [549, 208] width 71 height 15
select select "[DATE]"
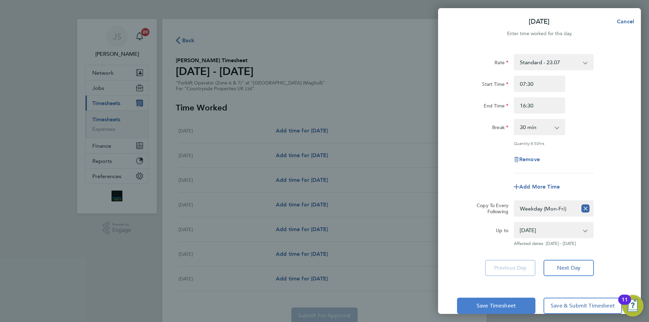
click at [509, 303] on span "Save Timesheet" at bounding box center [496, 305] width 39 height 7
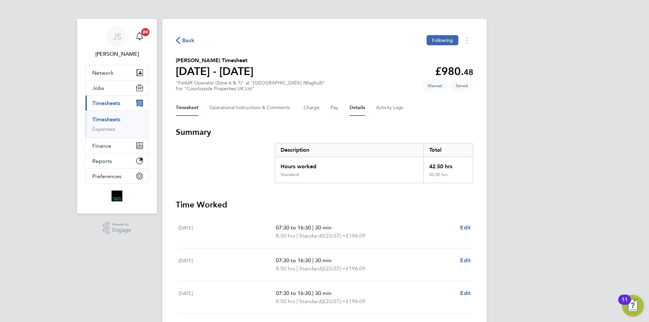
click at [353, 109] on button "Details" at bounding box center [357, 108] width 16 height 16
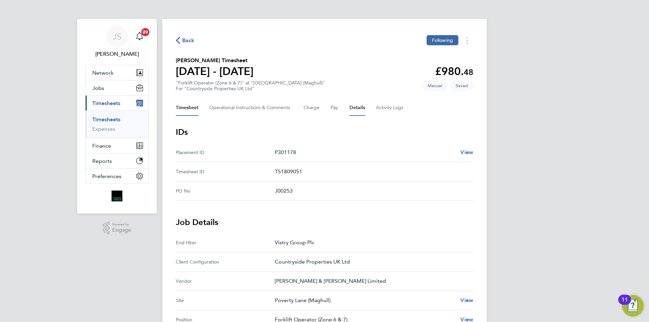
click at [190, 106] on button "Timesheet" at bounding box center [187, 108] width 23 height 16
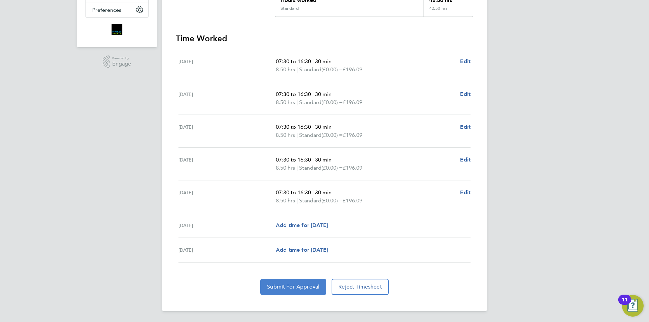
click at [295, 288] on span "Submit For Approval" at bounding box center [293, 287] width 52 height 7
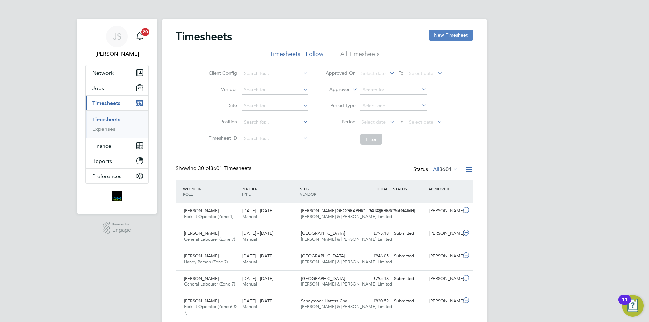
click at [465, 33] on button "New Timesheet" at bounding box center [451, 35] width 45 height 11
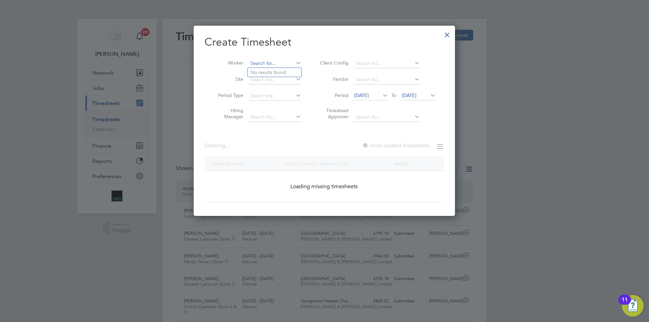
click at [261, 59] on input at bounding box center [274, 63] width 53 height 9
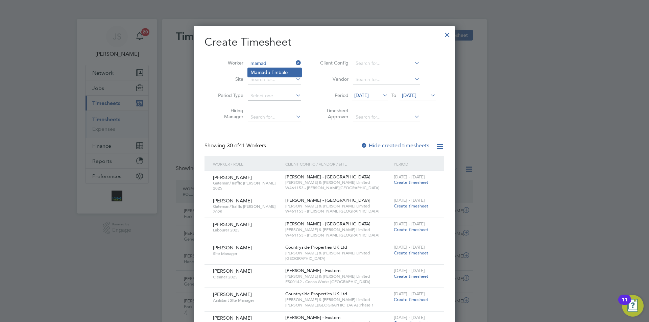
click at [270, 69] on li "Mamad u Embalo" at bounding box center [275, 72] width 54 height 9
type input "Mamadu Embalo"
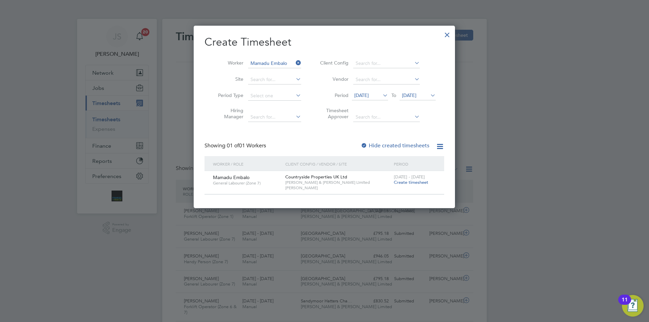
click at [400, 181] on span "Create timesheet" at bounding box center [411, 182] width 34 height 6
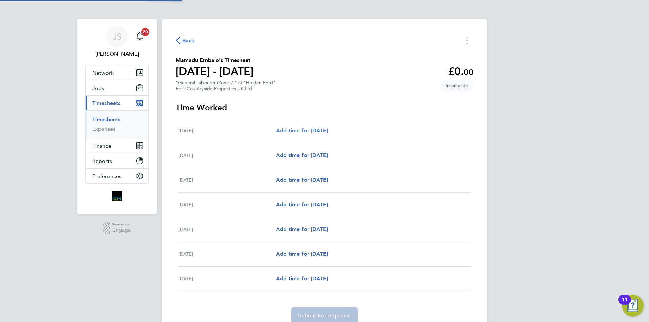
click at [299, 131] on span "Add time for [DATE]" at bounding box center [302, 130] width 52 height 6
select select "30"
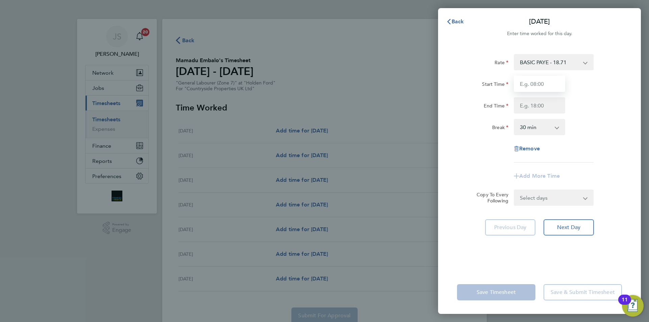
click at [554, 87] on input "Start Time" at bounding box center [539, 84] width 51 height 16
type input "07:30"
click at [540, 107] on input "End Time" at bounding box center [539, 105] width 51 height 16
type input "16:30"
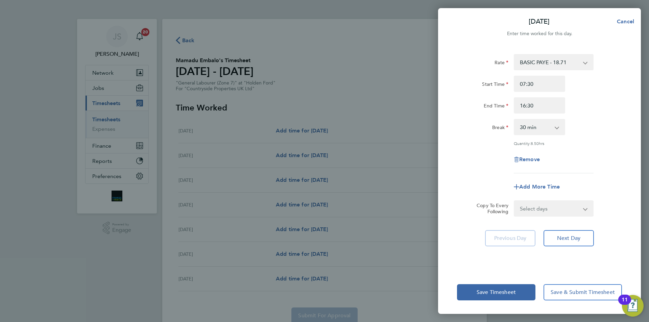
click at [485, 128] on div "Break" at bounding box center [482, 126] width 51 height 14
click at [549, 209] on select "Select days Day Weekday (Mon-Fri) Weekend (Sat-Sun) [DATE] [DATE] [DATE] [DATE]…" at bounding box center [549, 208] width 71 height 15
select select "WEEKDAY"
click at [514, 201] on select "Select days Day Weekday (Mon-Fri) Weekend (Sat-Sun) [DATE] [DATE] [DATE] [DATE]…" at bounding box center [549, 208] width 71 height 15
select select "[DATE]"
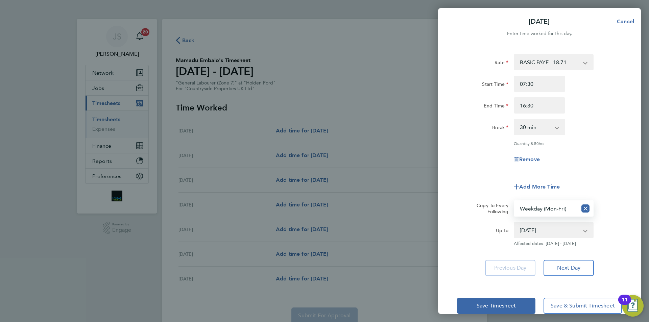
click at [457, 166] on div "Remove" at bounding box center [539, 159] width 170 height 16
click at [489, 308] on span "Save Timesheet" at bounding box center [496, 305] width 39 height 7
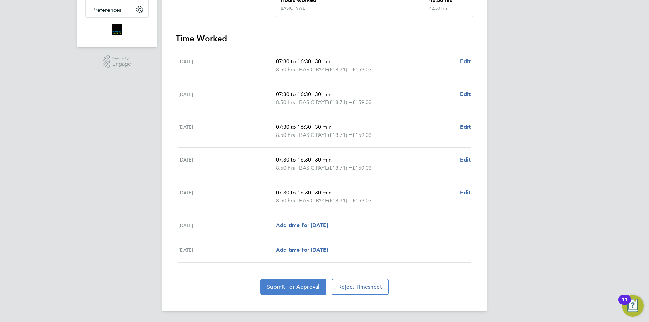
drag, startPoint x: 294, startPoint y: 295, endPoint x: 292, endPoint y: 292, distance: 3.5
click at [294, 295] on div "Back Following Mamadu Embalo's Timesheet [DATE] - [DATE] £795. 18 "General Labo…" at bounding box center [324, 82] width 324 height 459
click at [292, 291] on button "Submit For Approval" at bounding box center [293, 287] width 66 height 16
